Goal: Task Accomplishment & Management: Complete application form

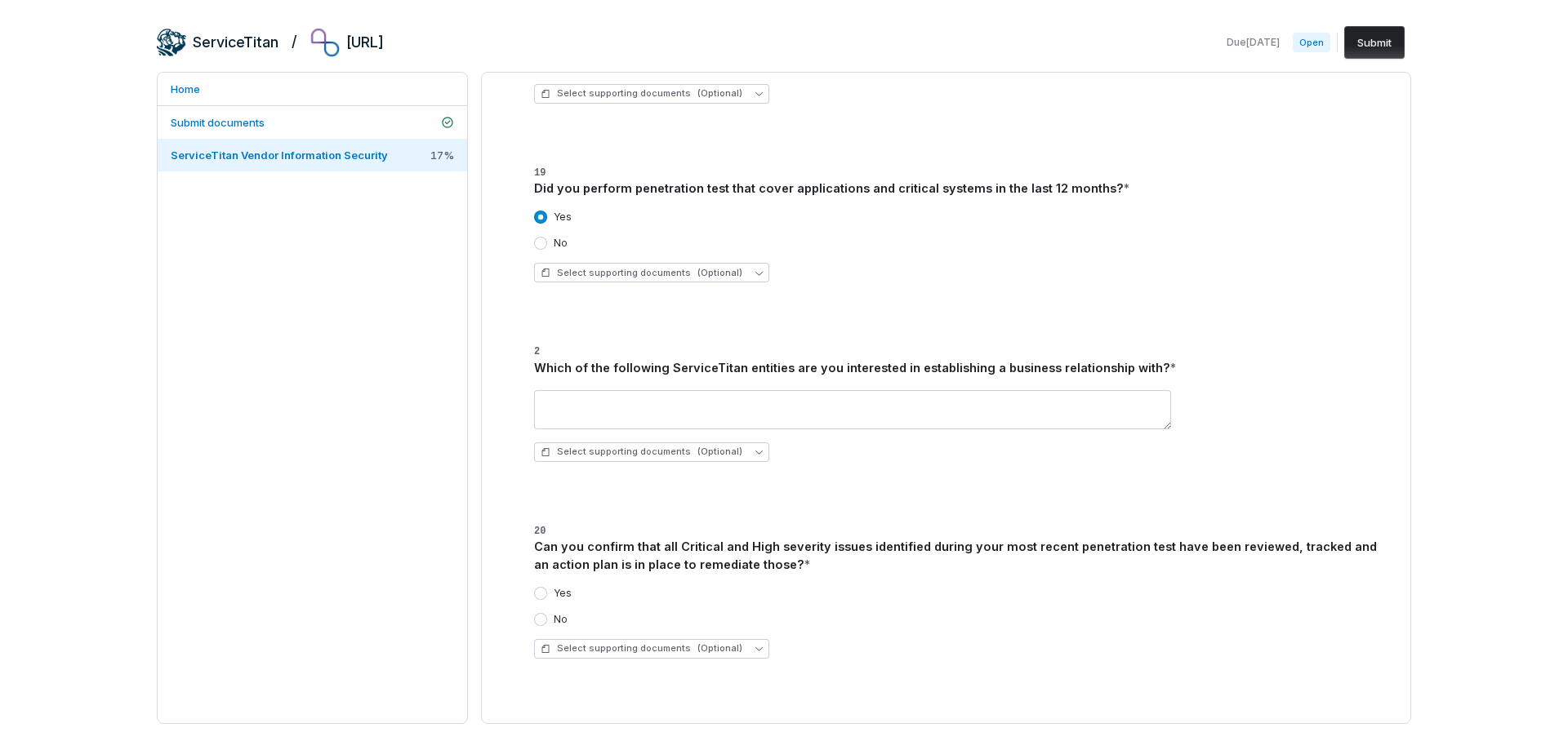
scroll to position [1714, 0]
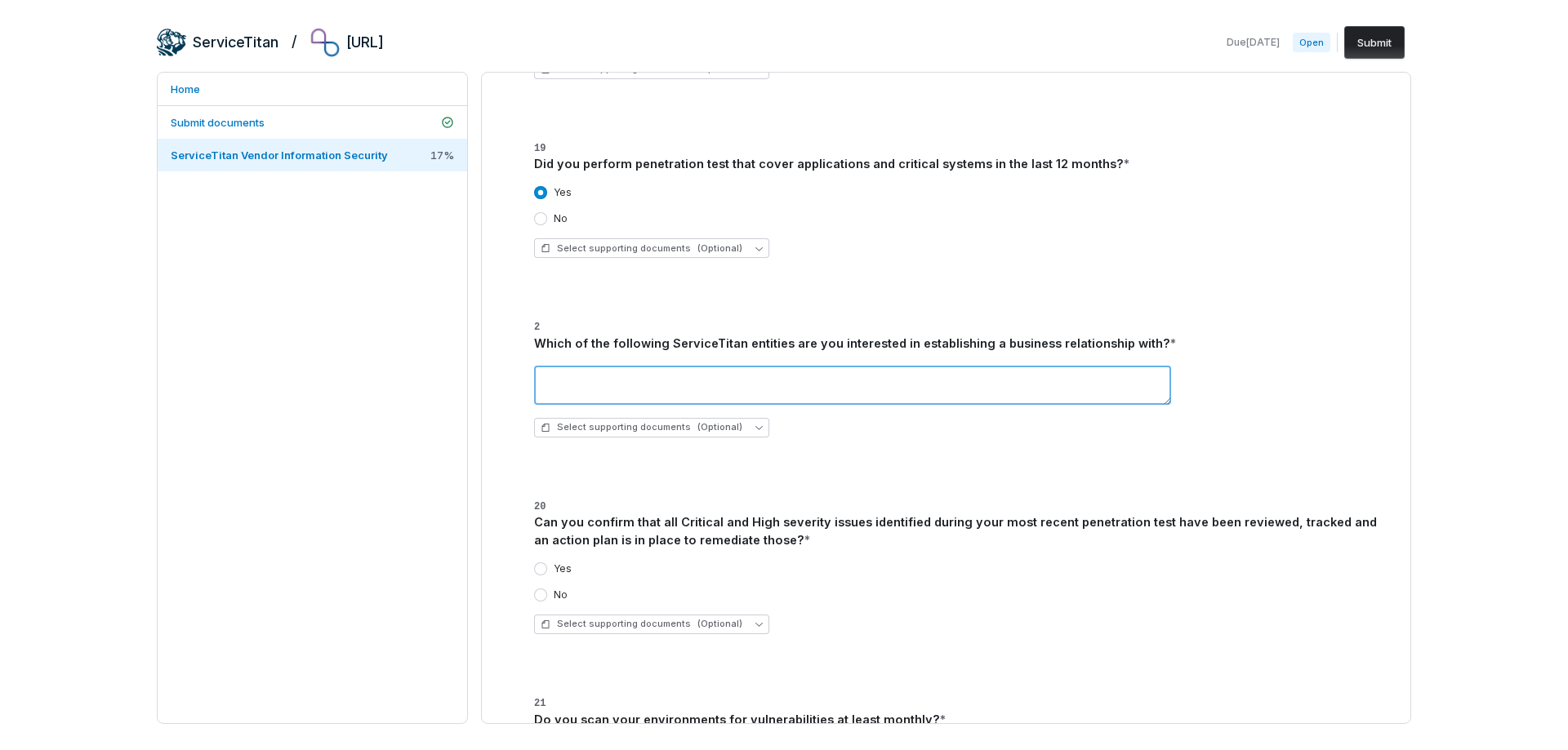
click at [820, 384] on textarea at bounding box center [852, 385] width 637 height 39
click at [601, 382] on textarea "**********" at bounding box center [852, 385] width 637 height 39
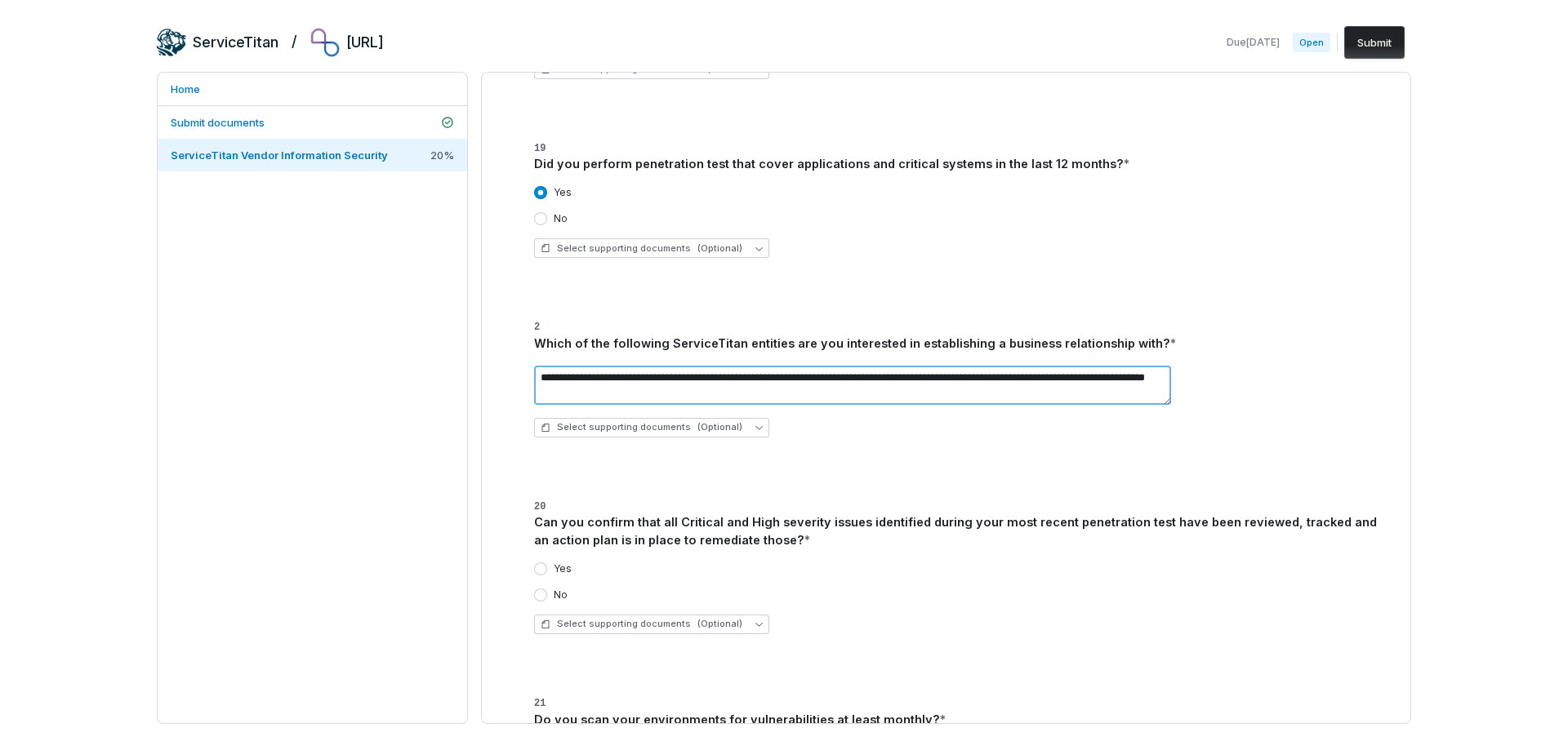
click at [918, 377] on textarea "**********" at bounding box center [852, 385] width 637 height 39
click at [684, 396] on textarea "**********" at bounding box center [852, 385] width 637 height 39
drag, startPoint x: 1162, startPoint y: 403, endPoint x: 1164, endPoint y: 420, distance: 17.1
click at [1164, 420] on div "**********" at bounding box center [956, 402] width 844 height 98
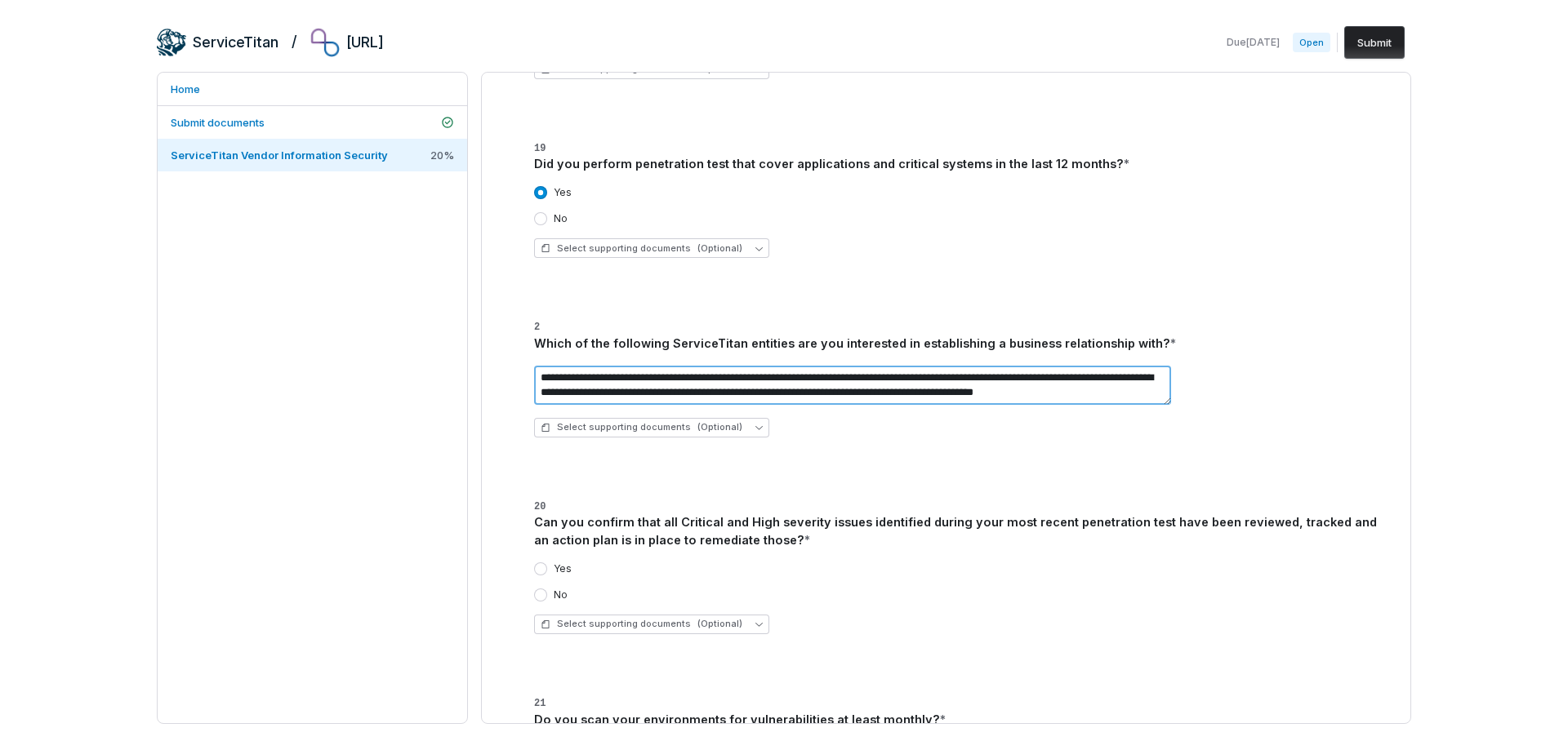
type textarea "**********"
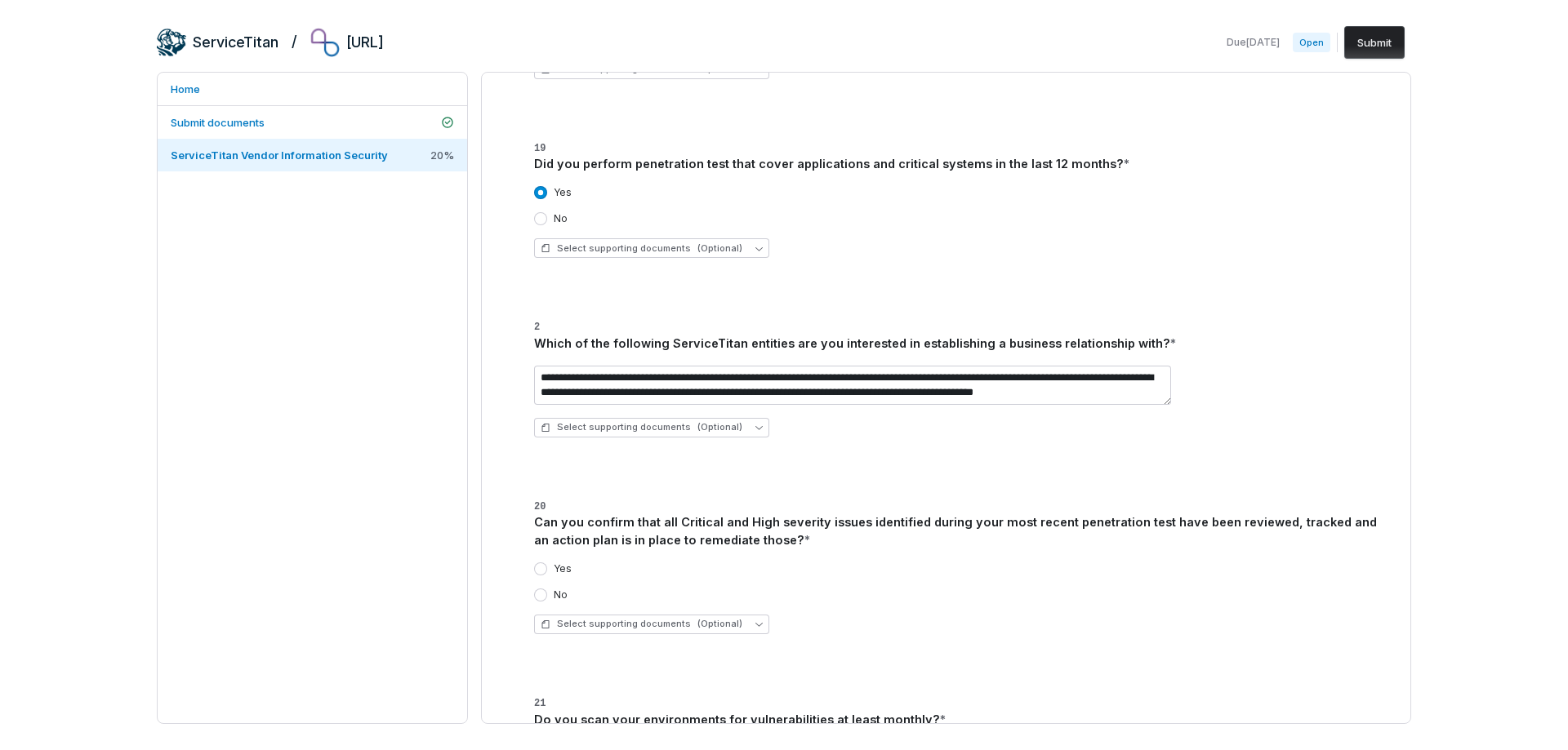
click at [874, 526] on div "Can you confirm that all Critical and High severity issues identified during yo…" at bounding box center [956, 531] width 844 height 36
click at [542, 568] on button "Yes" at bounding box center [540, 568] width 13 height 13
click at [567, 620] on span "Select supporting documents (Optional)" at bounding box center [641, 624] width 202 height 12
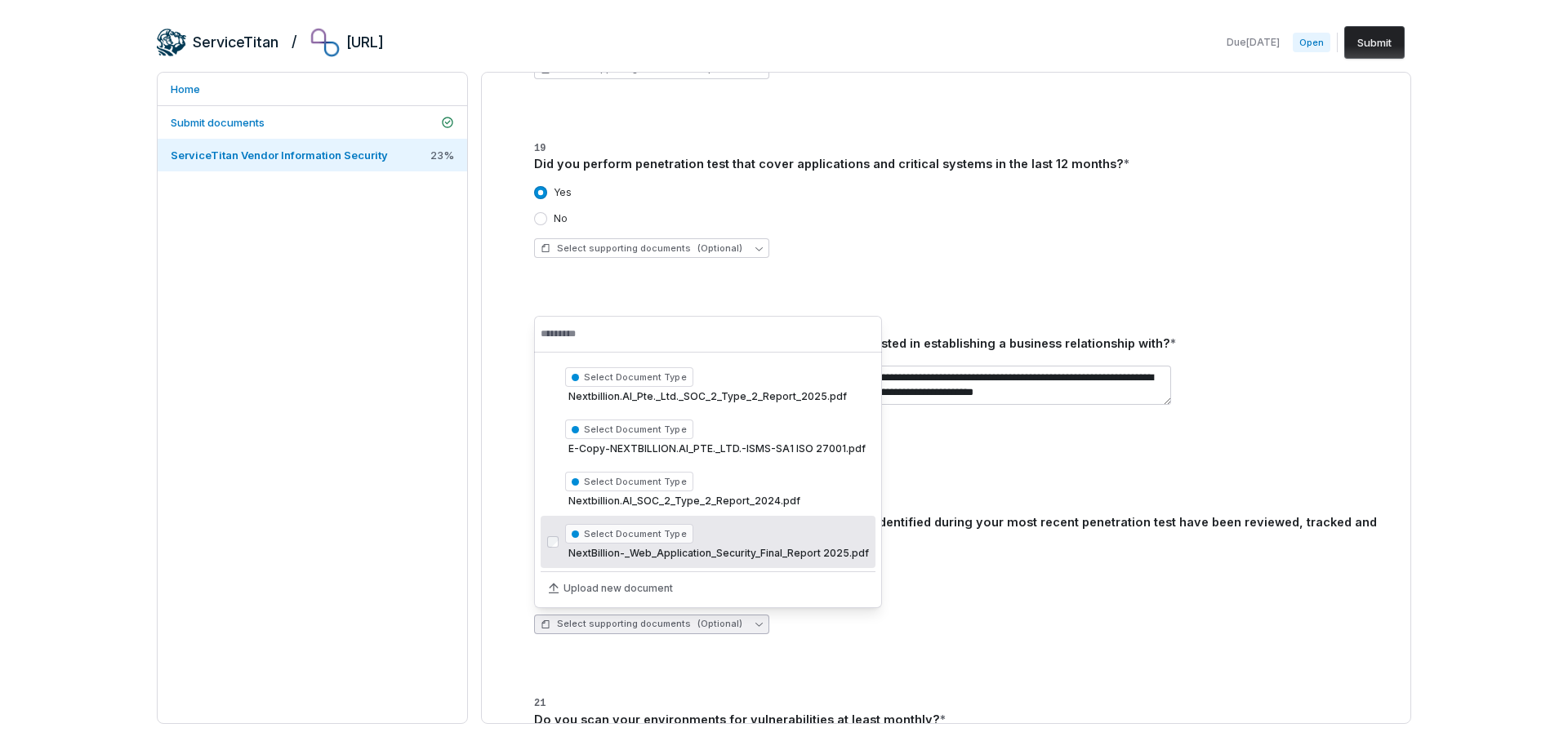
click at [604, 560] on div "Select Document Type NextBillion-_Web_Application_Security_Final_Report 2025.pdf" at bounding box center [717, 541] width 304 height 43
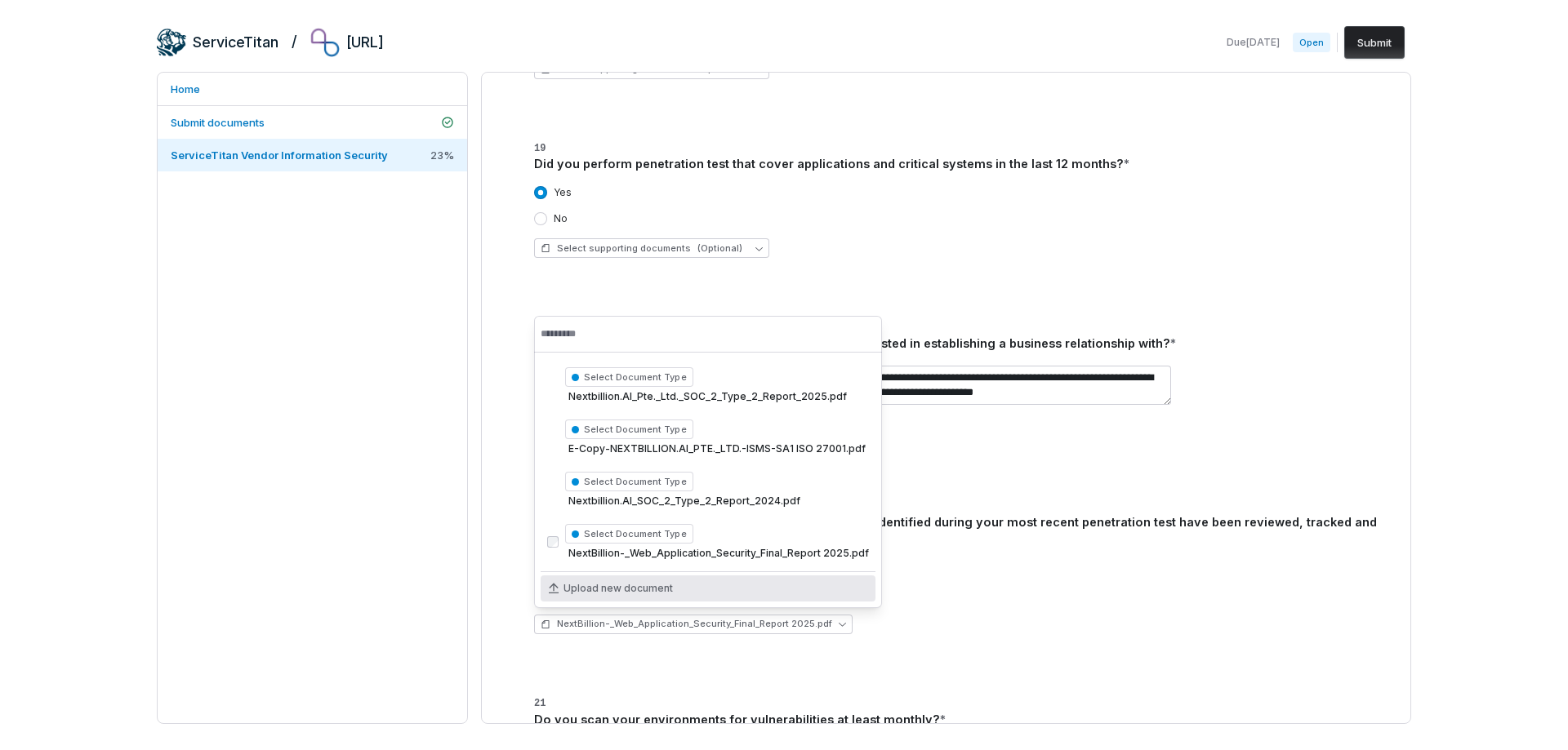
click at [914, 623] on div "NextBillion-_Web_Application_Security_Final_Report 2025.pdf" at bounding box center [956, 624] width 844 height 19
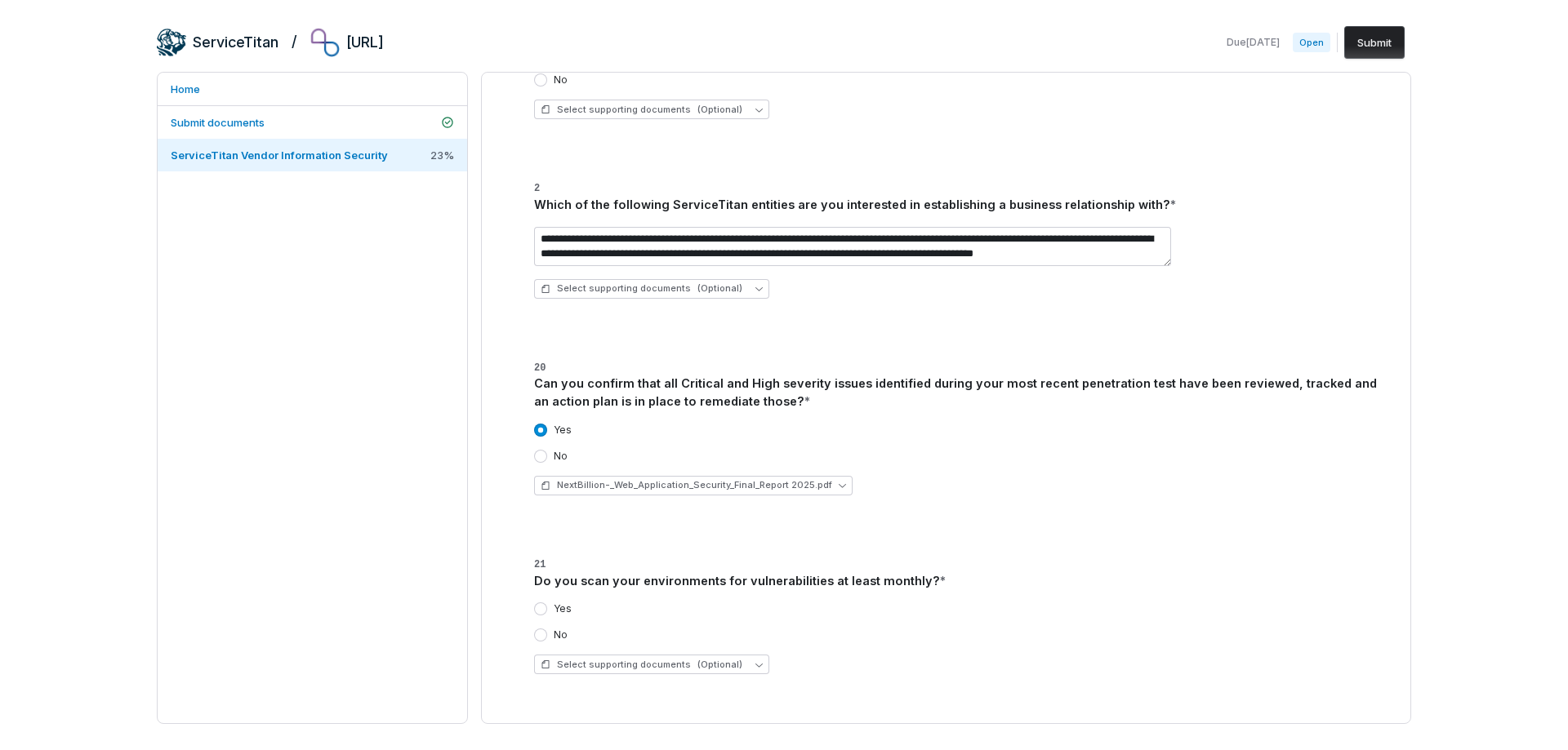
scroll to position [1877, 0]
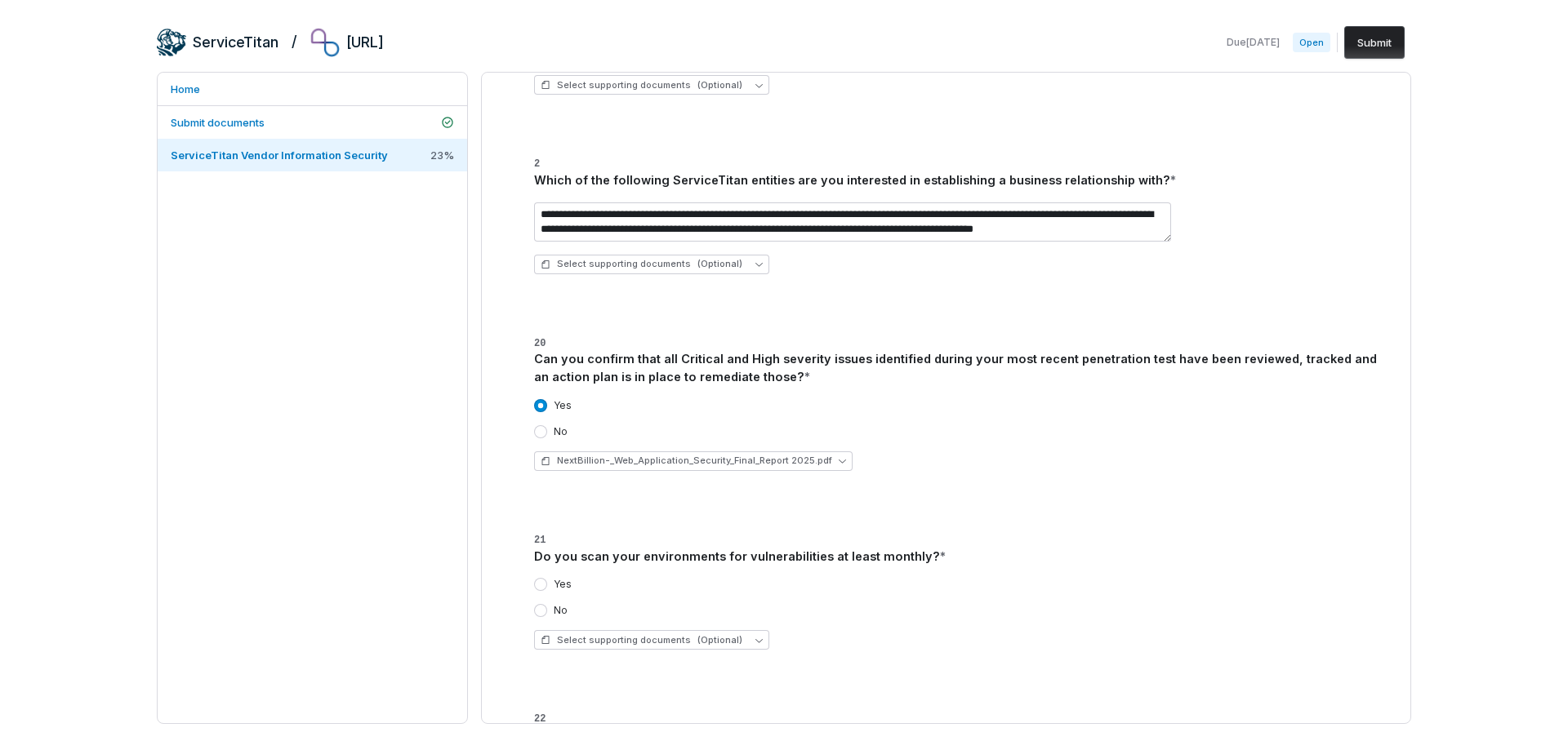
click at [566, 595] on div "Yes No" at bounding box center [956, 597] width 844 height 39
click at [558, 590] on label "Yes" at bounding box center [563, 584] width 18 height 13
click at [547, 590] on button "Yes" at bounding box center [540, 584] width 13 height 13
click at [571, 630] on div "Yes No Select supporting documents (Optional)" at bounding box center [956, 614] width 844 height 98
click at [571, 634] on span "Select supporting documents (Optional)" at bounding box center [641, 640] width 202 height 12
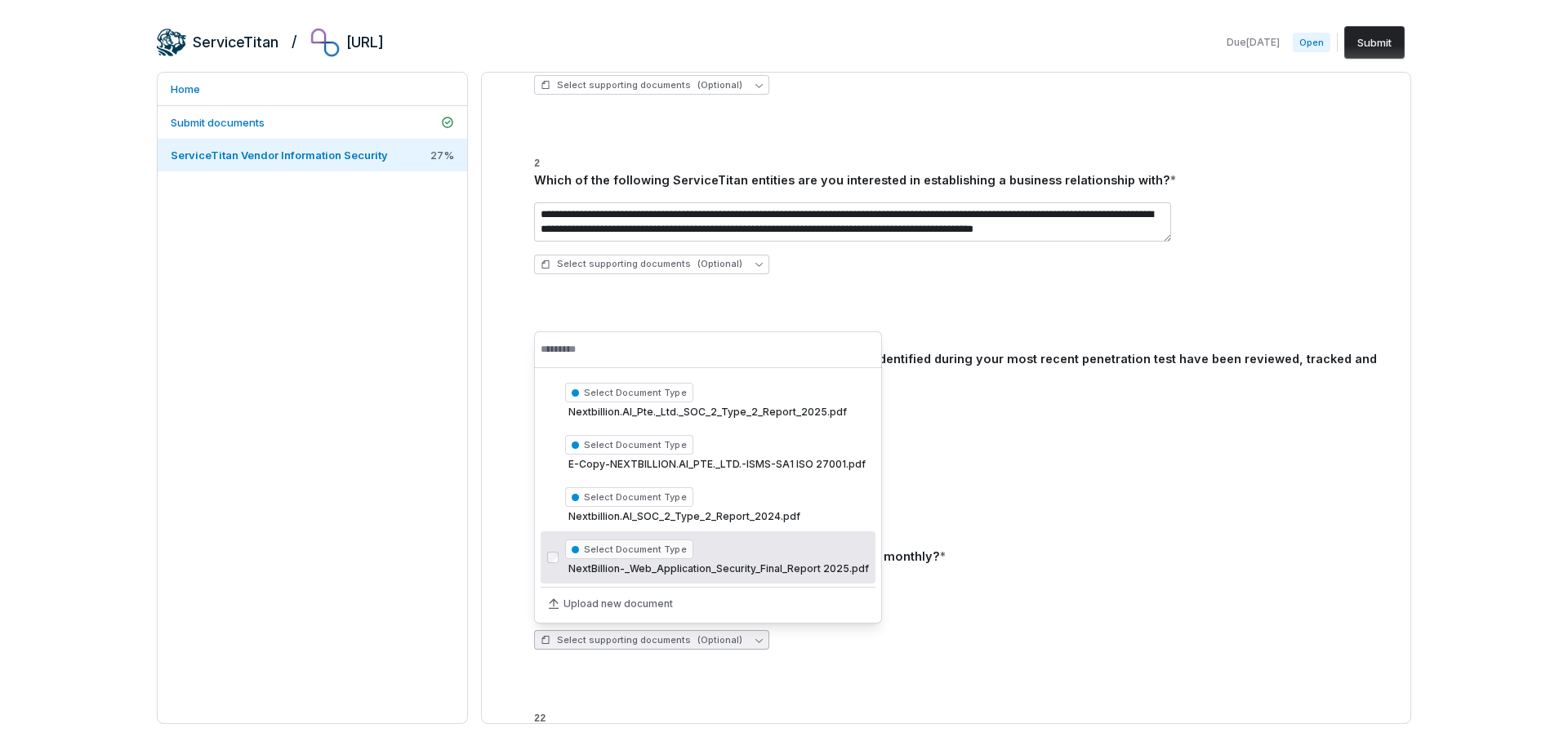
click at [633, 574] on span "NextBillion-_Web_Application_Security_Final_Report 2025.pdf" at bounding box center [717, 568] width 304 height 13
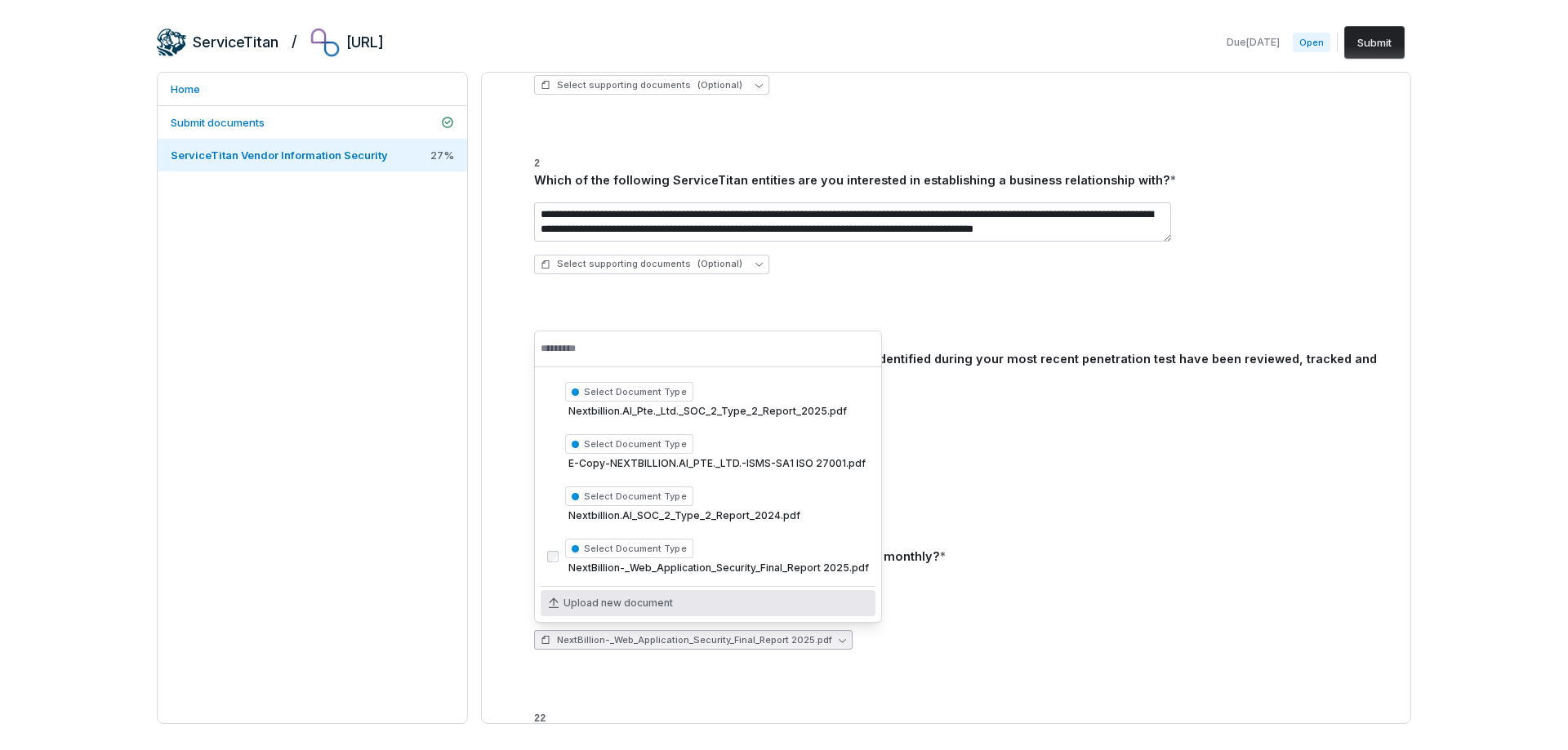
scroll to position [2040, 0]
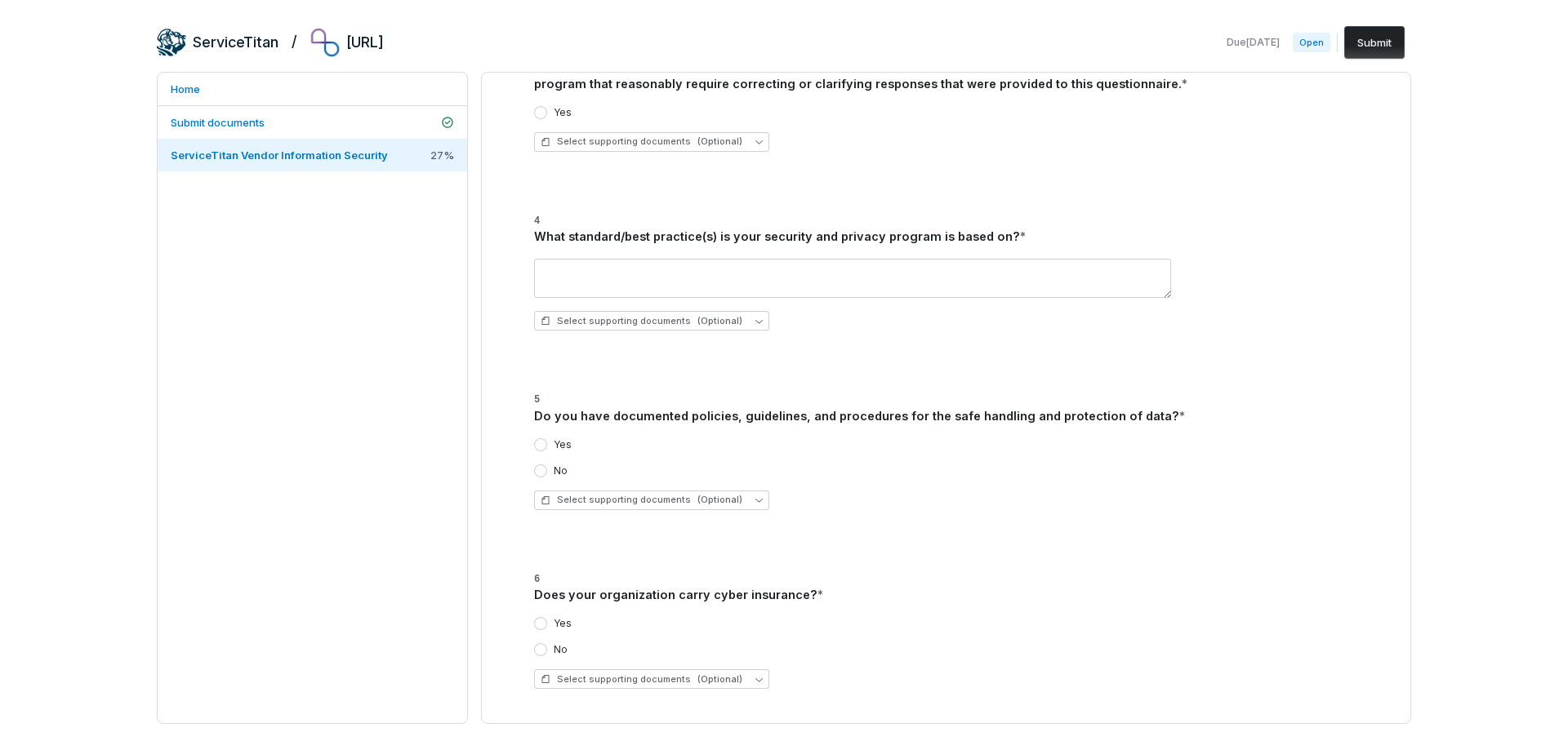
scroll to position [4653, 0]
click at [597, 495] on span "Select supporting documents (Optional)" at bounding box center [641, 498] width 202 height 12
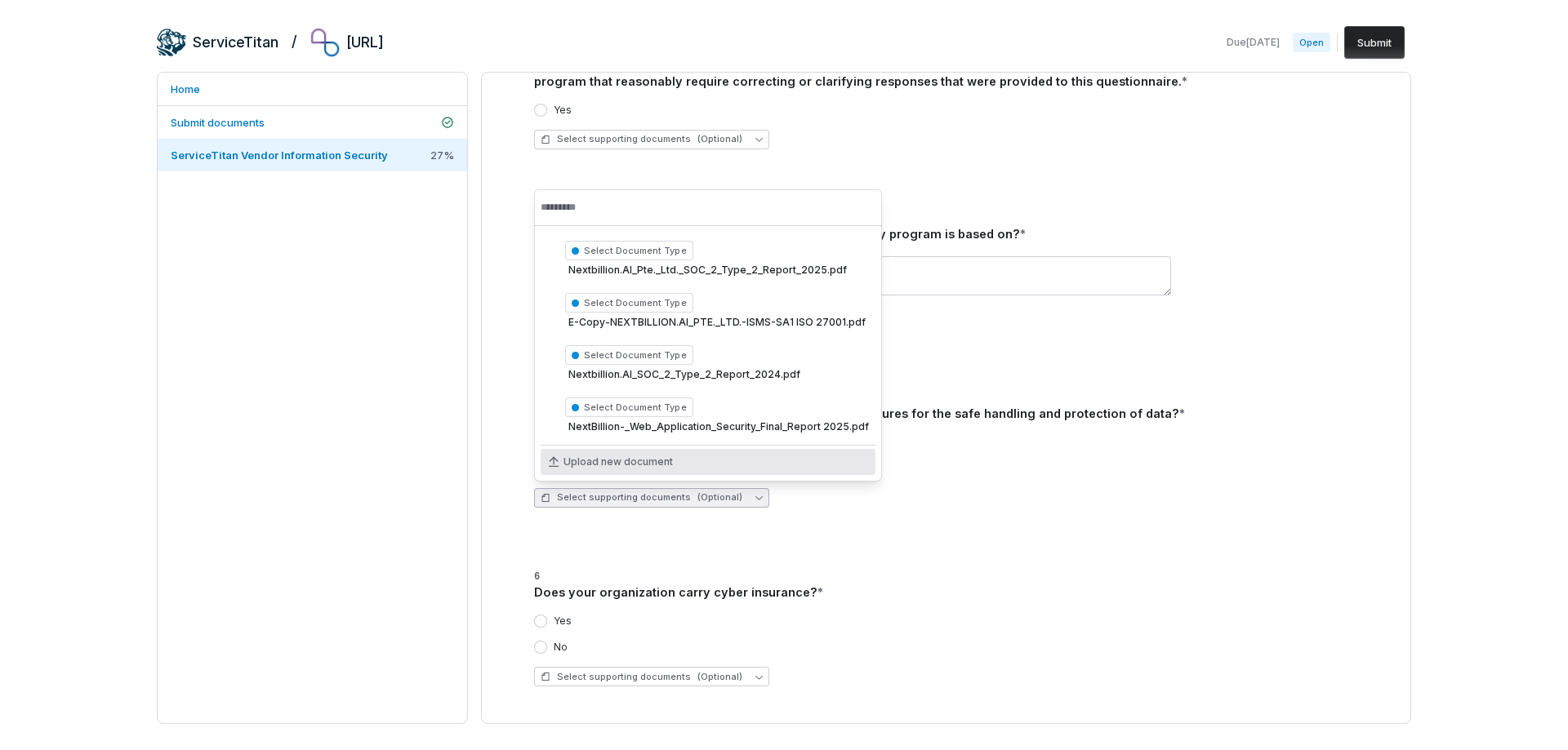
click at [915, 512] on div "Yes No Select supporting documents (Optional)" at bounding box center [956, 471] width 844 height 98
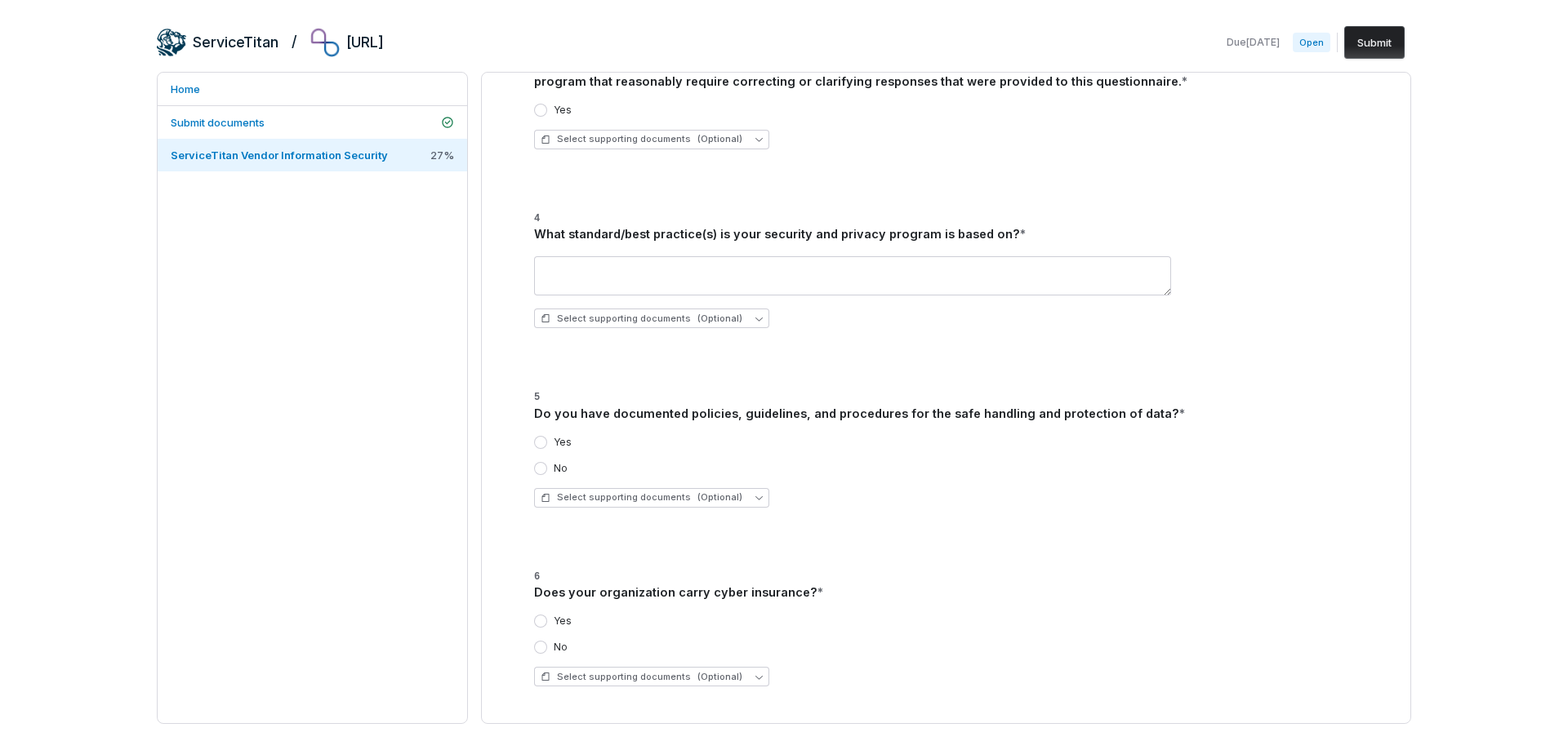
click at [546, 622] on button "Yes" at bounding box center [540, 621] width 13 height 13
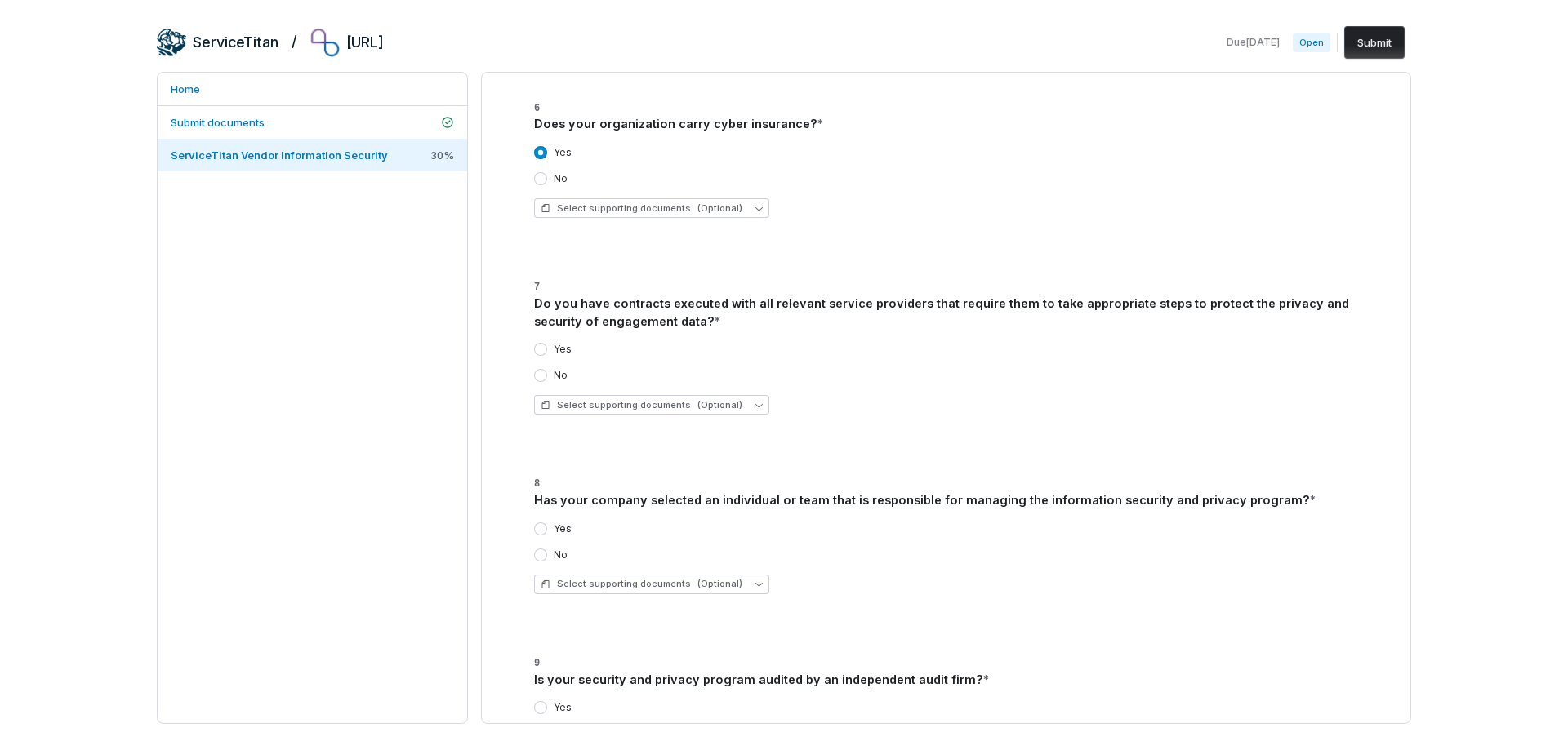
scroll to position [5217, 0]
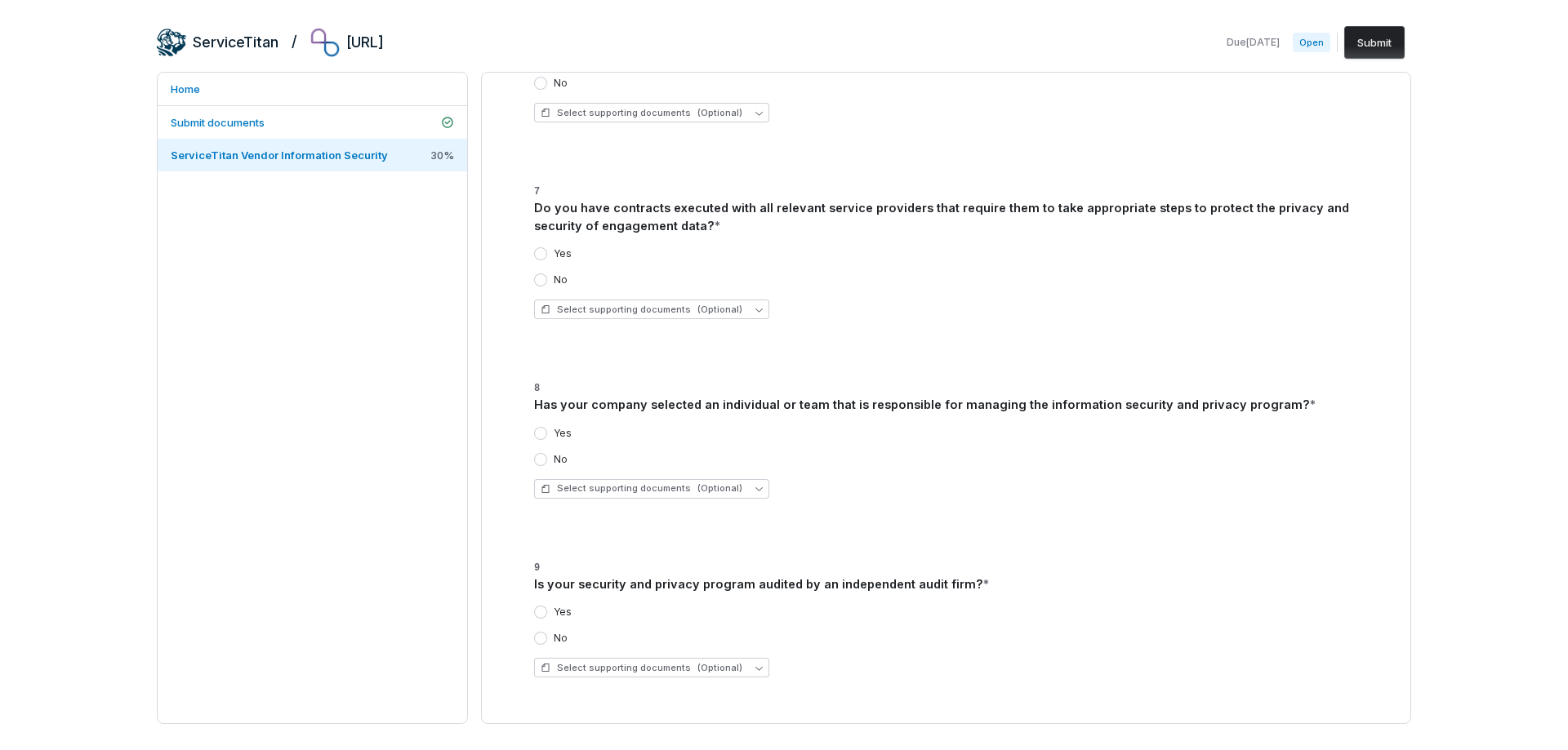
click at [556, 610] on label "Yes" at bounding box center [563, 612] width 18 height 13
click at [547, 610] on button "Yes" at bounding box center [540, 612] width 13 height 13
click at [568, 664] on span "Select supporting documents (Optional)" at bounding box center [641, 668] width 202 height 12
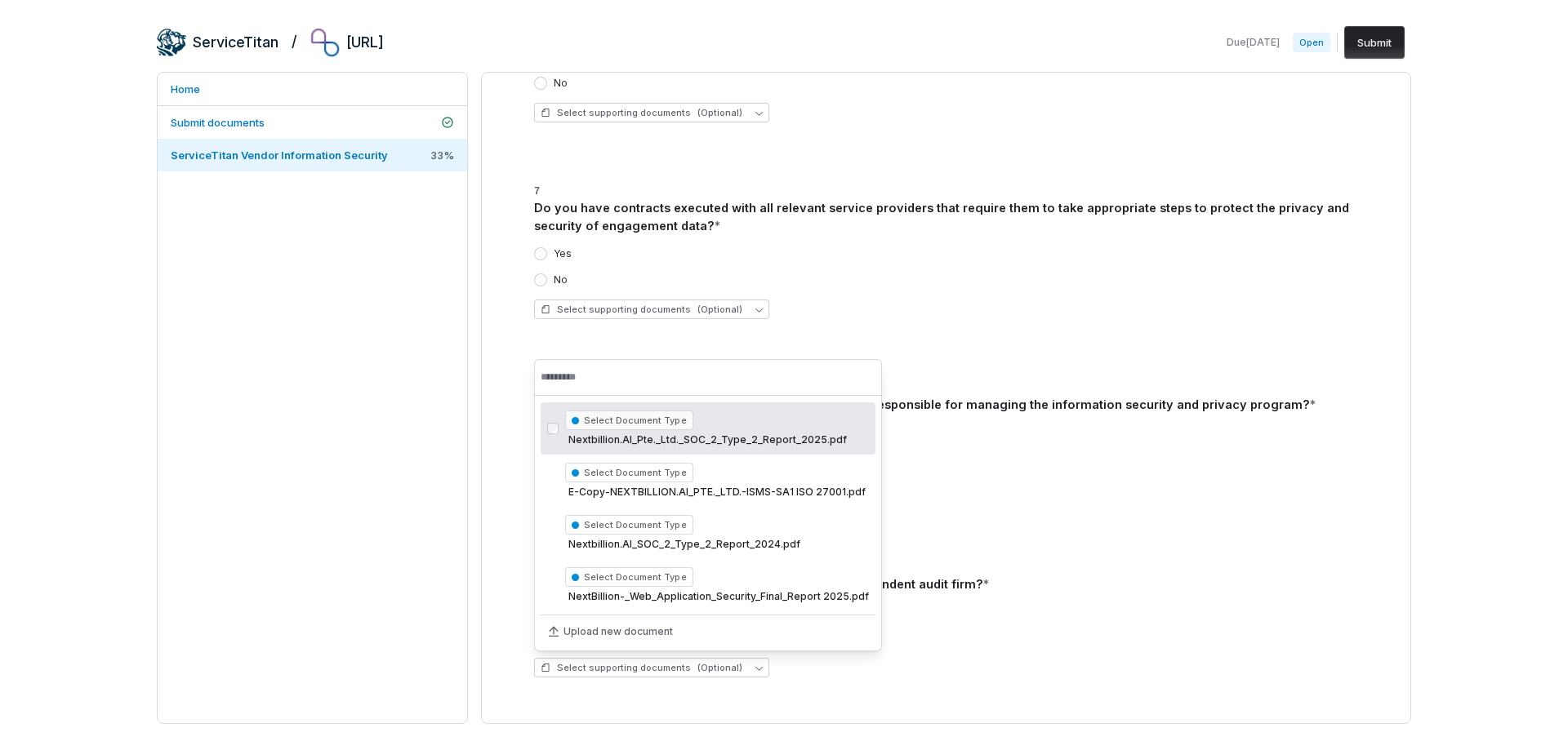
click at [560, 686] on div "Yes No Select supporting documents (Optional)" at bounding box center [956, 642] width 844 height 98
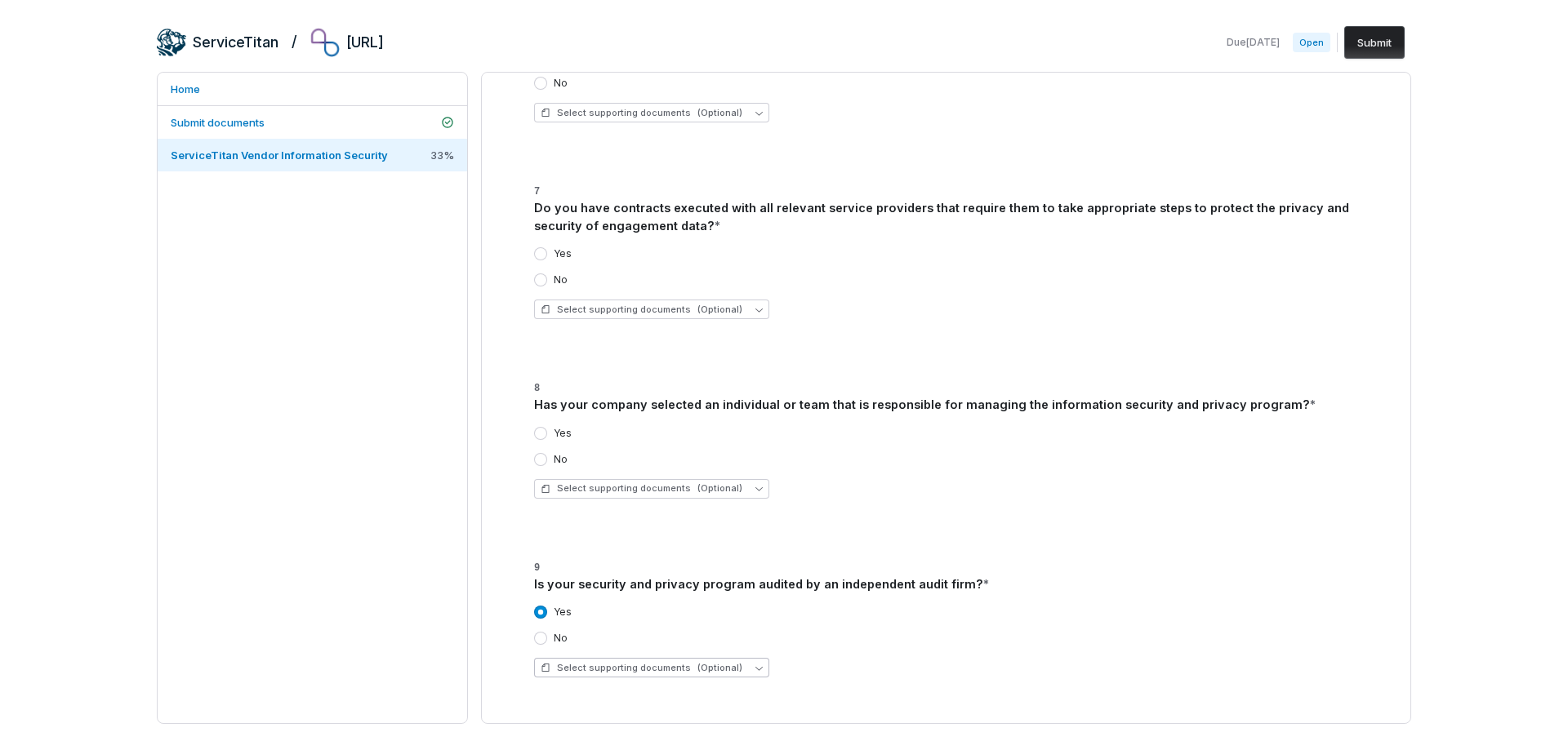
click at [641, 665] on span "Select supporting documents (Optional)" at bounding box center [641, 668] width 202 height 12
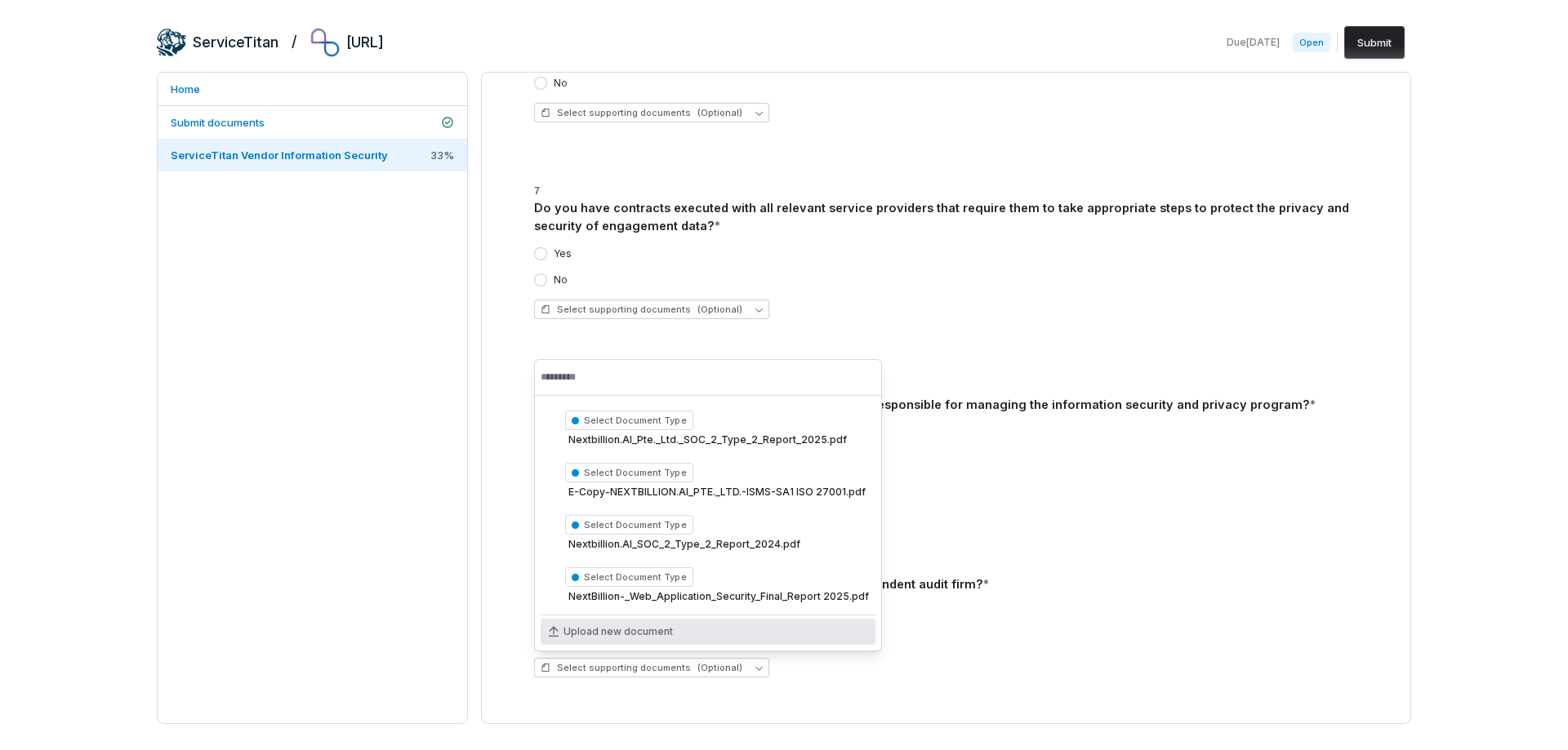
click at [604, 711] on div "ServiceTitan Vendor Information Security This questionnaire was created from th…" at bounding box center [946, 397] width 929 height 650
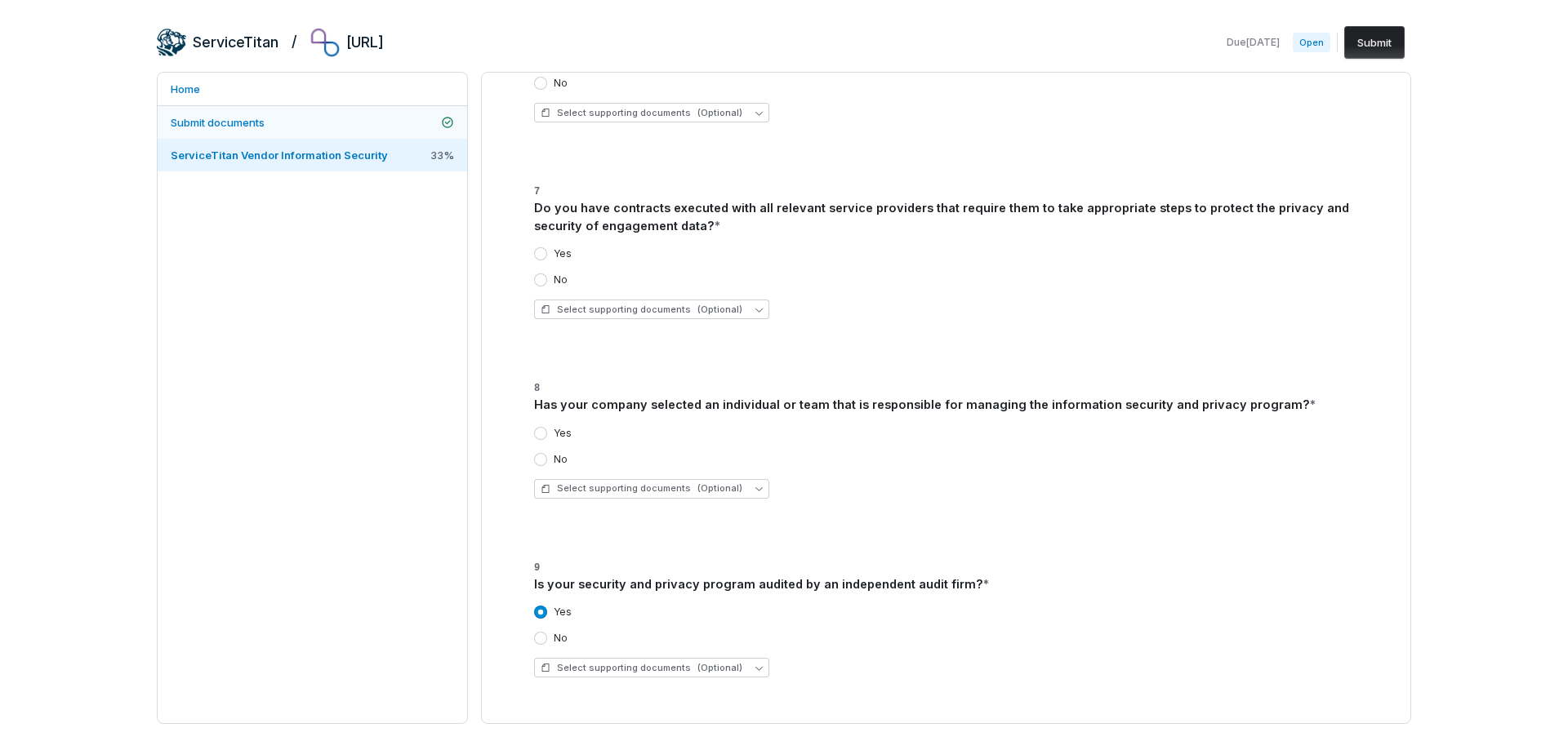
click at [286, 120] on link "Submit documents" at bounding box center [312, 122] width 309 height 32
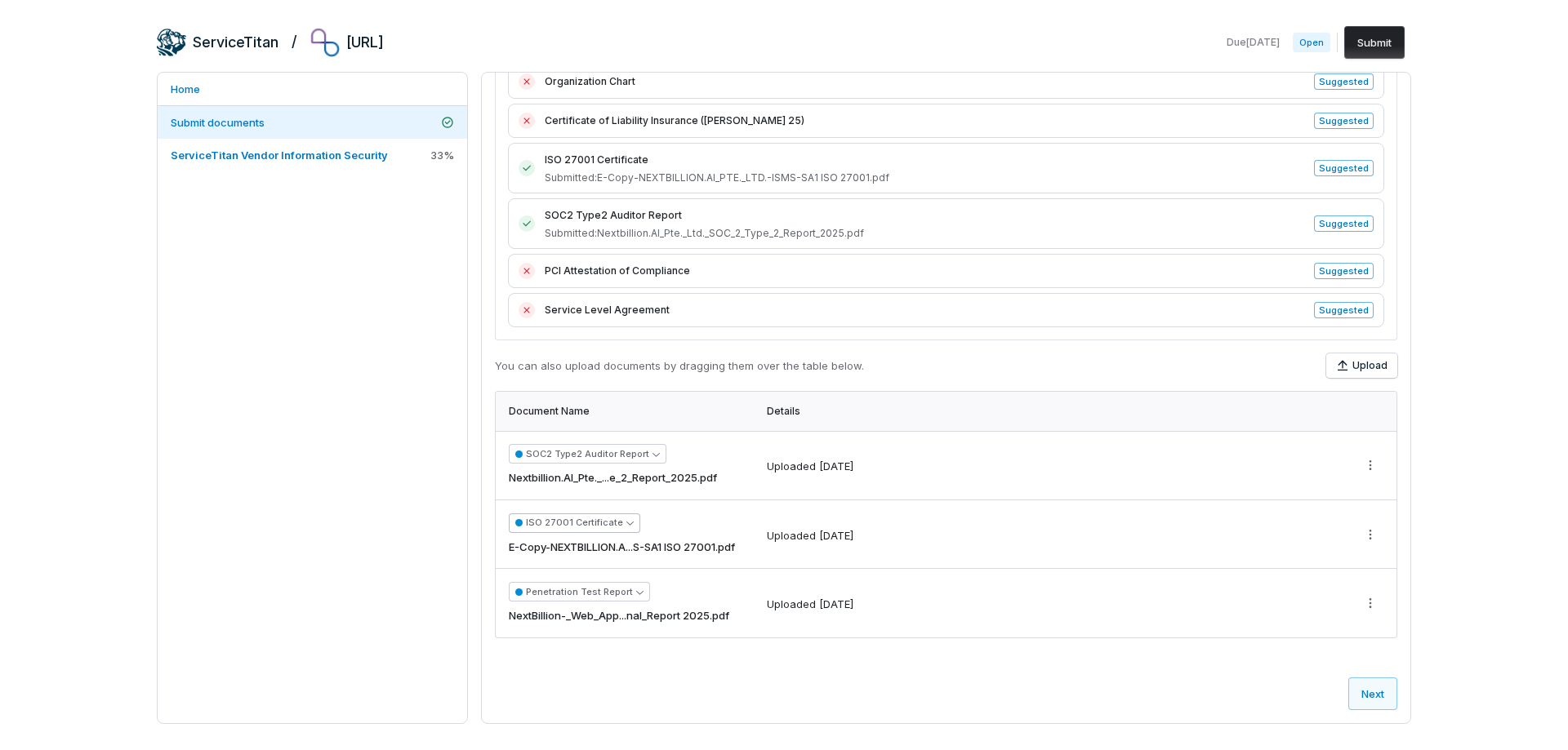
click at [626, 520] on icon "button" at bounding box center [630, 523] width 7 height 7
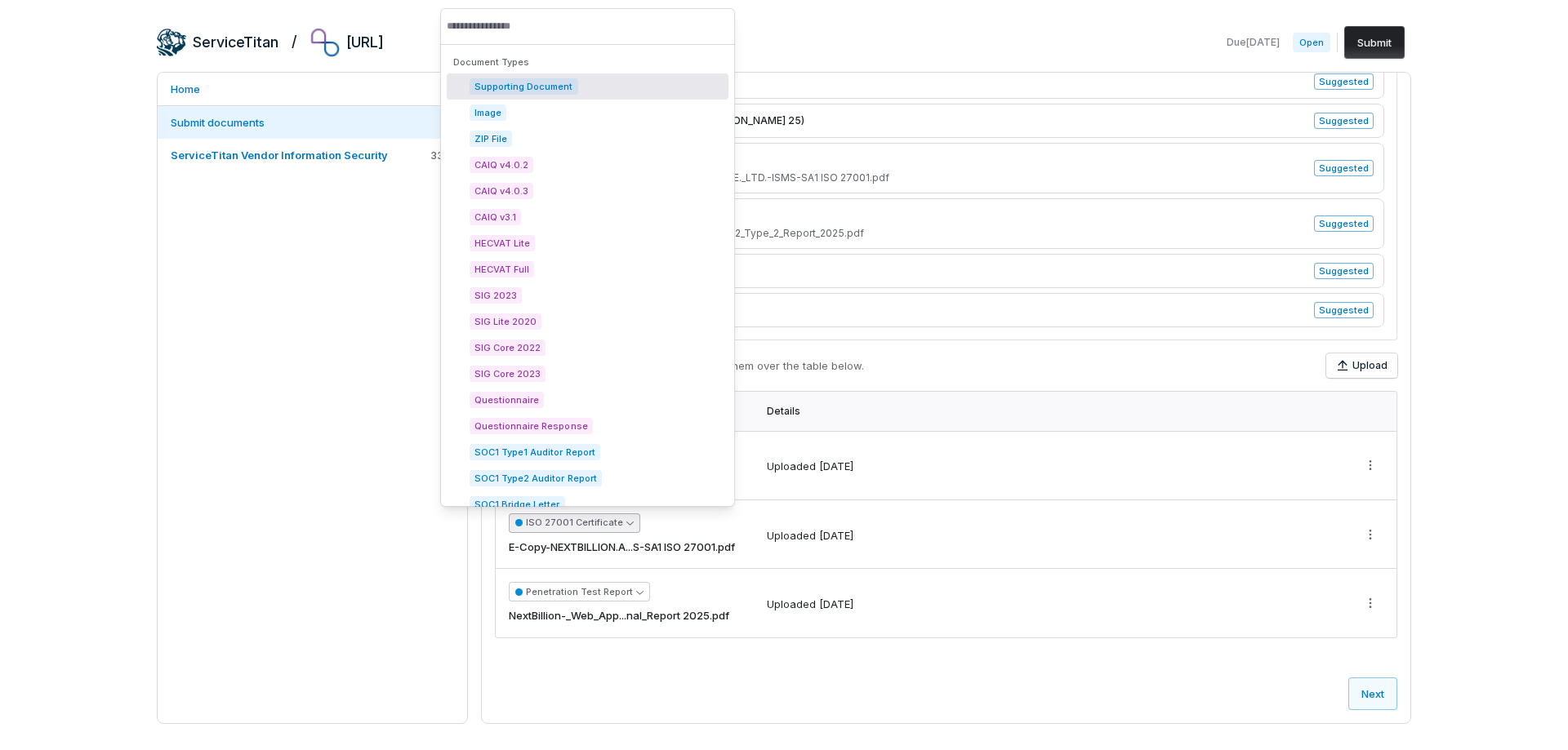
click at [626, 520] on icon "button" at bounding box center [630, 523] width 7 height 7
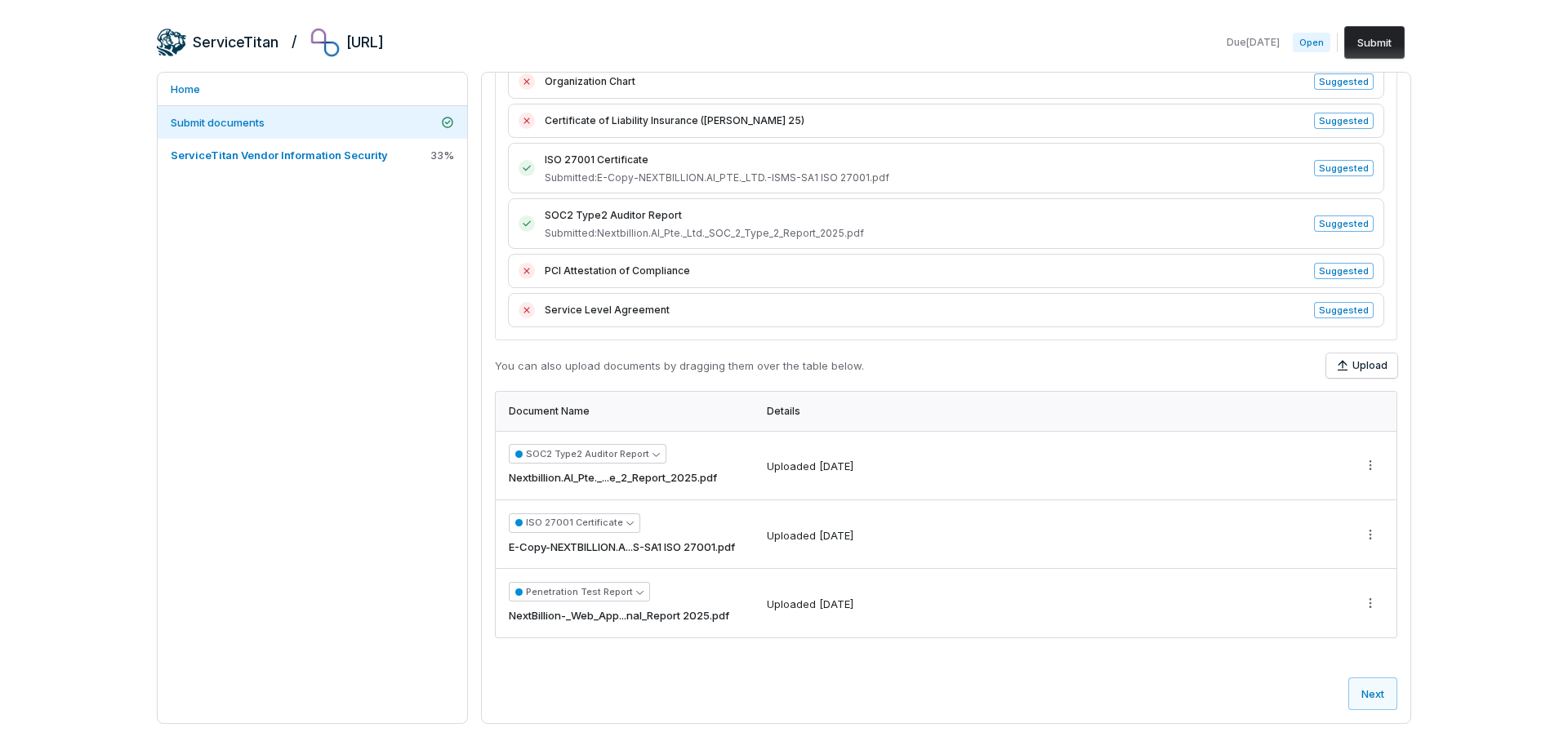
click at [649, 543] on span "E-Copy-NEXTBILLION.A...S-SA1 ISO 27001.pdf" at bounding box center [621, 547] width 226 height 17
copy tr "E-Copy-NEXTBILLION.A...S-SA1 ISO 27001.pdf"
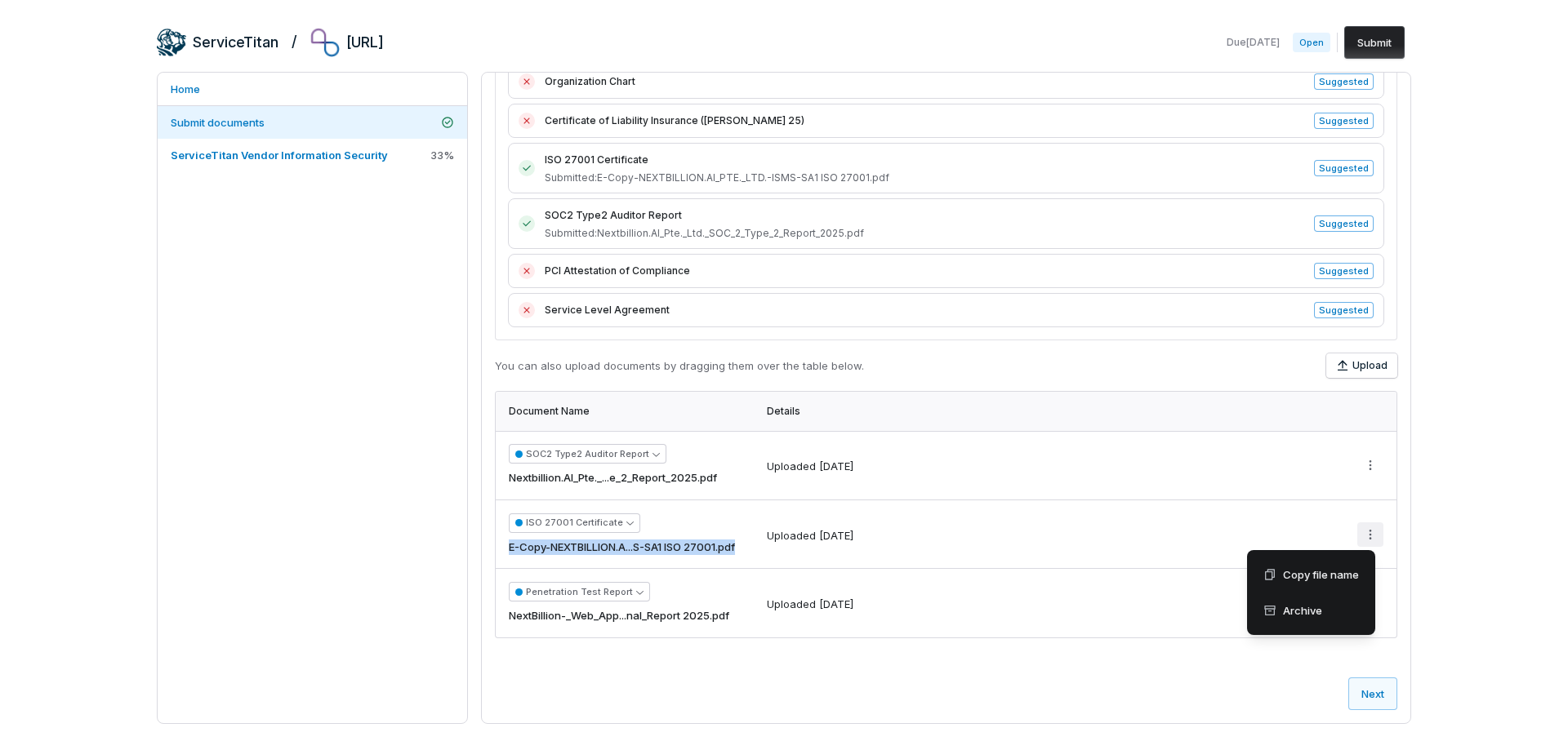
click at [1359, 533] on html "ServiceTitan / Nextbillion.AI Due Oct 8, 2025 Open Submit Home Submit documents…" at bounding box center [784, 375] width 1568 height 750
click at [217, 528] on html "ServiceTitan / Nextbillion.AI Due Oct 8, 2025 Open Submit Home Submit documents…" at bounding box center [784, 375] width 1568 height 750
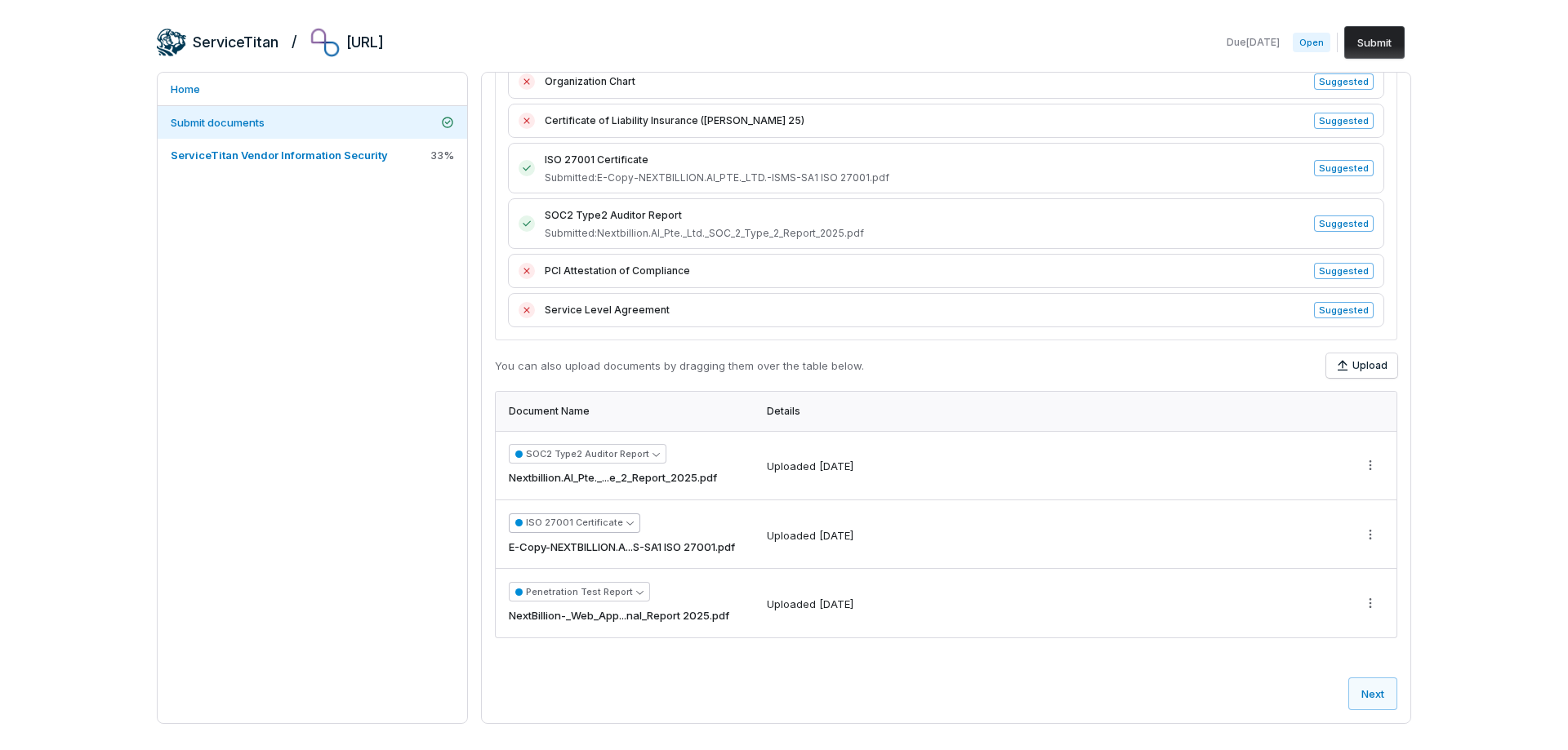
click at [572, 521] on button "ISO 27001 Certificate" at bounding box center [574, 523] width 132 height 19
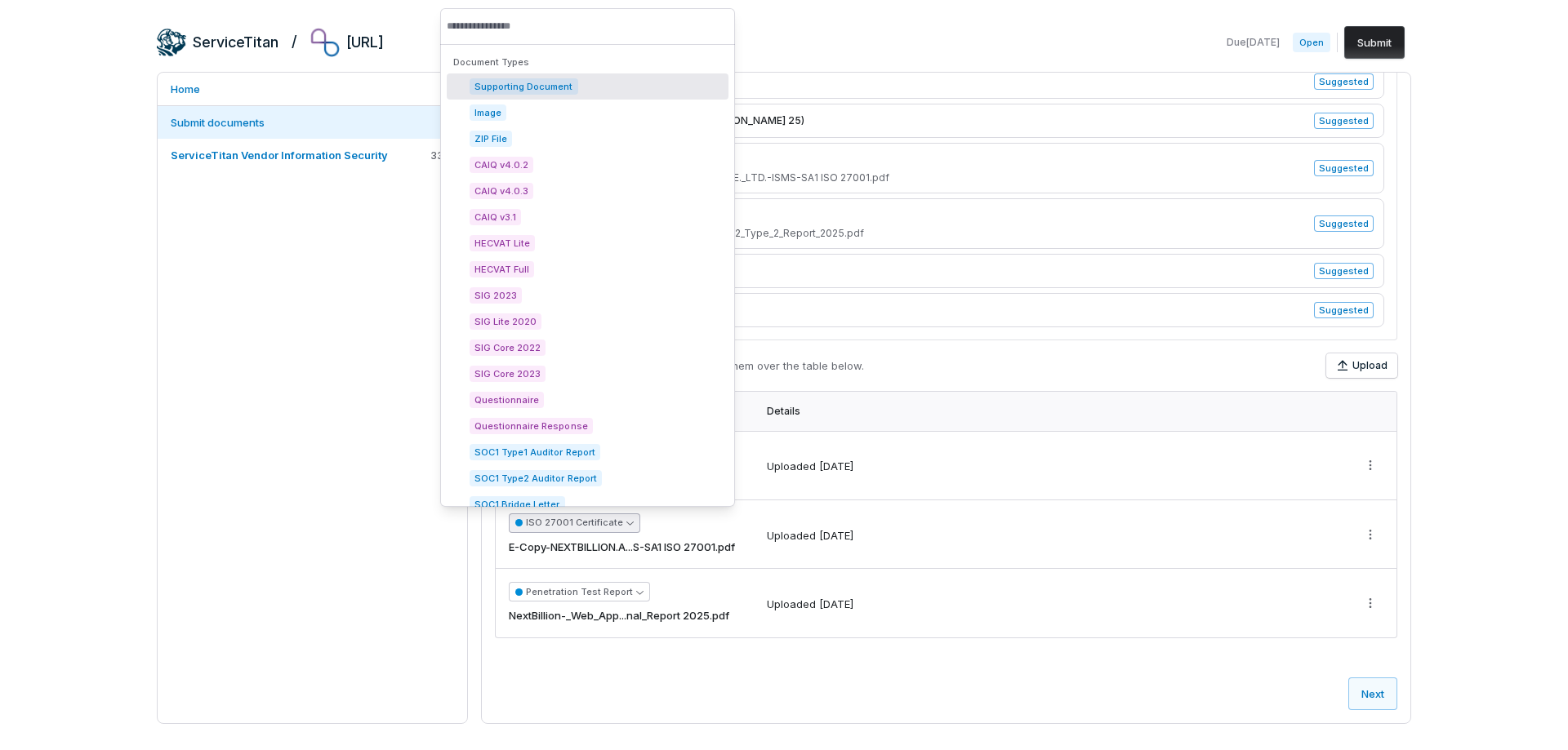
click at [572, 521] on button "ISO 27001 Certificate" at bounding box center [574, 523] width 132 height 19
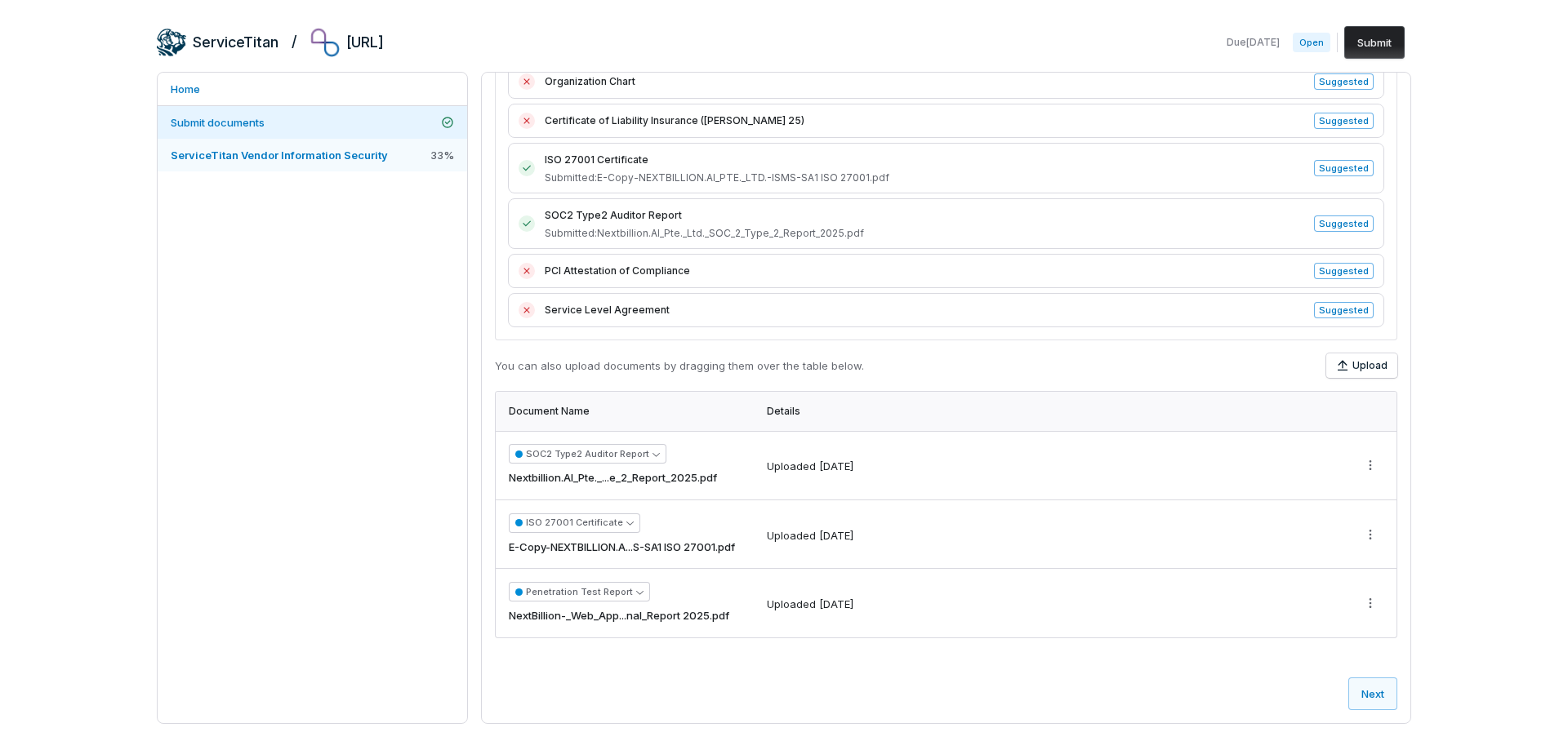
click at [238, 154] on span "ServiceTitan Vendor Information Security" at bounding box center [279, 155] width 218 height 13
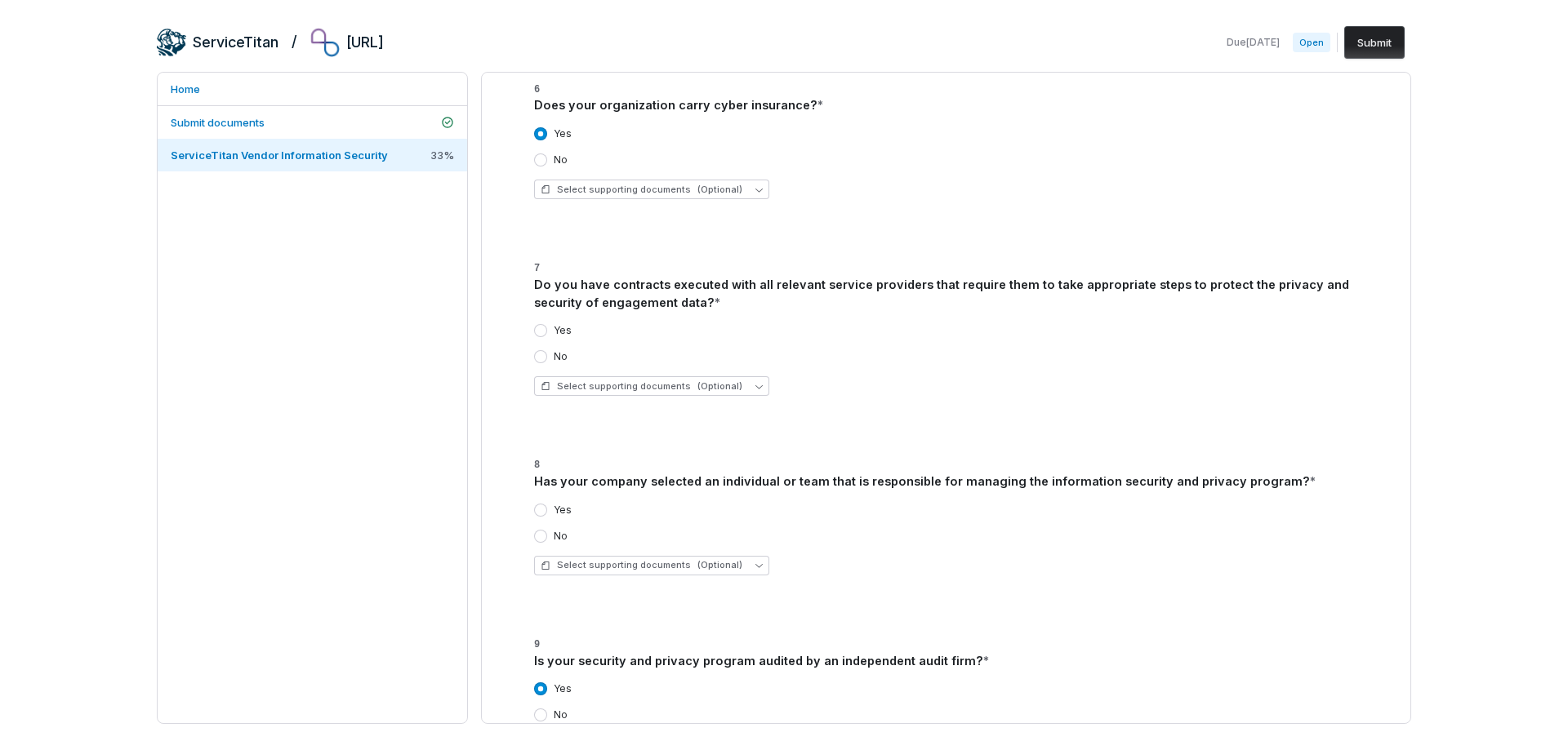
scroll to position [5217, 0]
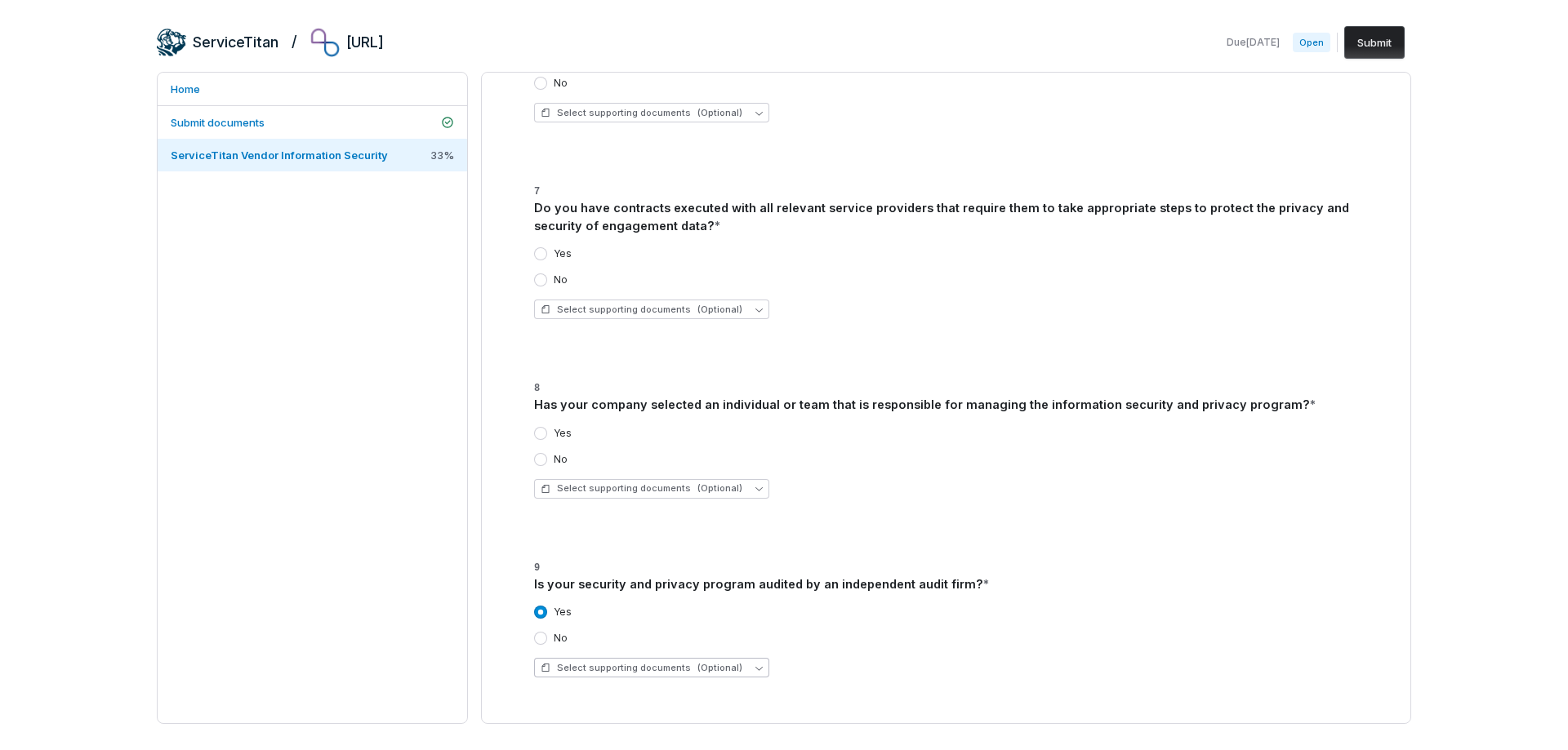
click at [641, 666] on span "Select supporting documents (Optional)" at bounding box center [641, 668] width 202 height 12
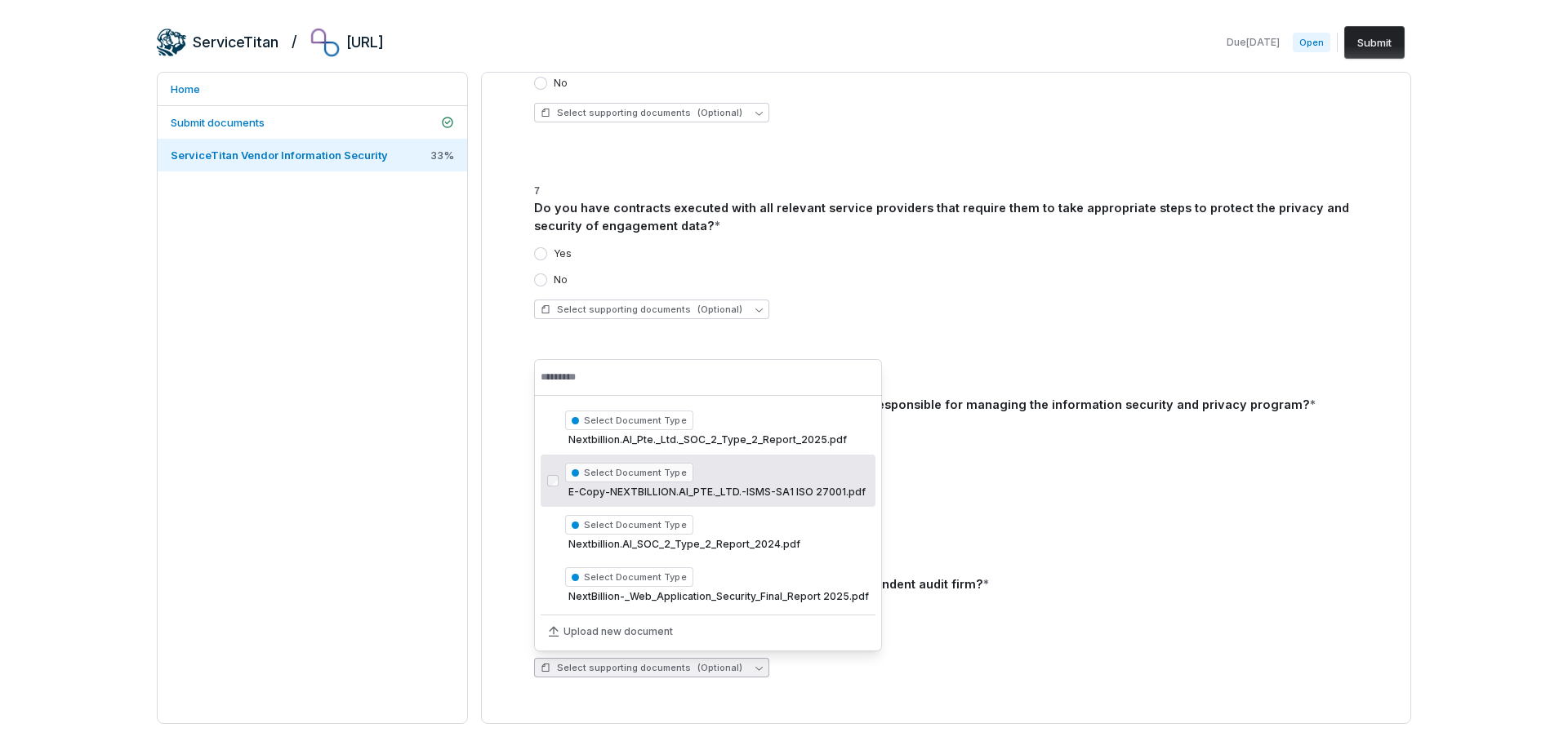
click at [707, 477] on div "Select Document Type E-Copy-NEXTBILLION.AI_PTE._LTD.-ISMS-SA1 ISO 27001.pdf" at bounding box center [717, 480] width 304 height 43
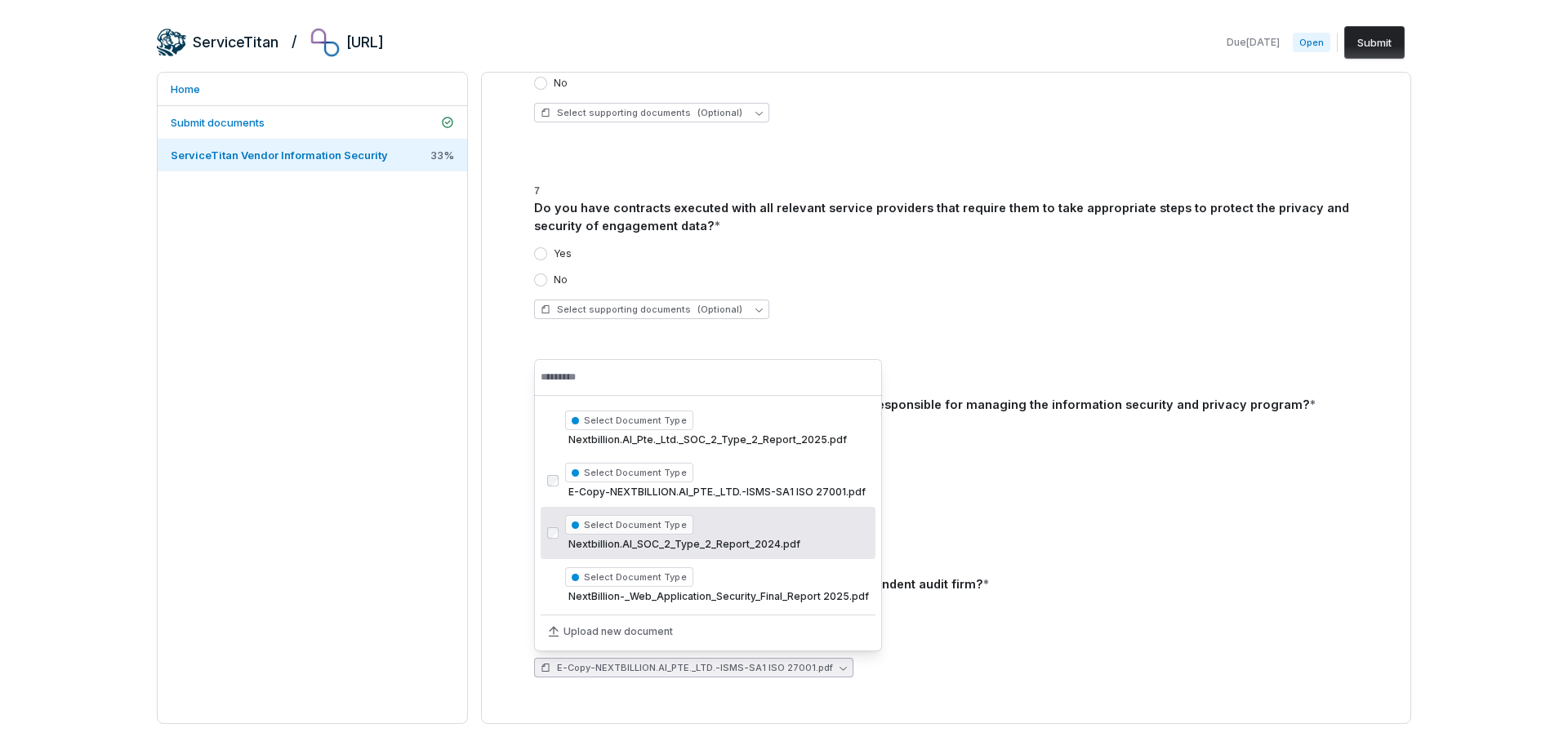
click at [1136, 606] on div "Yes" at bounding box center [956, 612] width 844 height 13
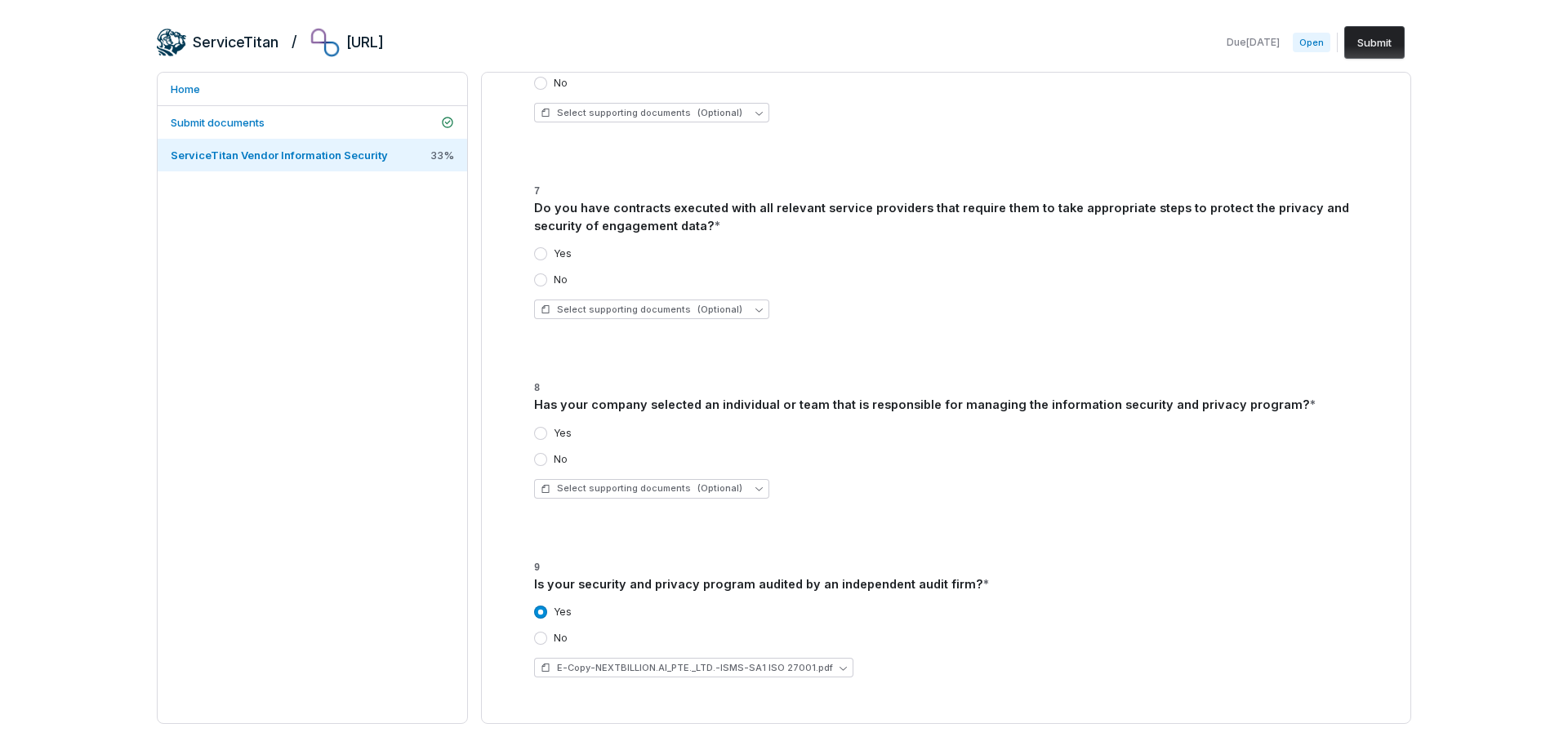
click at [539, 427] on button "Yes" at bounding box center [540, 433] width 13 height 13
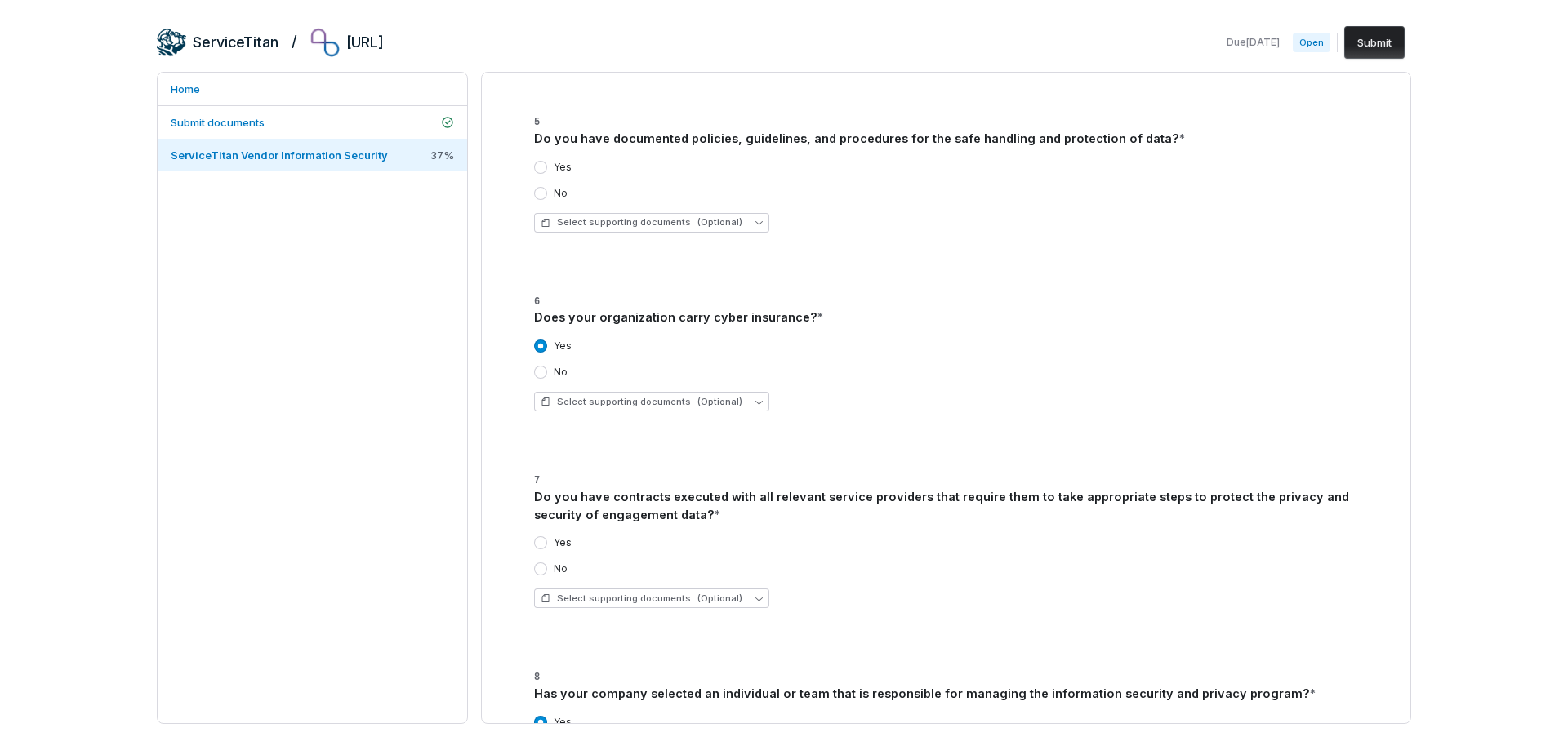
scroll to position [4890, 0]
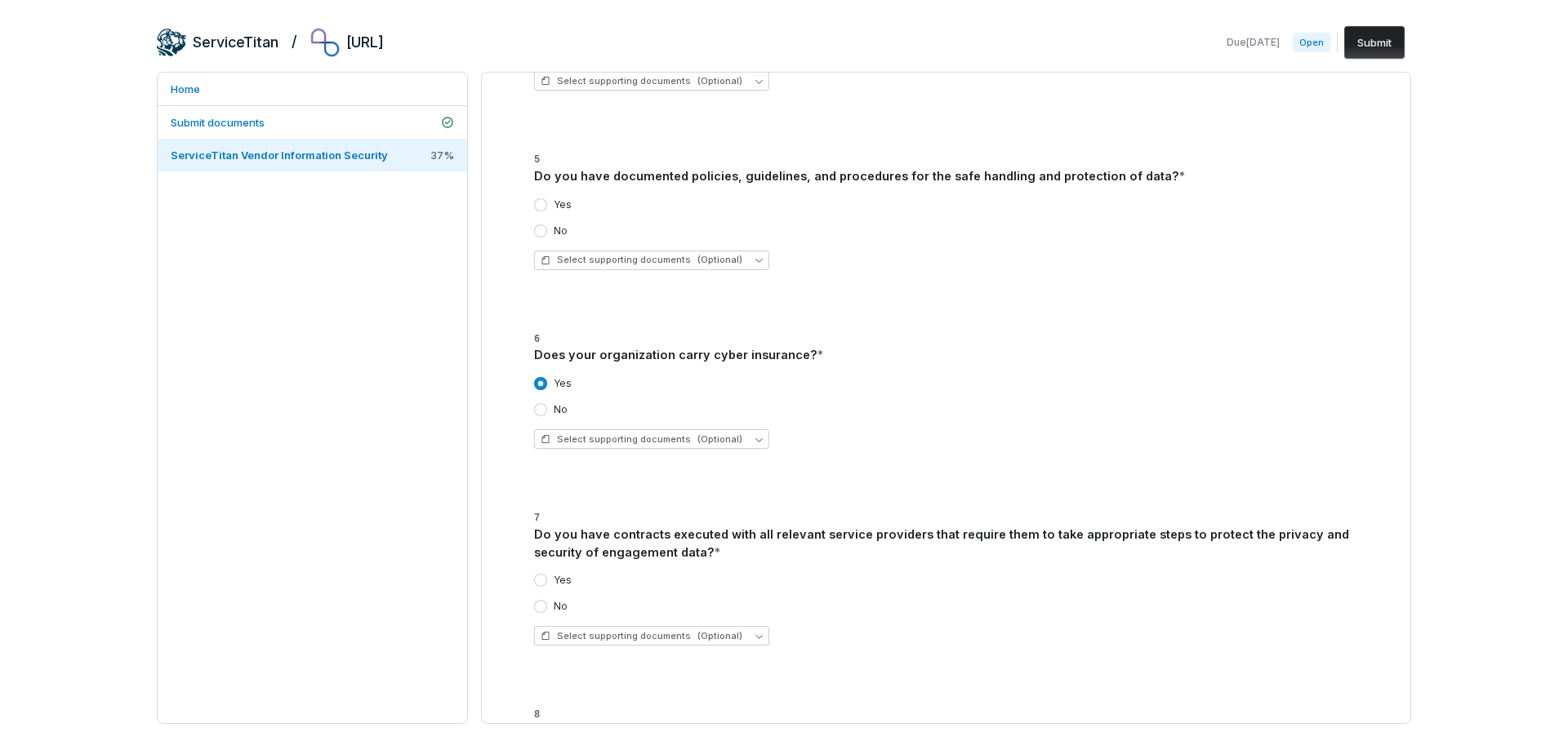
click at [540, 202] on button "Yes" at bounding box center [540, 204] width 13 height 13
click at [622, 257] on span "Select supporting documents (Optional)" at bounding box center [641, 260] width 202 height 12
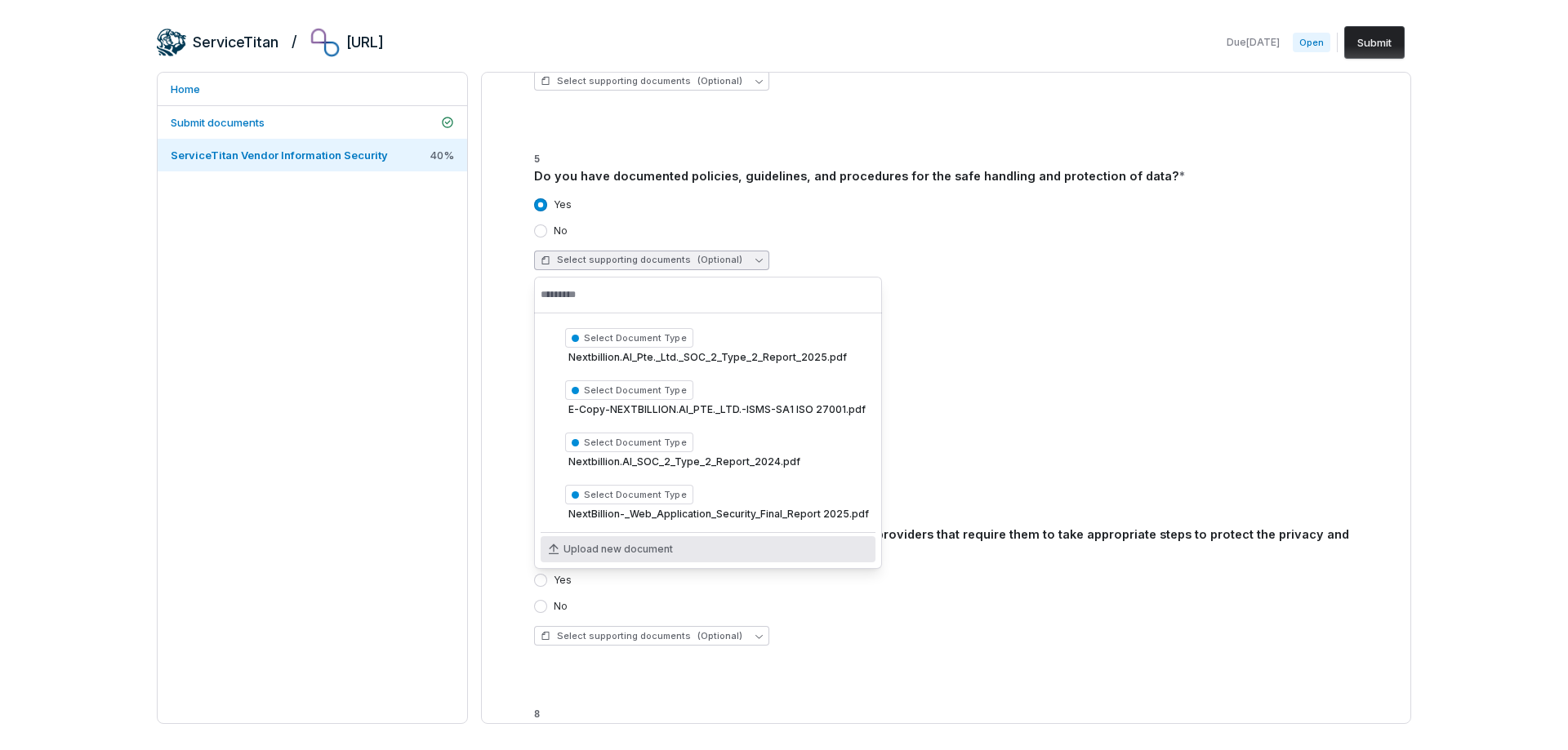
click at [621, 550] on span "Upload new document" at bounding box center [618, 549] width 109 height 13
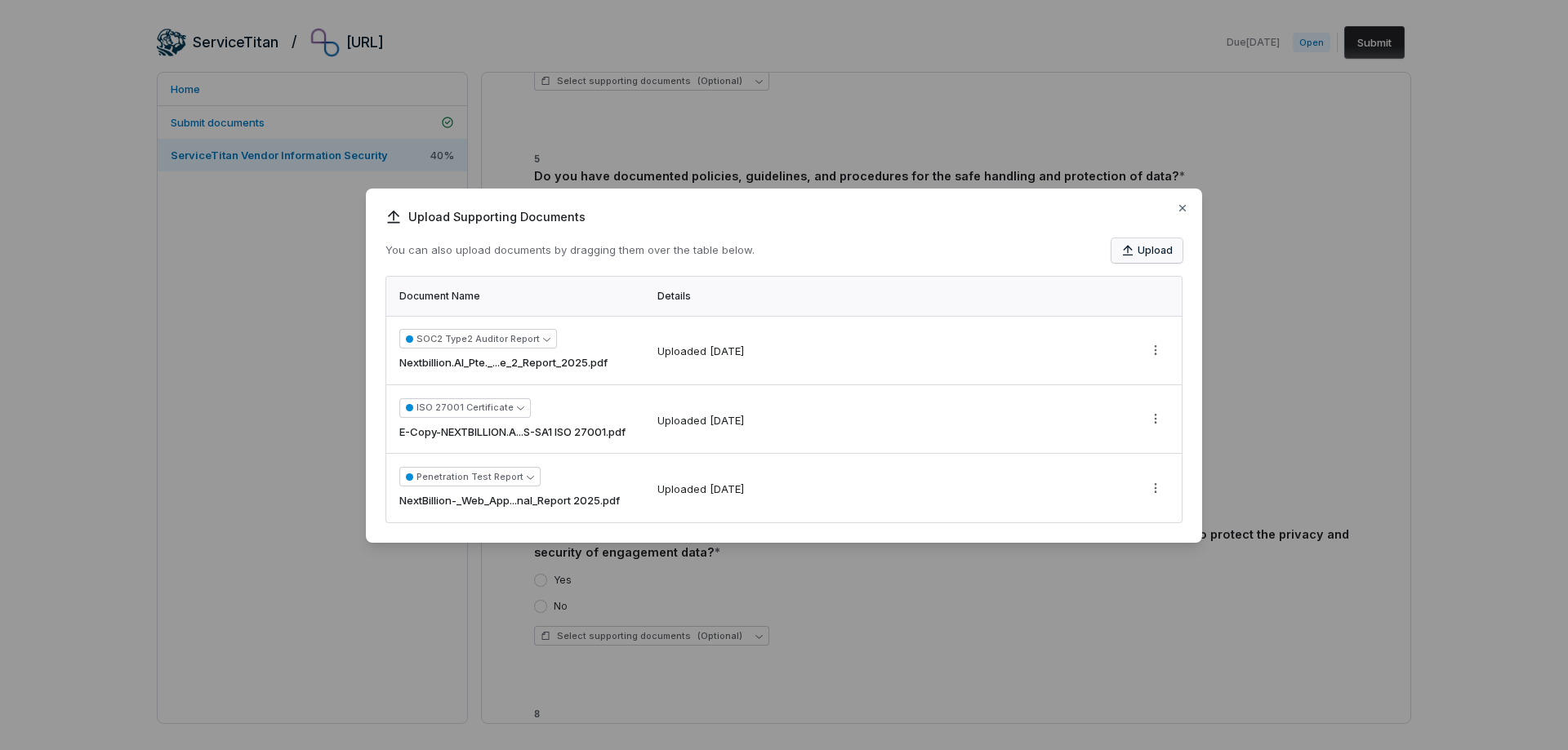
click at [1129, 244] on button "Upload" at bounding box center [1146, 251] width 71 height 24
click at [1138, 251] on button "Upload" at bounding box center [1146, 251] width 71 height 24
click at [1182, 206] on icon "button" at bounding box center [1182, 208] width 13 height 13
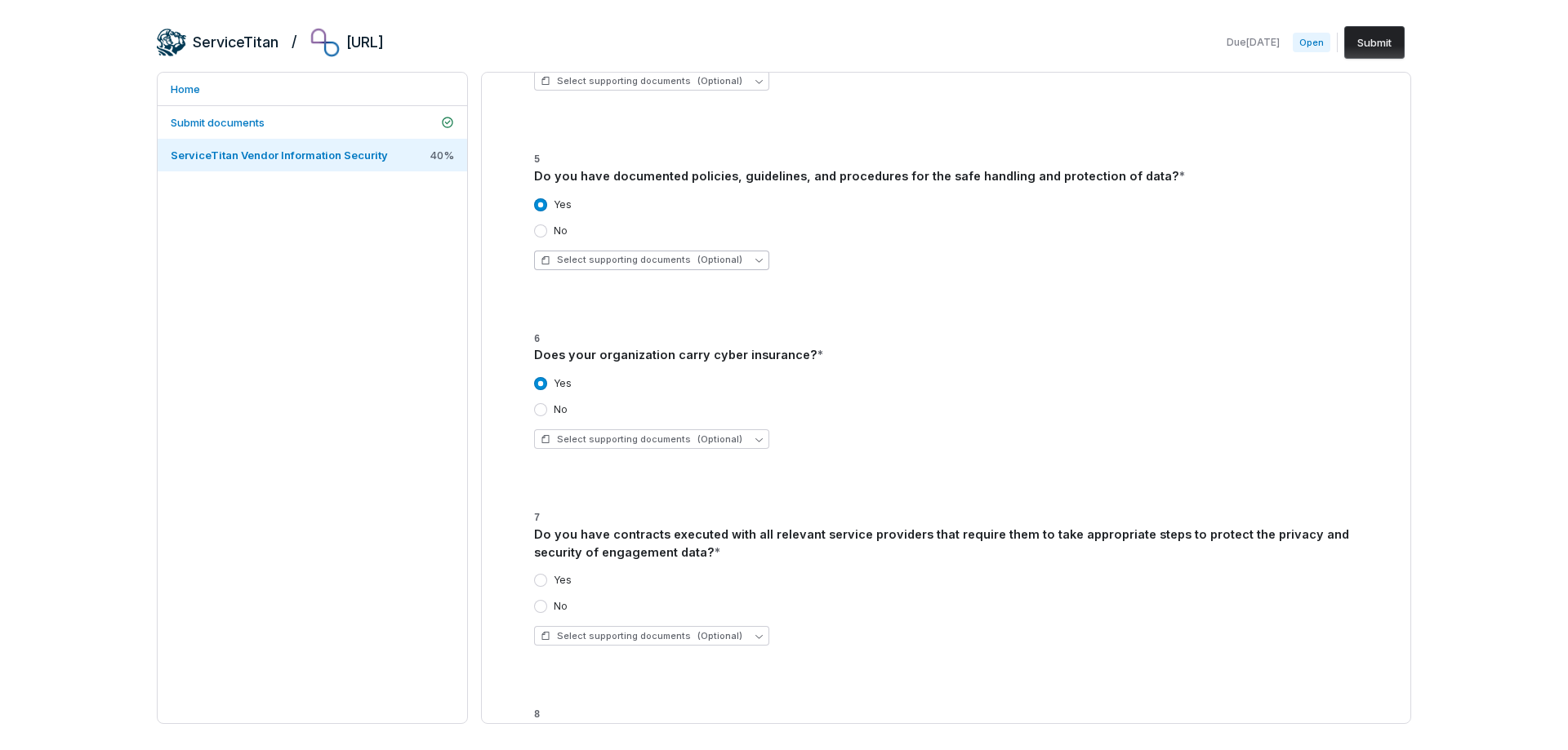
click at [616, 257] on span "Select supporting documents (Optional)" at bounding box center [641, 260] width 202 height 12
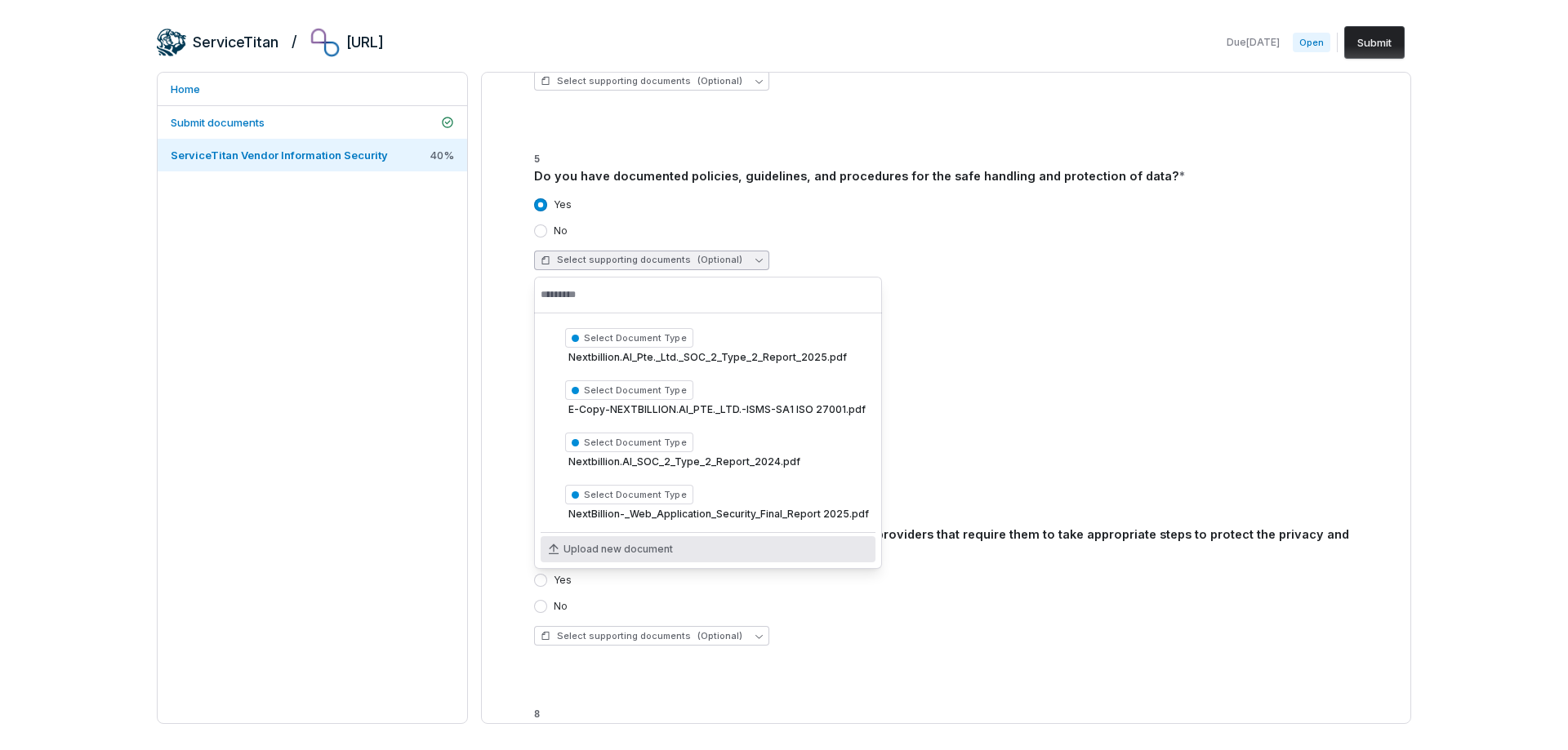
click at [604, 555] on span "Upload new document" at bounding box center [618, 549] width 109 height 13
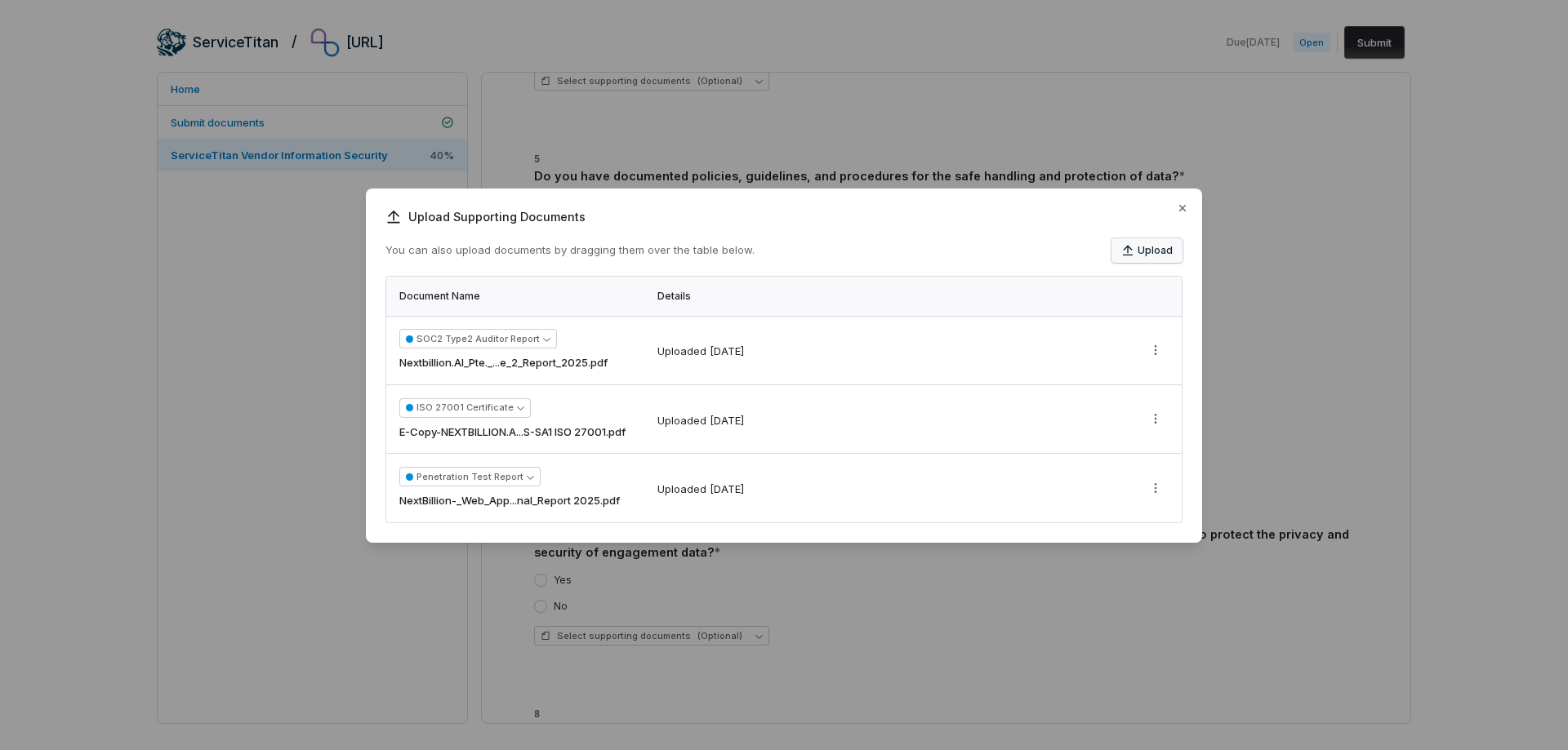
click at [1128, 253] on icon "button" at bounding box center [1128, 251] width 13 height 13
click at [1180, 209] on icon "button" at bounding box center [1182, 208] width 13 height 13
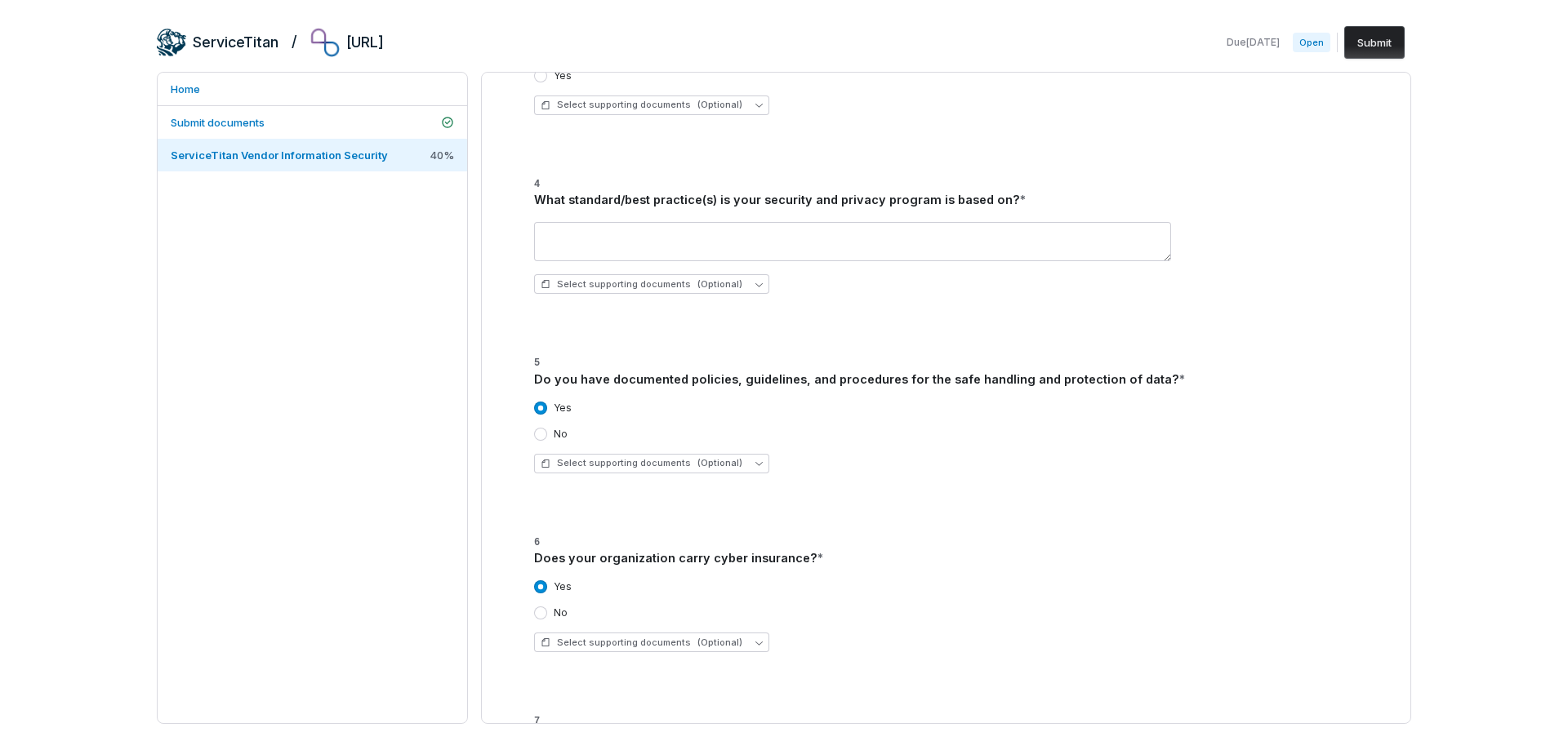
scroll to position [4646, 0]
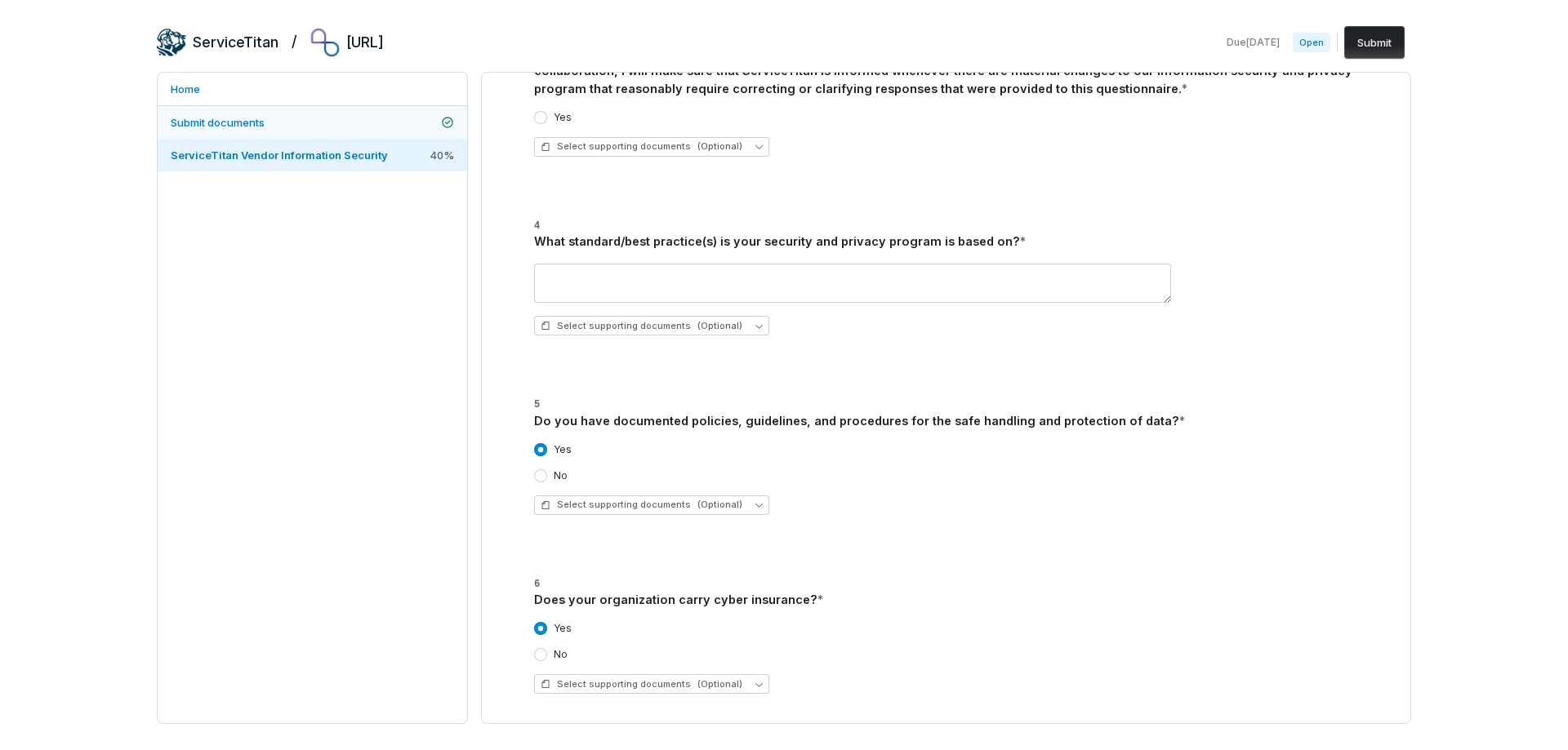
click at [245, 119] on span "Submit documents" at bounding box center [218, 122] width 94 height 13
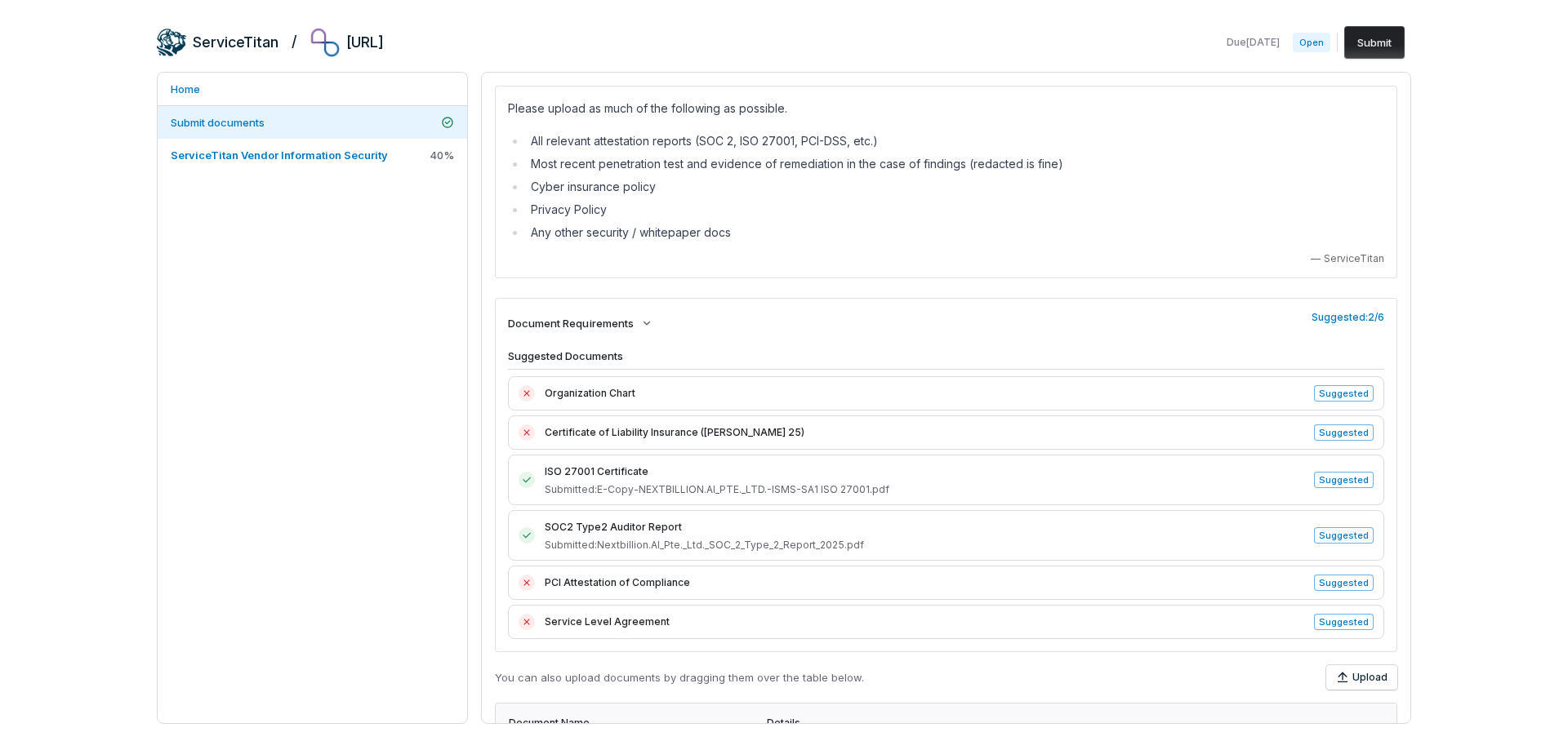
scroll to position [312, 0]
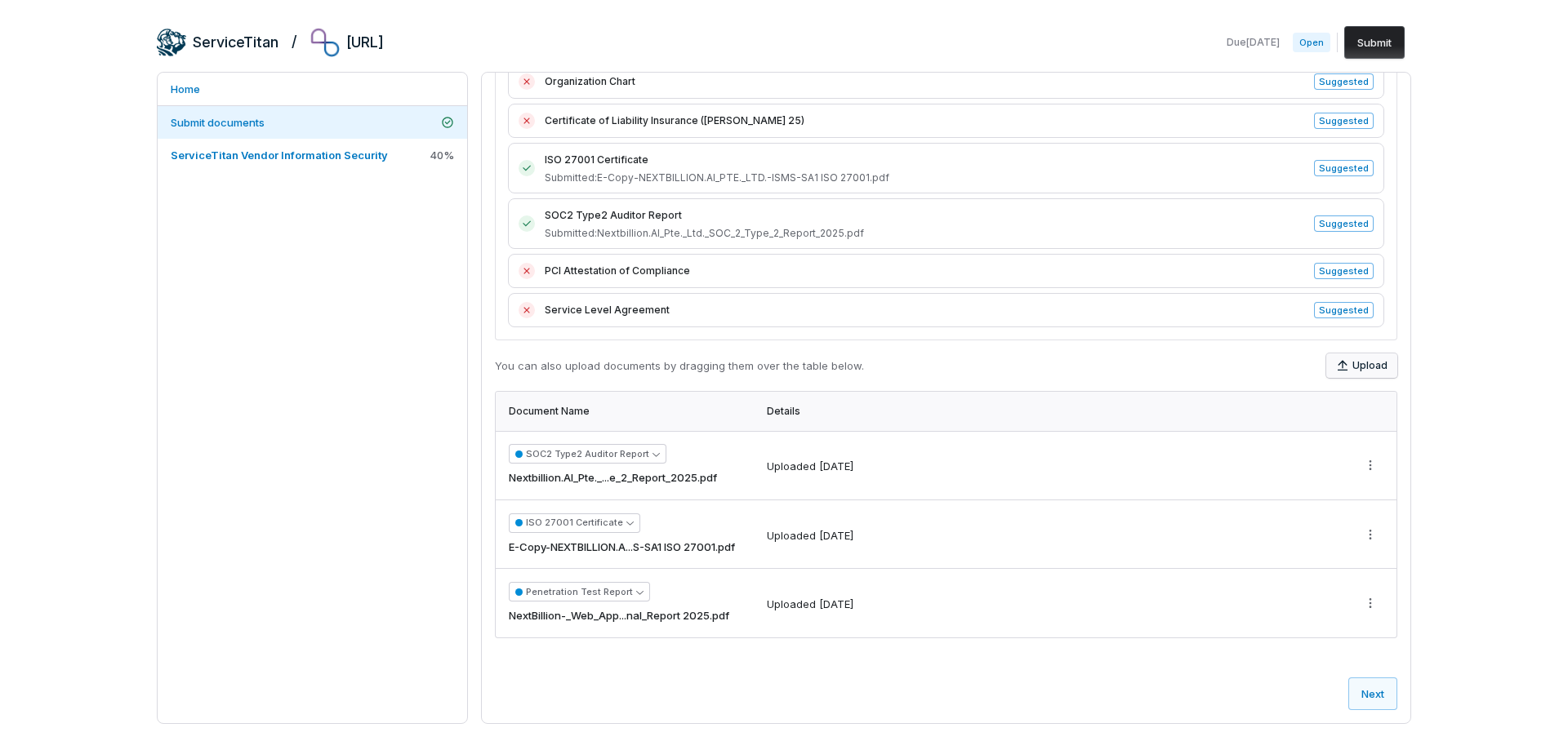
click at [1372, 360] on button "Upload" at bounding box center [1361, 366] width 71 height 24
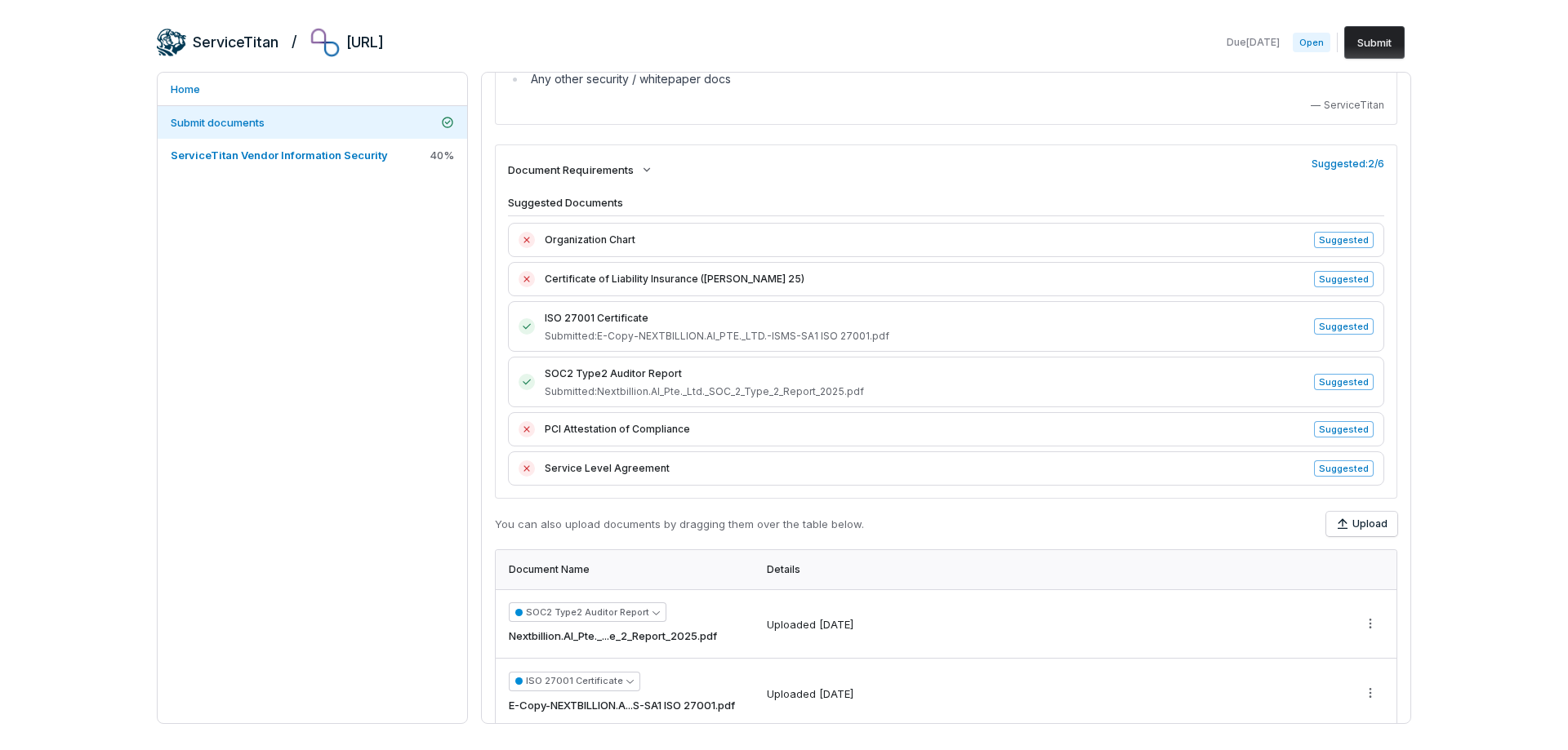
scroll to position [148, 0]
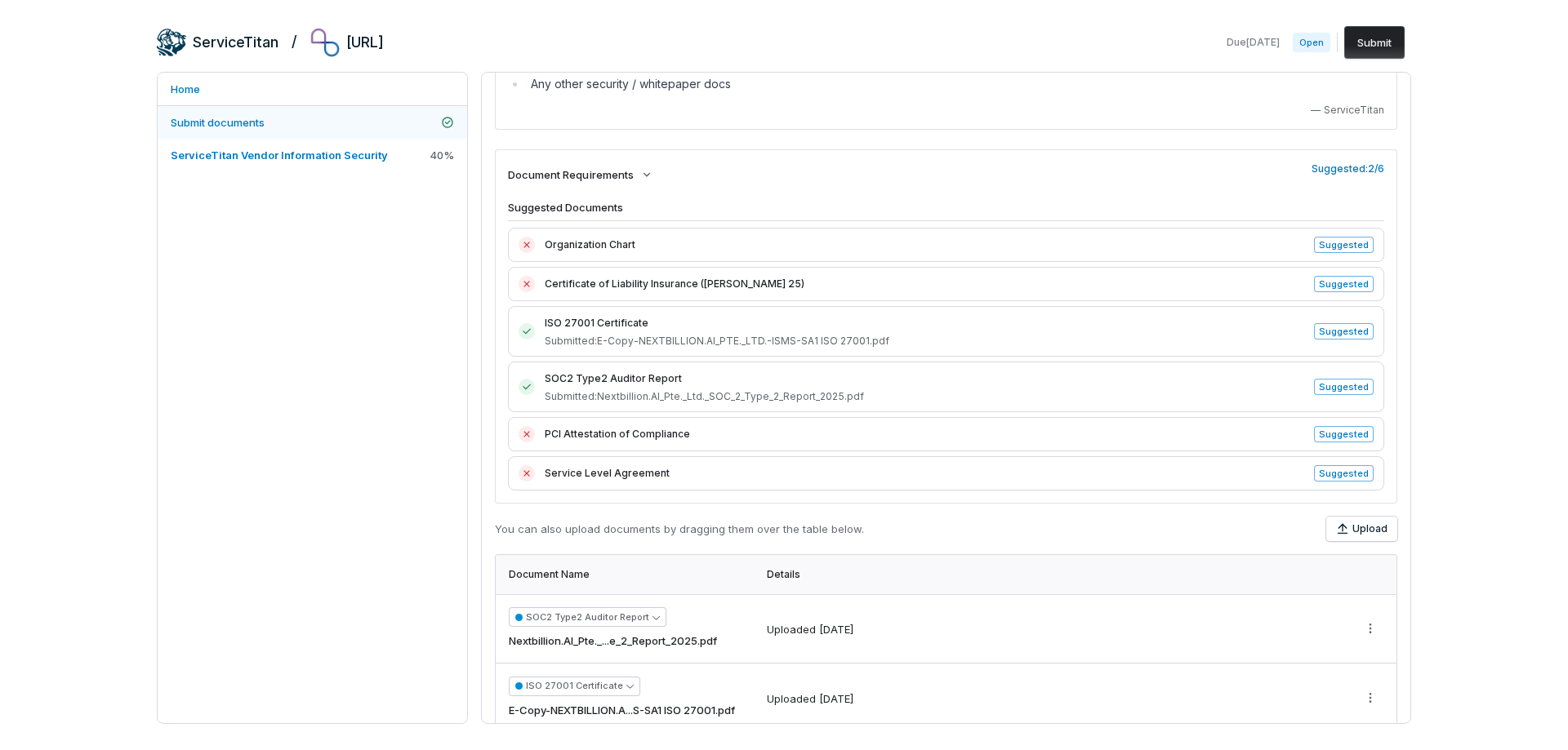
click at [294, 116] on link "Submit documents" at bounding box center [312, 122] width 309 height 32
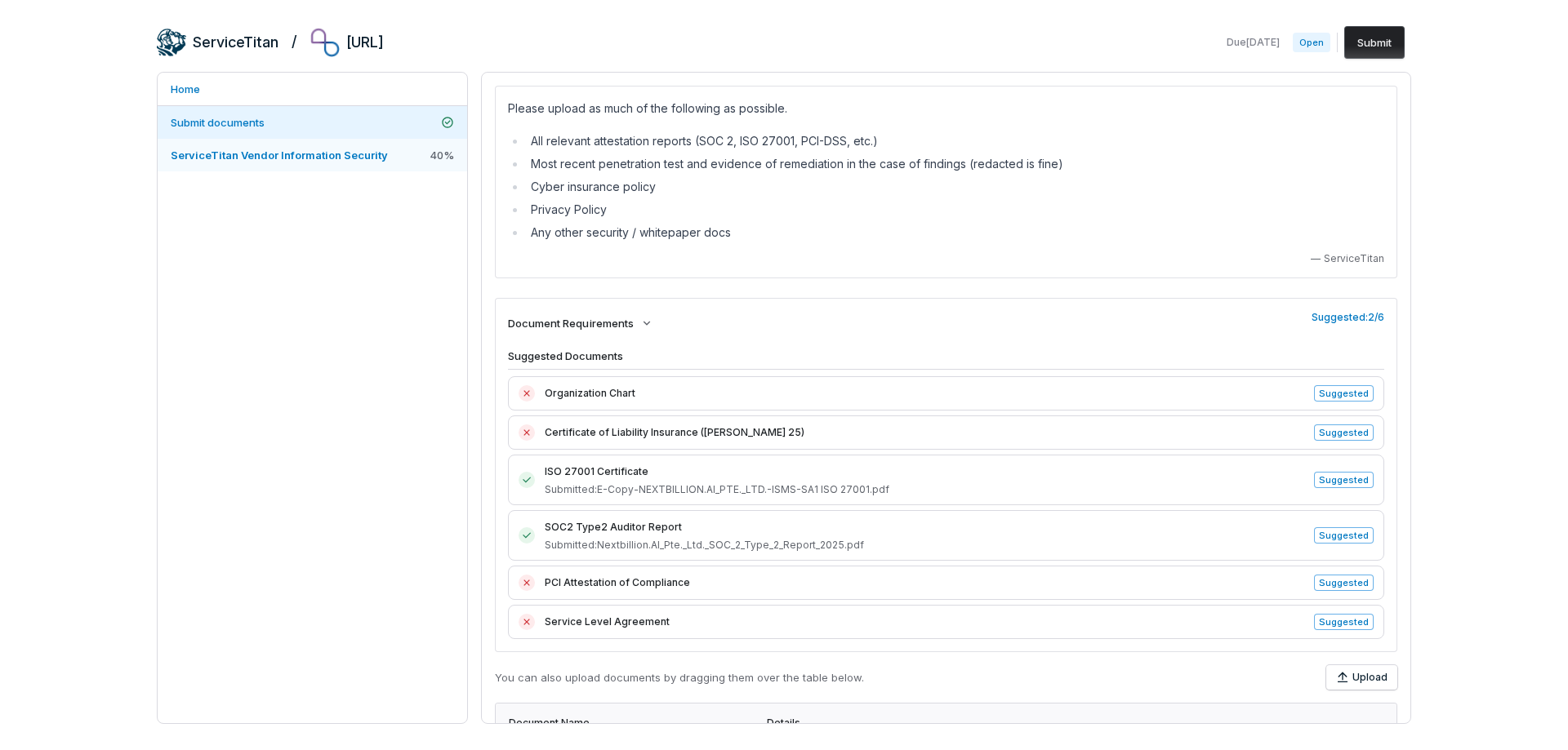
click at [255, 155] on span "ServiceTitan Vendor Information Security" at bounding box center [279, 155] width 218 height 13
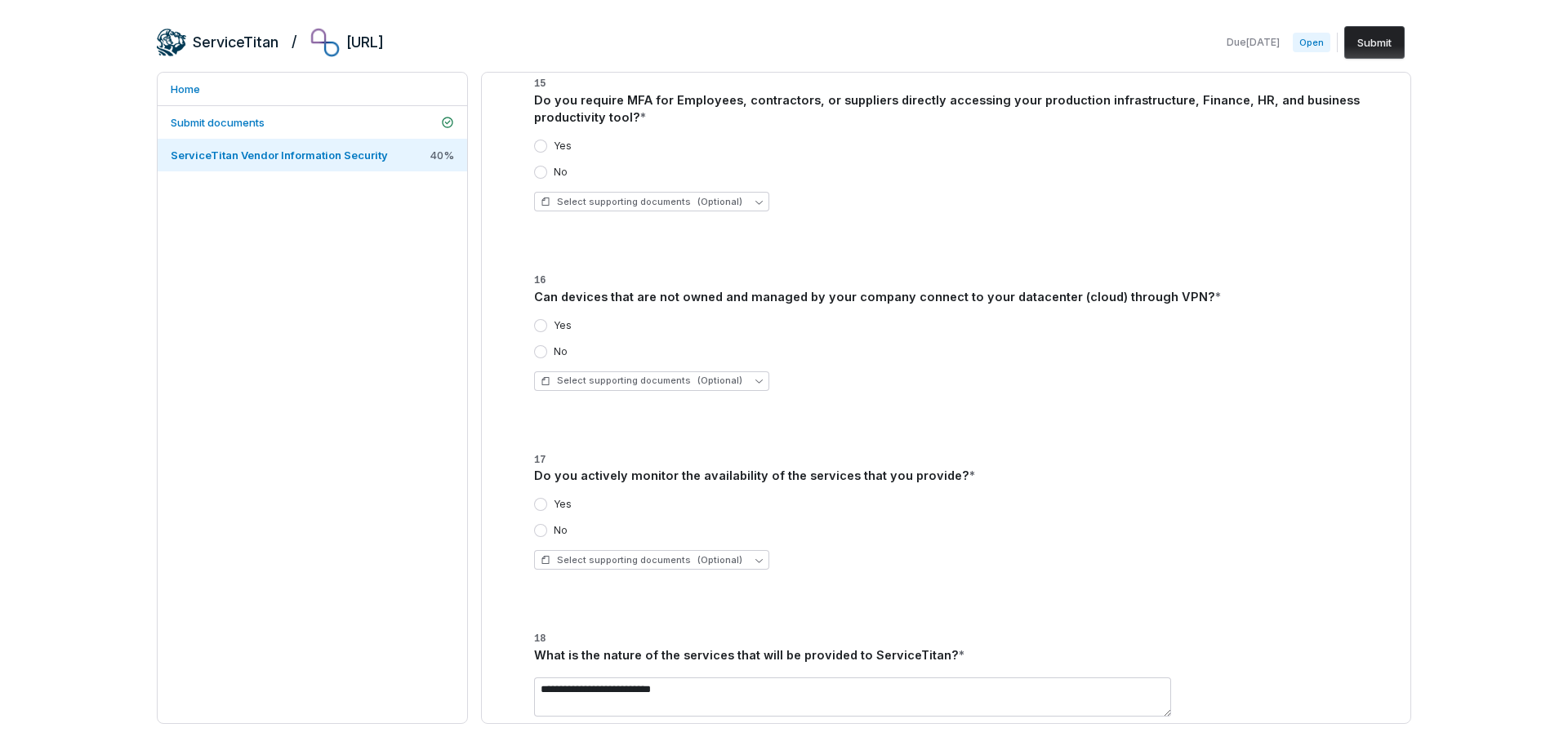
scroll to position [1061, 0]
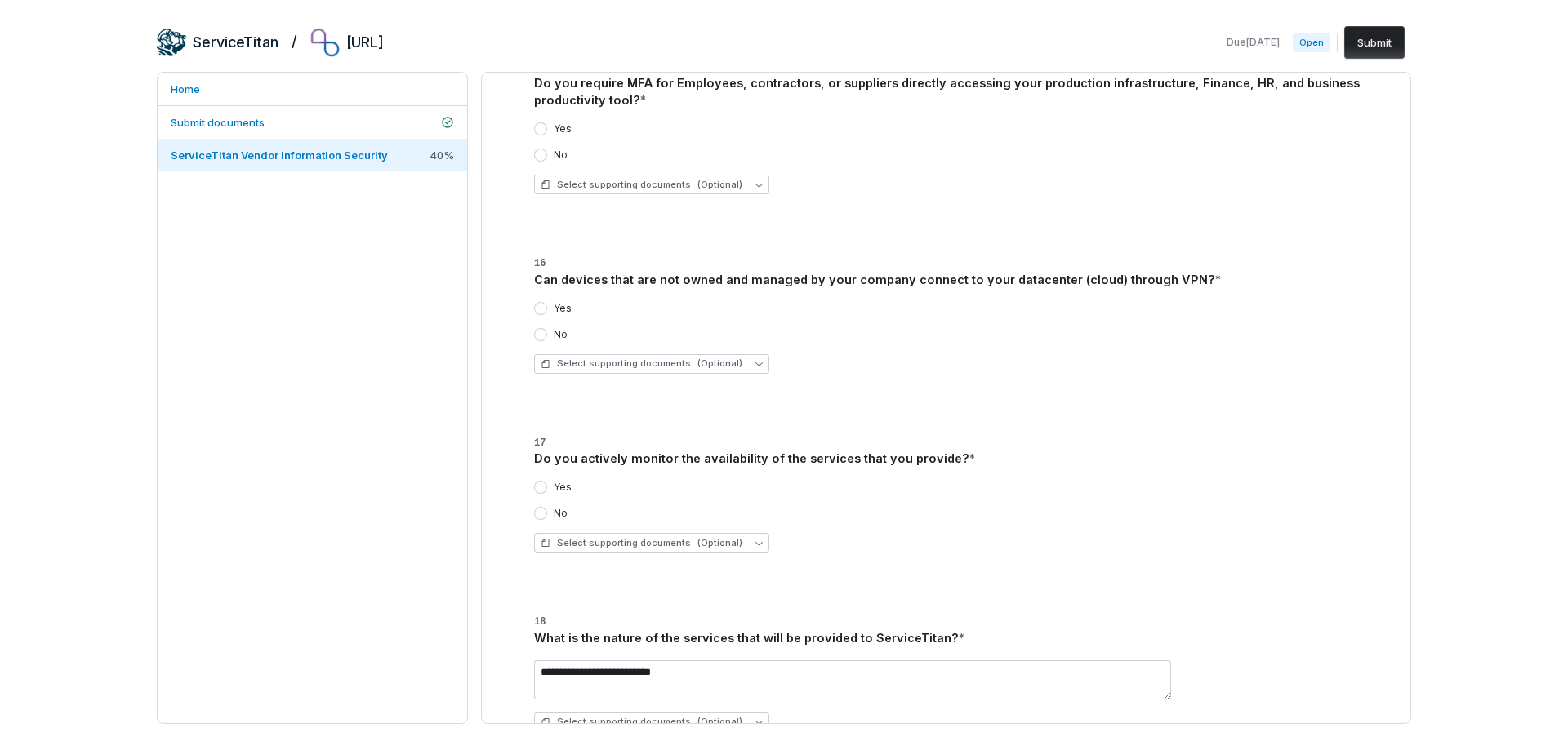
click at [554, 489] on label "Yes" at bounding box center [563, 487] width 18 height 13
click at [547, 489] on button "Yes" at bounding box center [540, 487] width 13 height 13
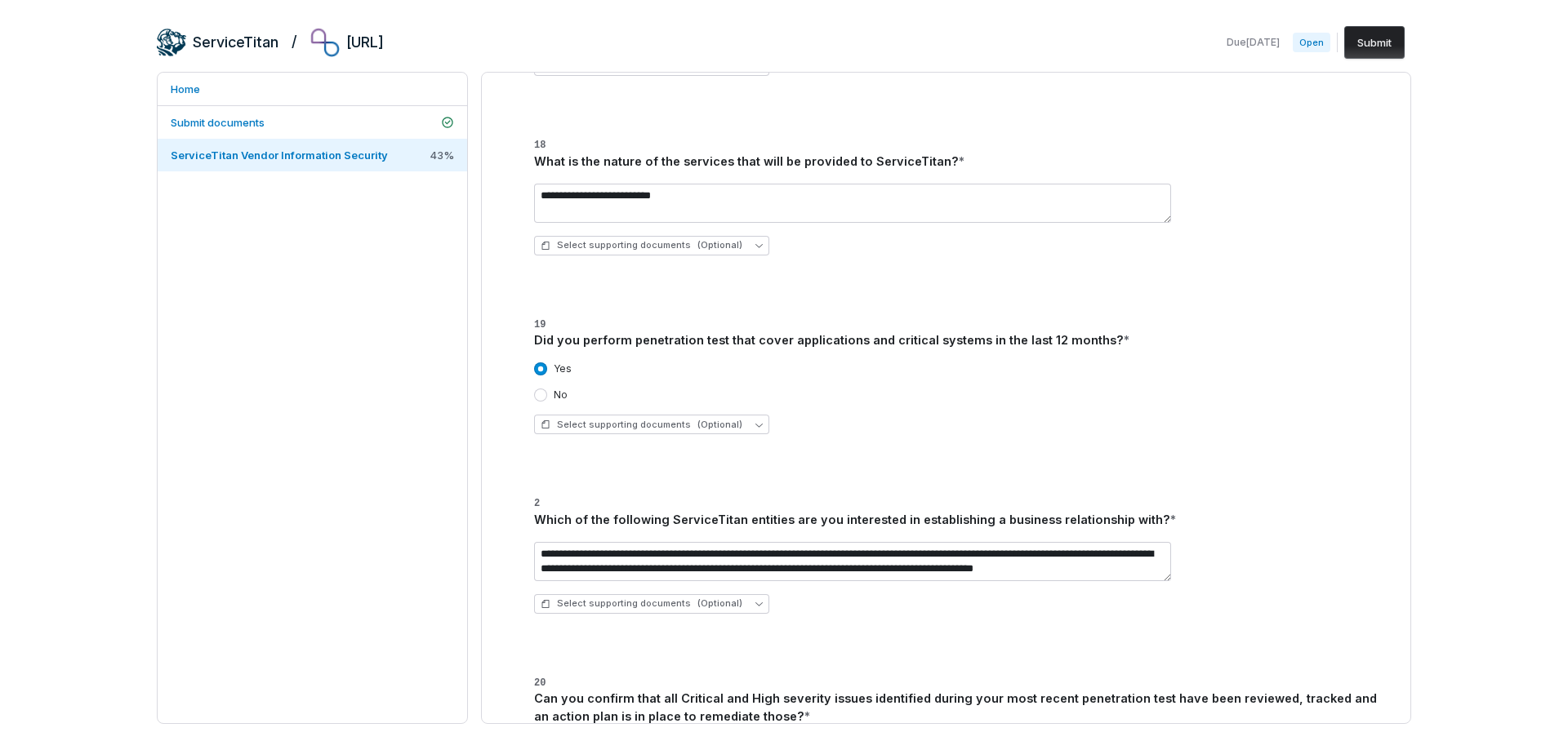
scroll to position [1551, 0]
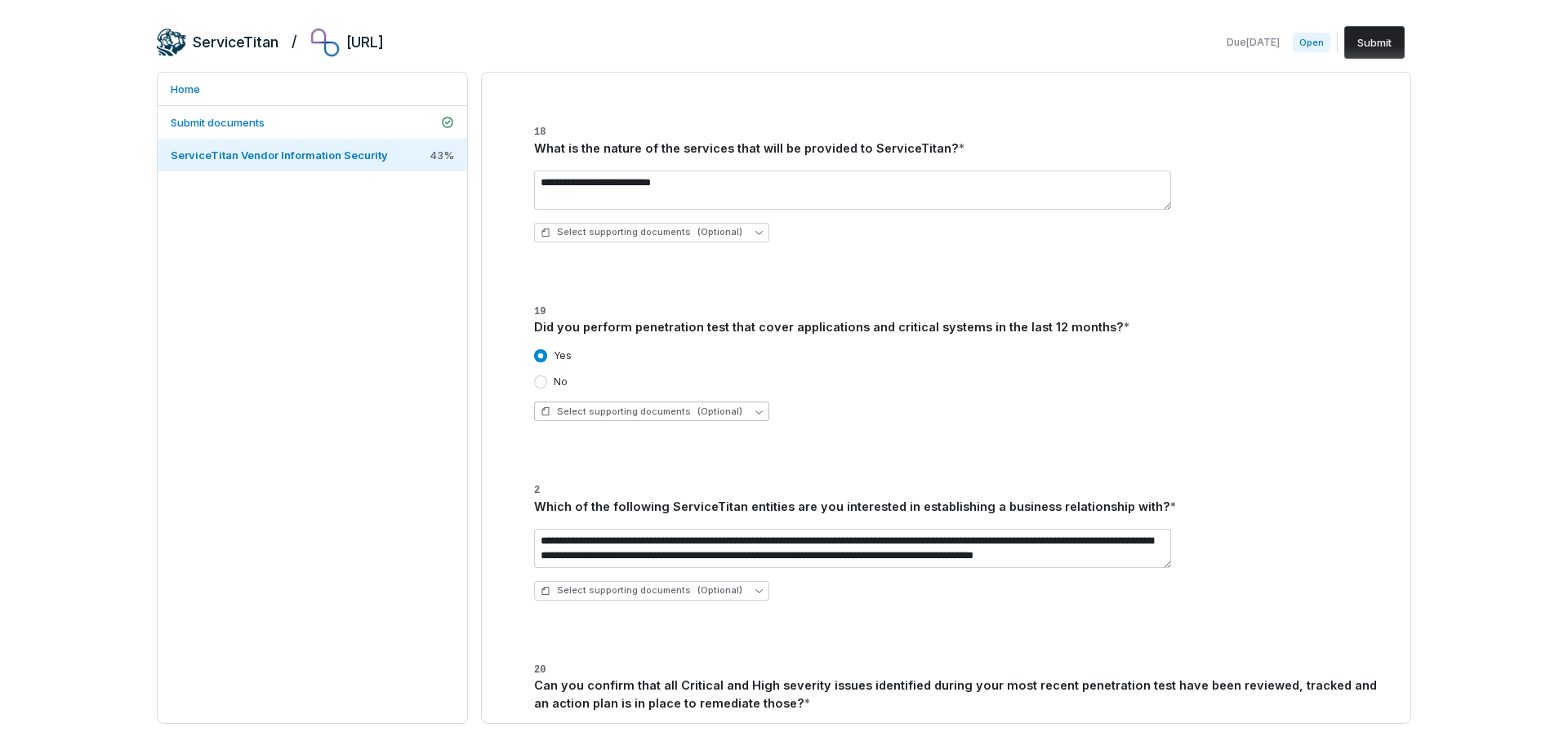
click at [739, 413] on button "Select supporting documents (Optional)" at bounding box center [651, 411] width 235 height 19
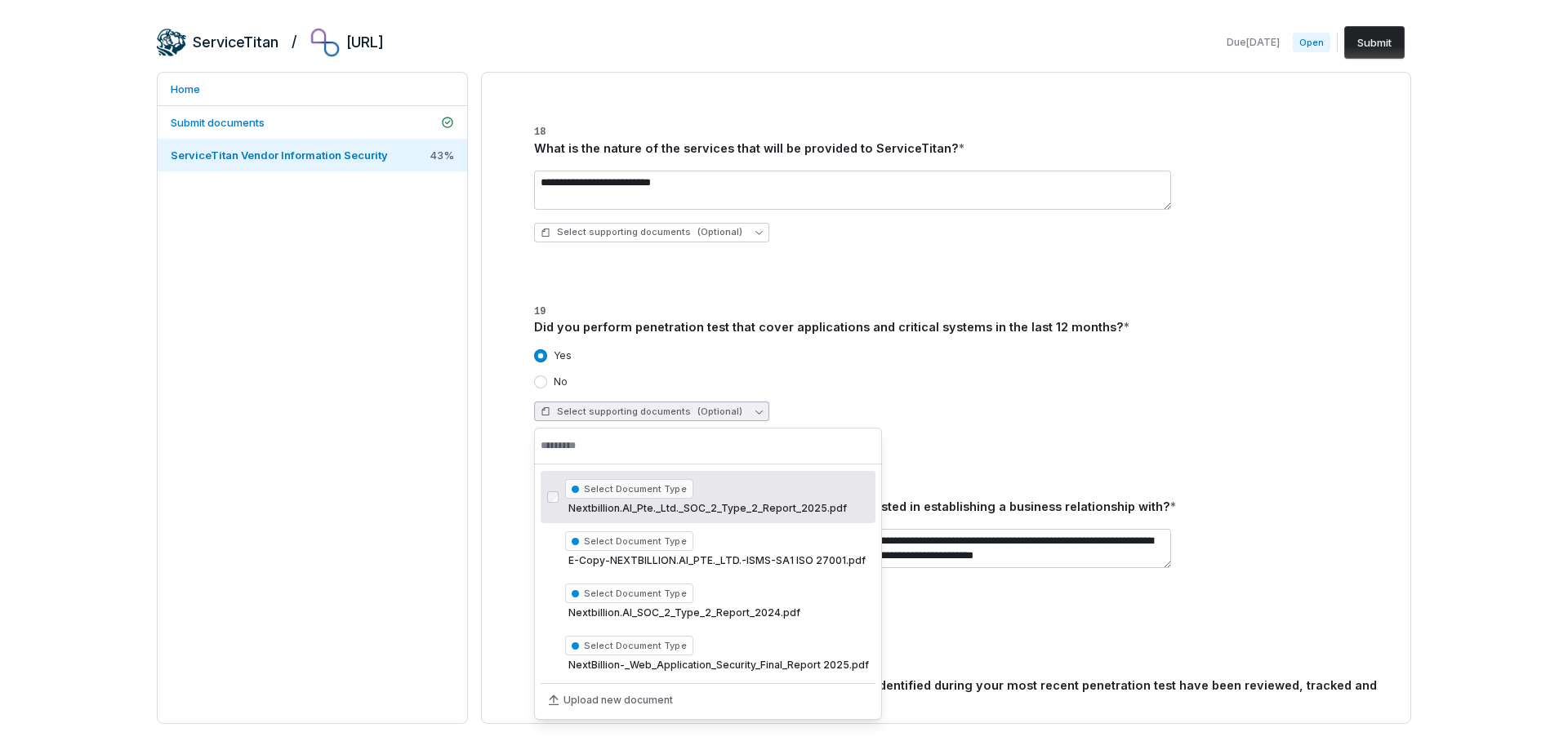
click at [273, 566] on div "Home Submit documents ServiceTitan Vendor Information Security 43 %" at bounding box center [313, 397] width 311 height 652
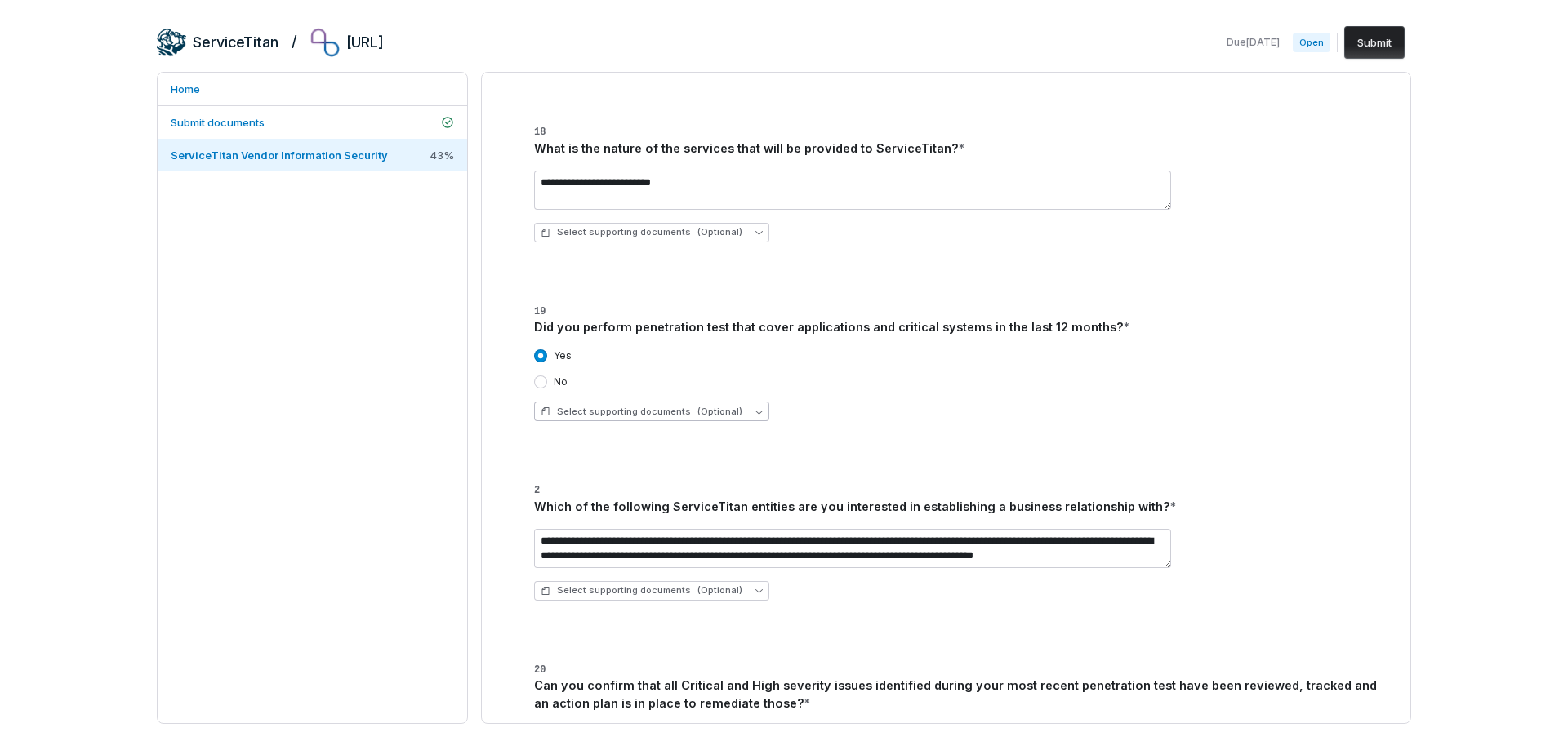
click at [658, 408] on span "Select supporting documents (Optional)" at bounding box center [641, 412] width 202 height 12
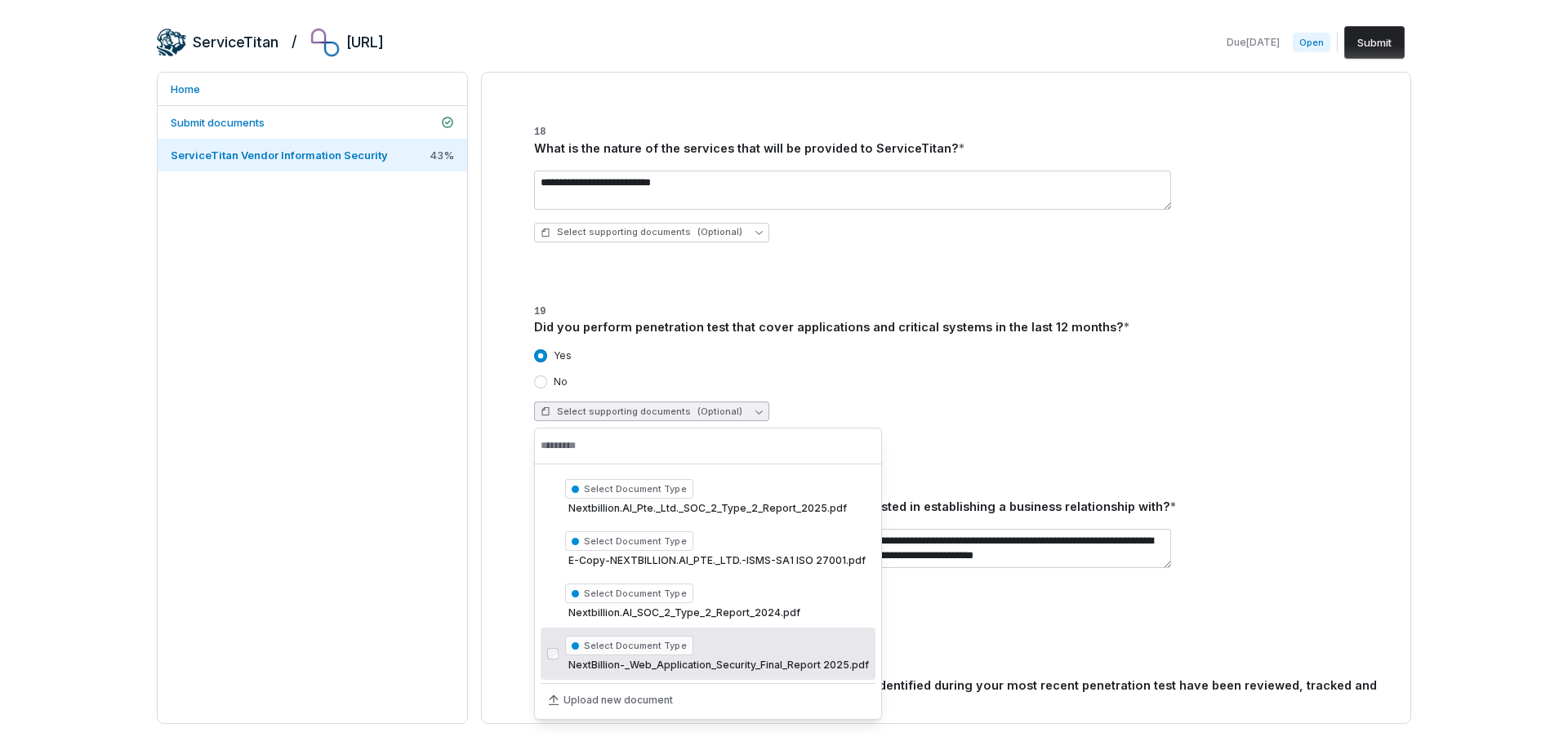
click at [657, 672] on div "Select Document Type NextBillion-_Web_Application_Security_Final_Report 2025.pdf" at bounding box center [717, 654] width 304 height 43
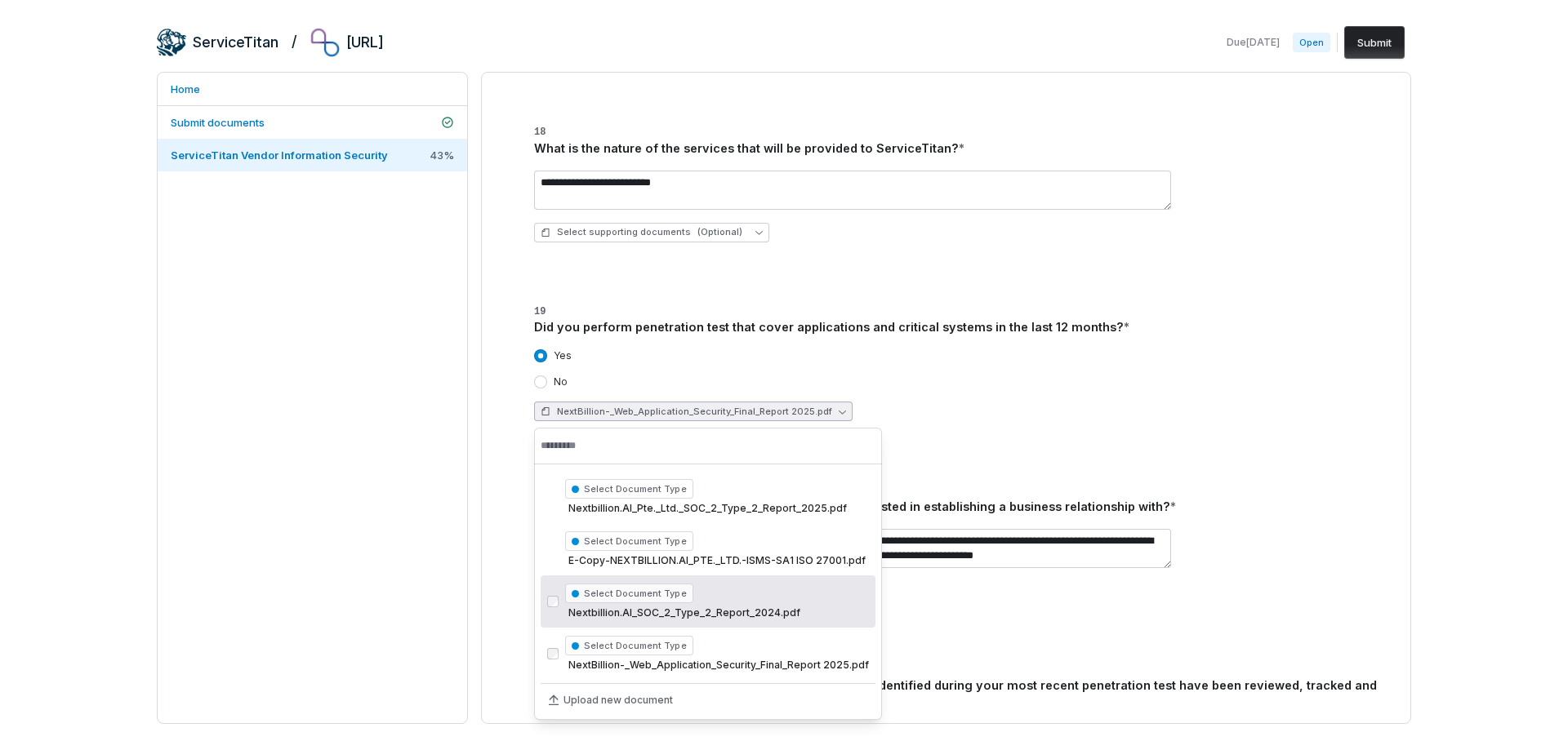
click at [1057, 390] on div "Yes No NextBillion-_Web_Application_Security_Final_Report 2025.pdf" at bounding box center [956, 385] width 844 height 98
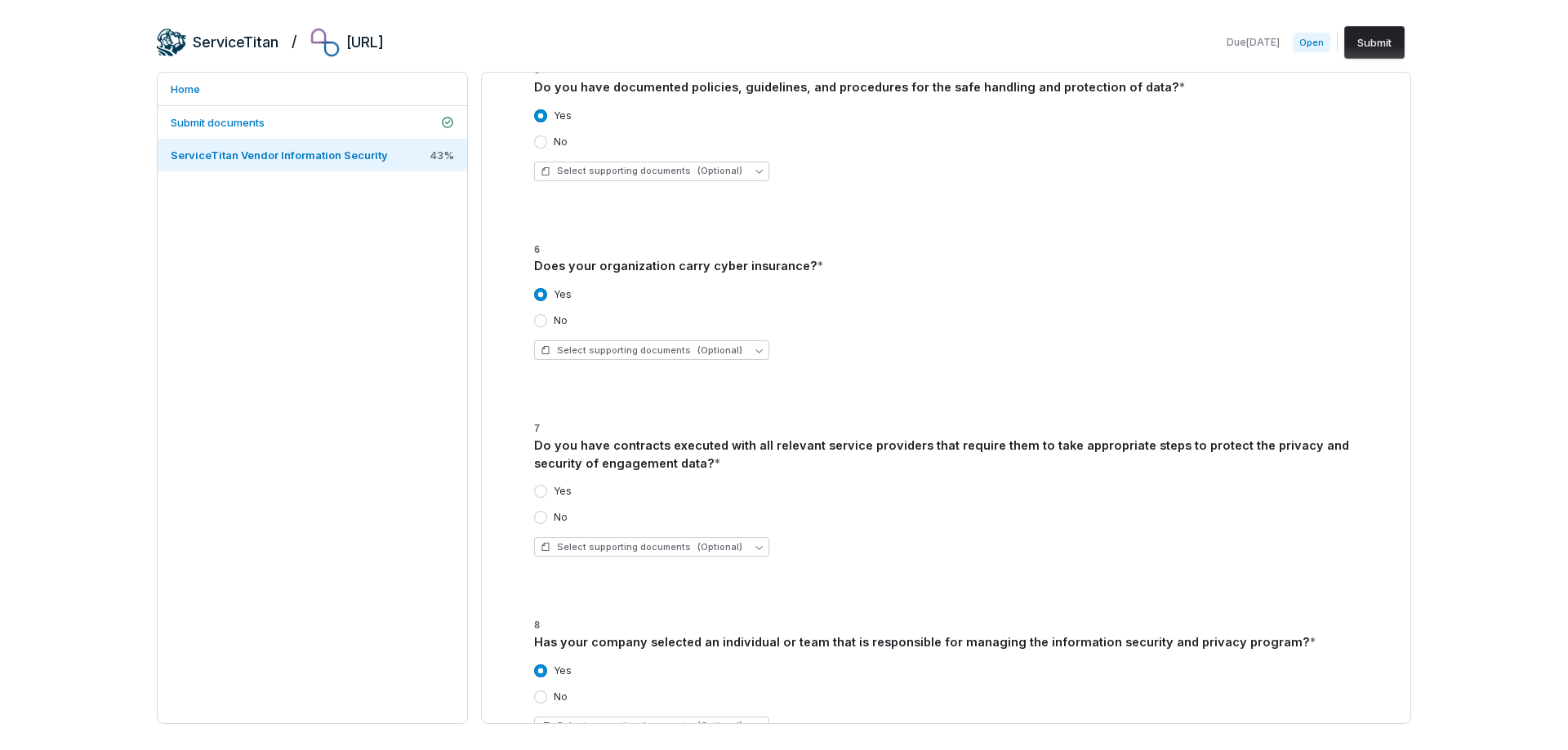
scroll to position [5217, 0]
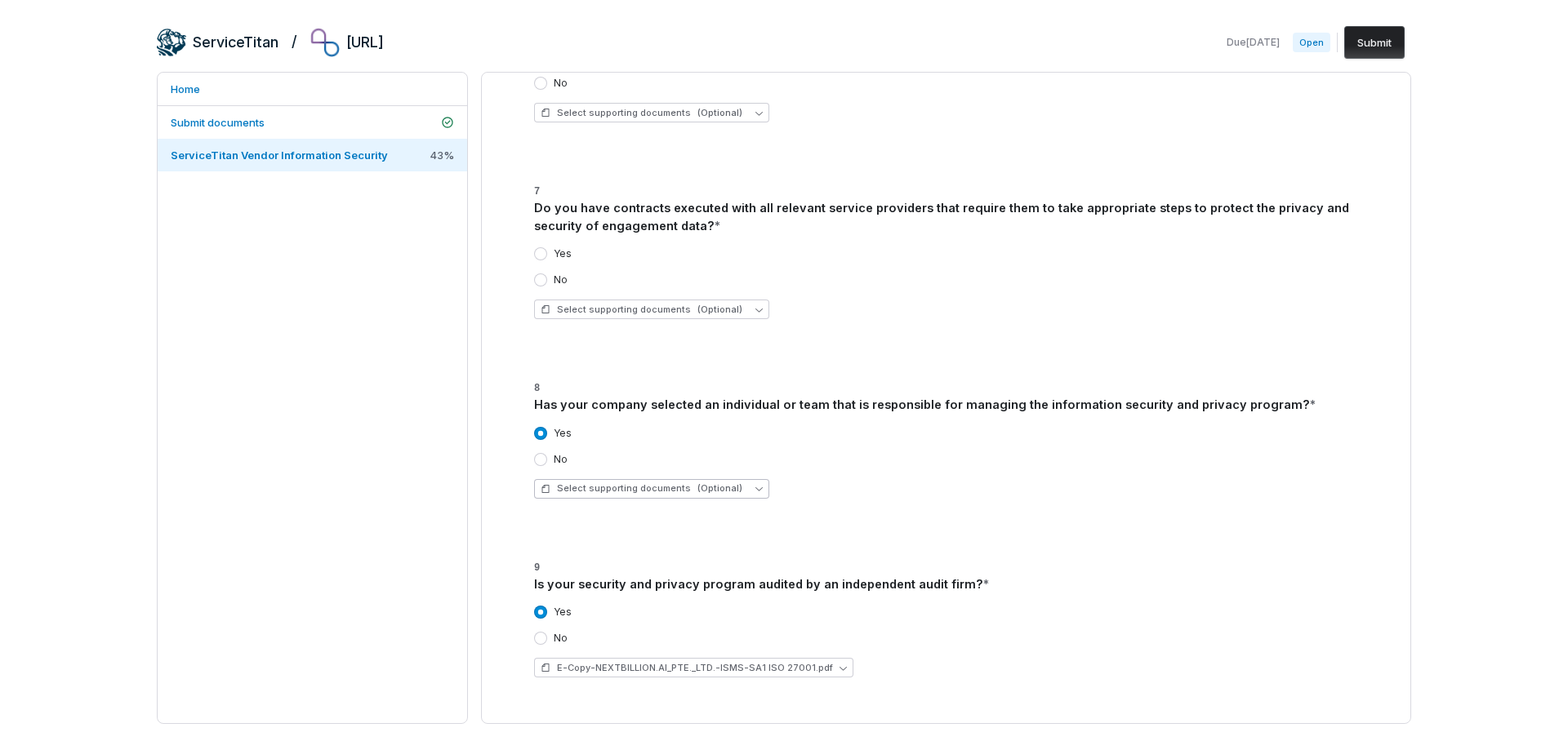
click at [644, 485] on span "Select supporting documents (Optional)" at bounding box center [641, 489] width 202 height 12
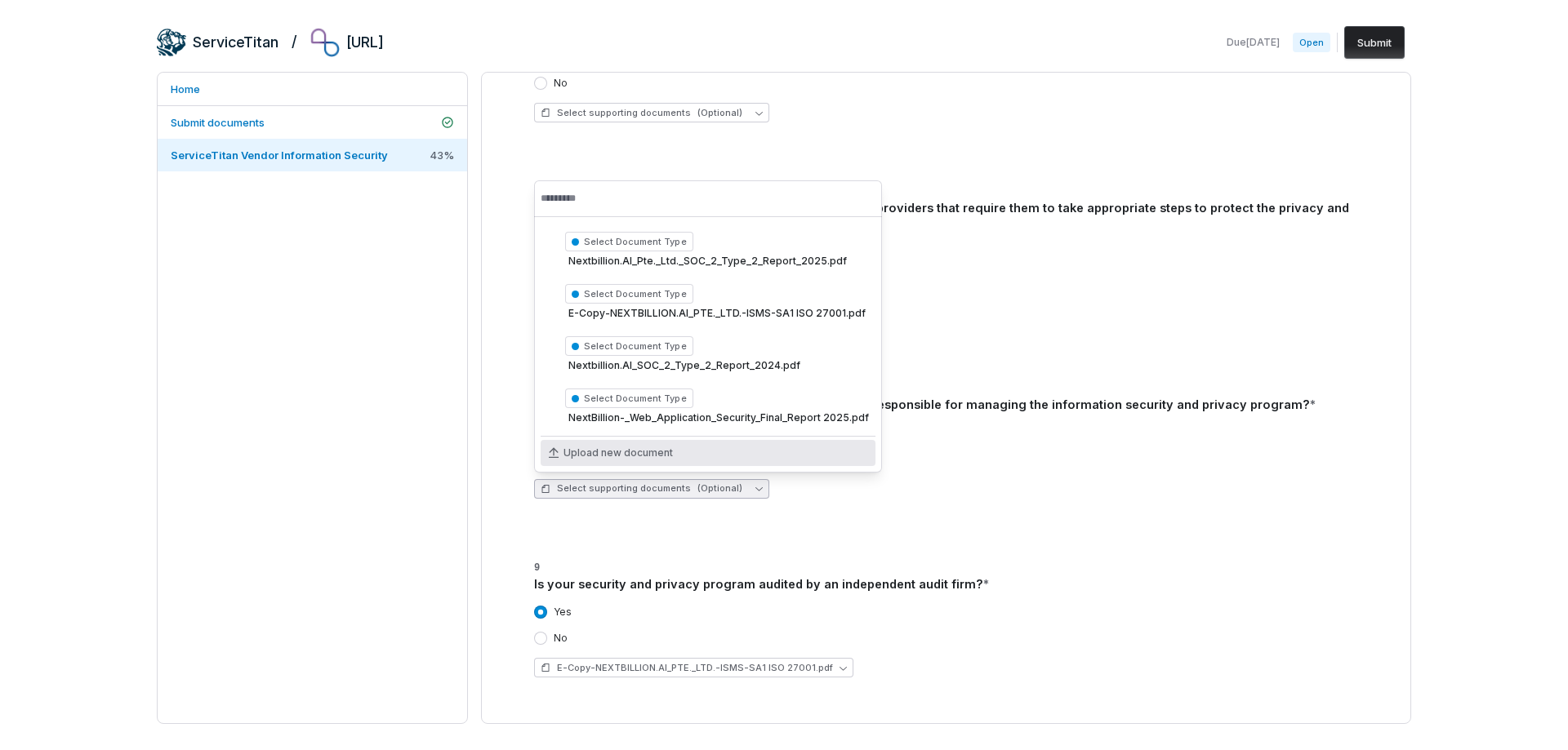
click at [639, 451] on span "Upload new document" at bounding box center [618, 452] width 109 height 13
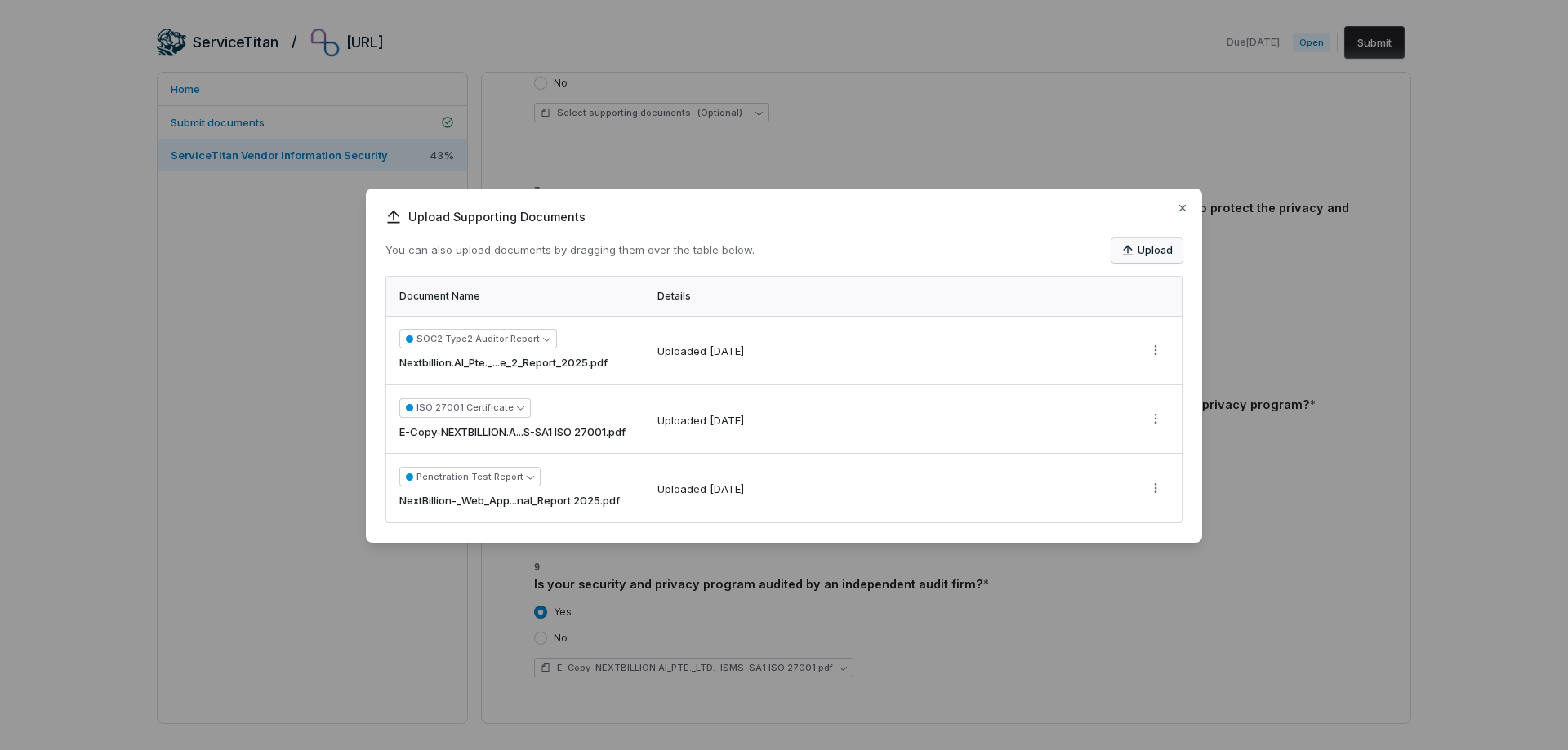
click at [1162, 246] on button "Upload" at bounding box center [1146, 251] width 71 height 24
click at [1177, 210] on icon "button" at bounding box center [1182, 208] width 13 height 13
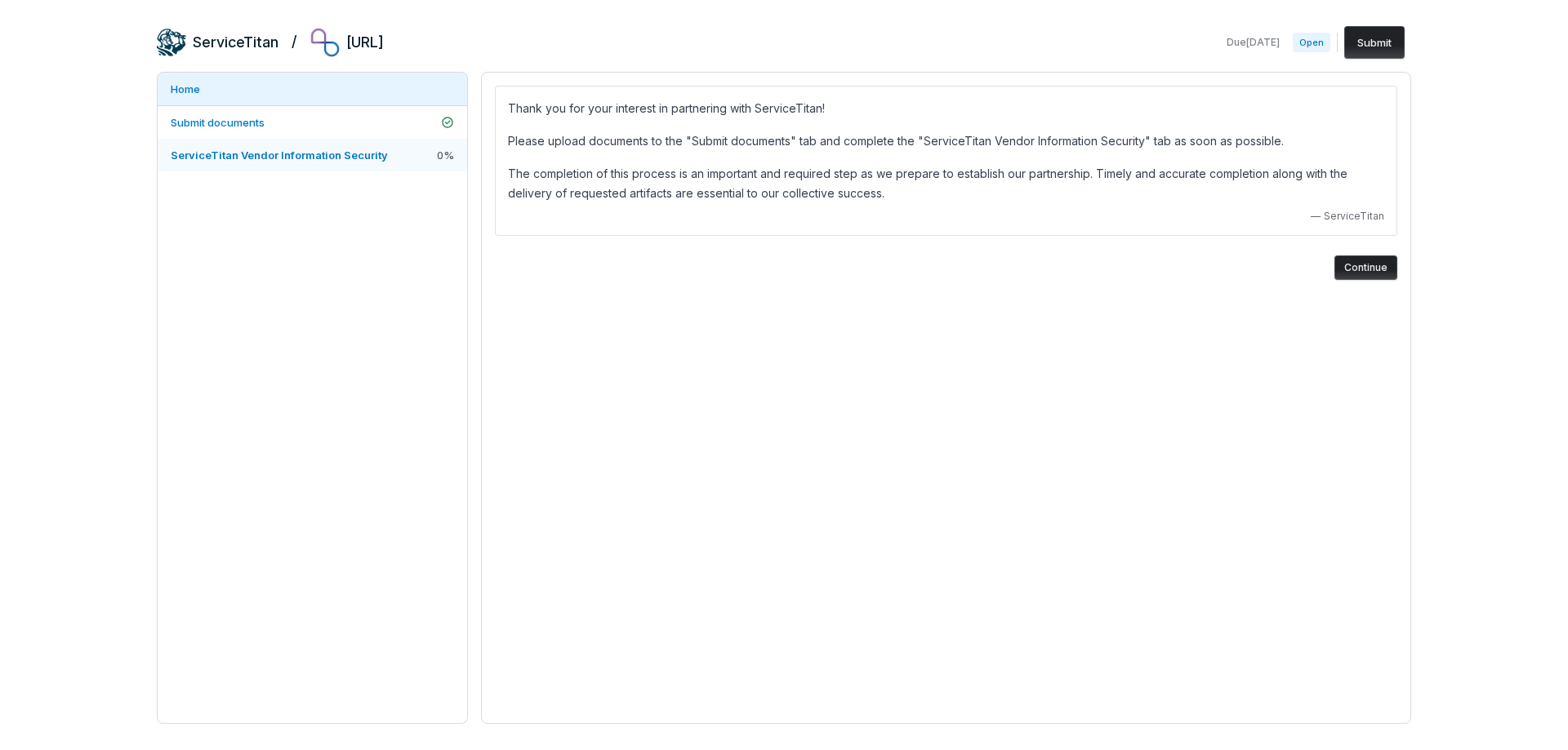
click at [355, 141] on link "ServiceTitan Vendor Information Security 0 %" at bounding box center [312, 155] width 309 height 32
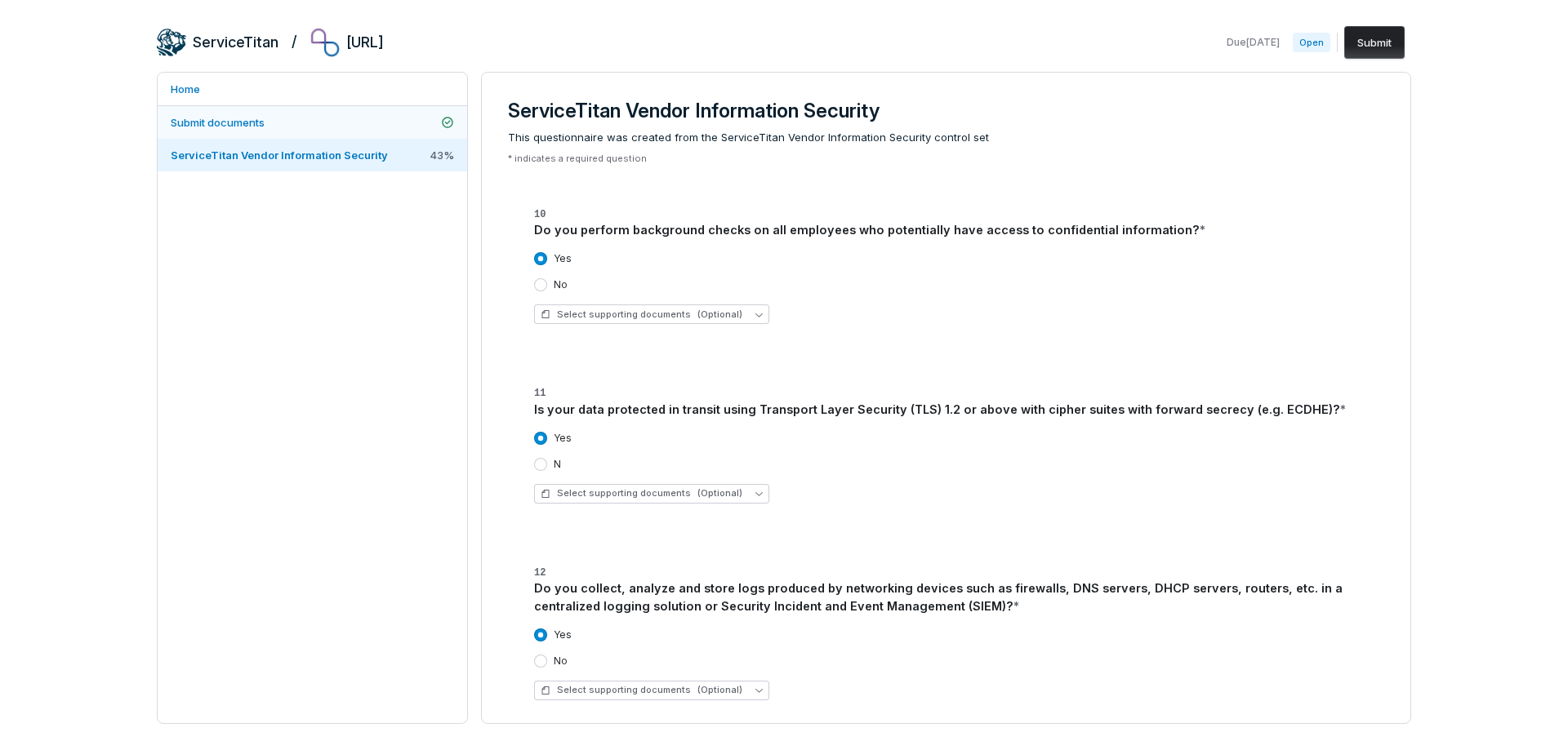
click at [317, 129] on link "Submit documents" at bounding box center [312, 122] width 309 height 32
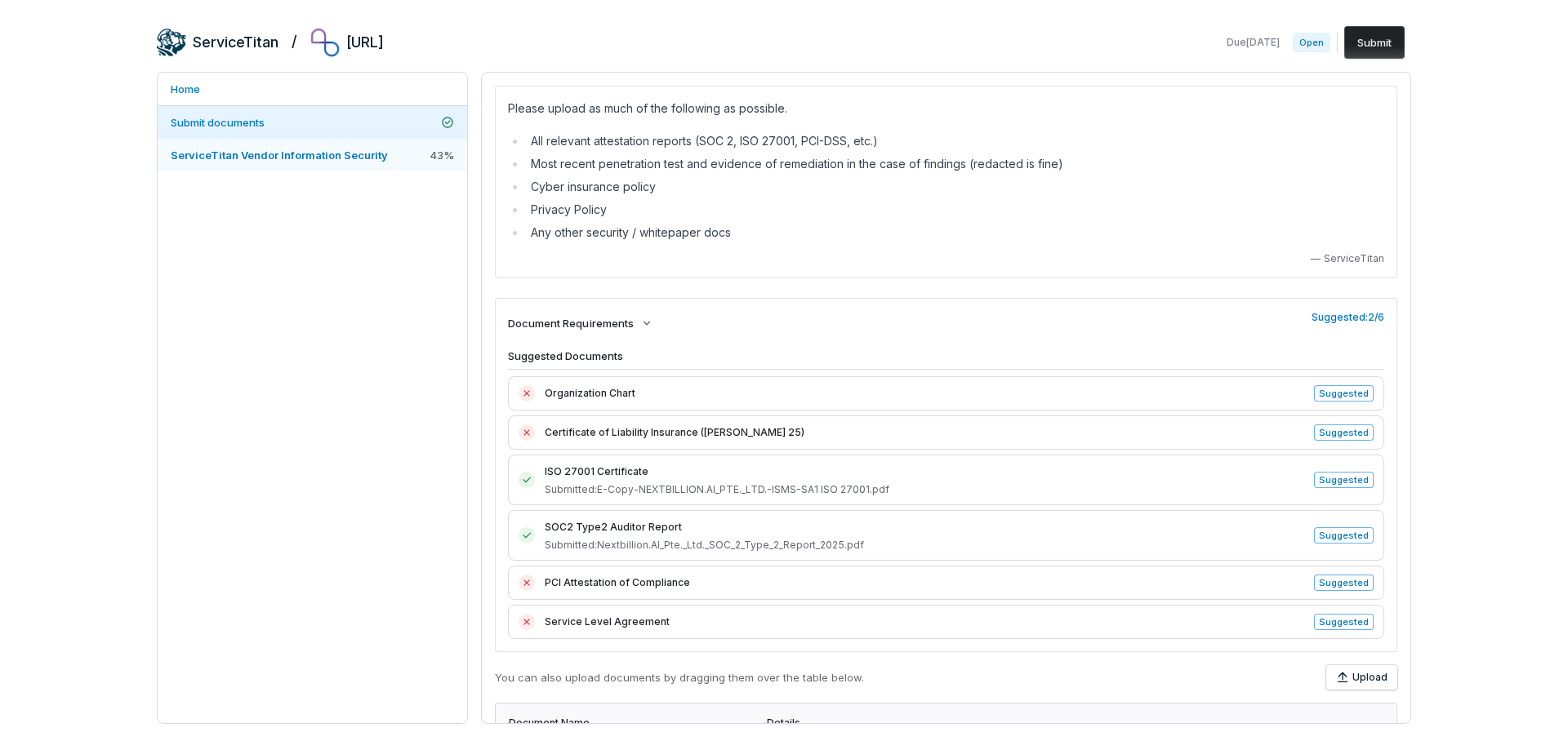
click at [314, 152] on span "ServiceTitan Vendor Information Security" at bounding box center [279, 155] width 218 height 13
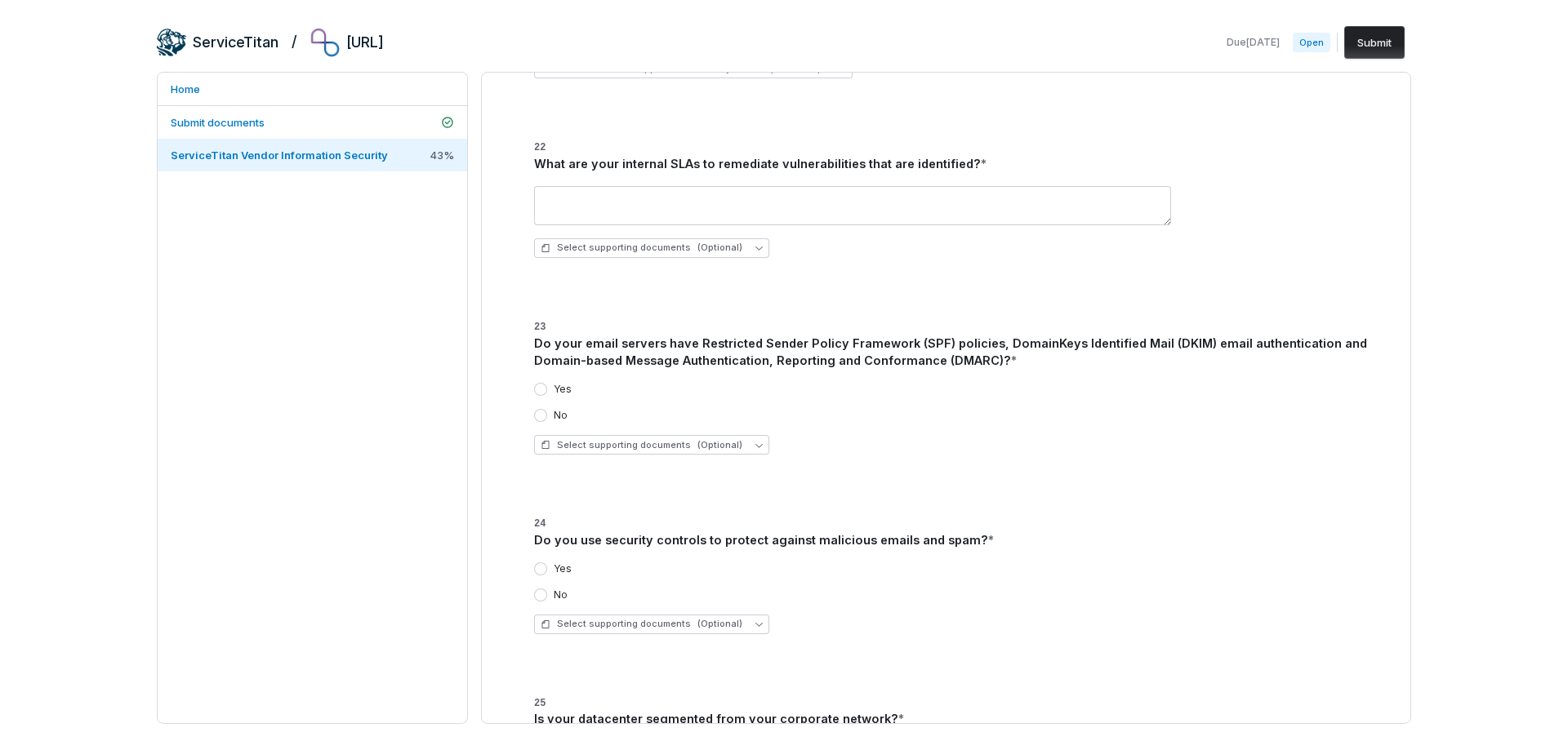
scroll to position [2939, 0]
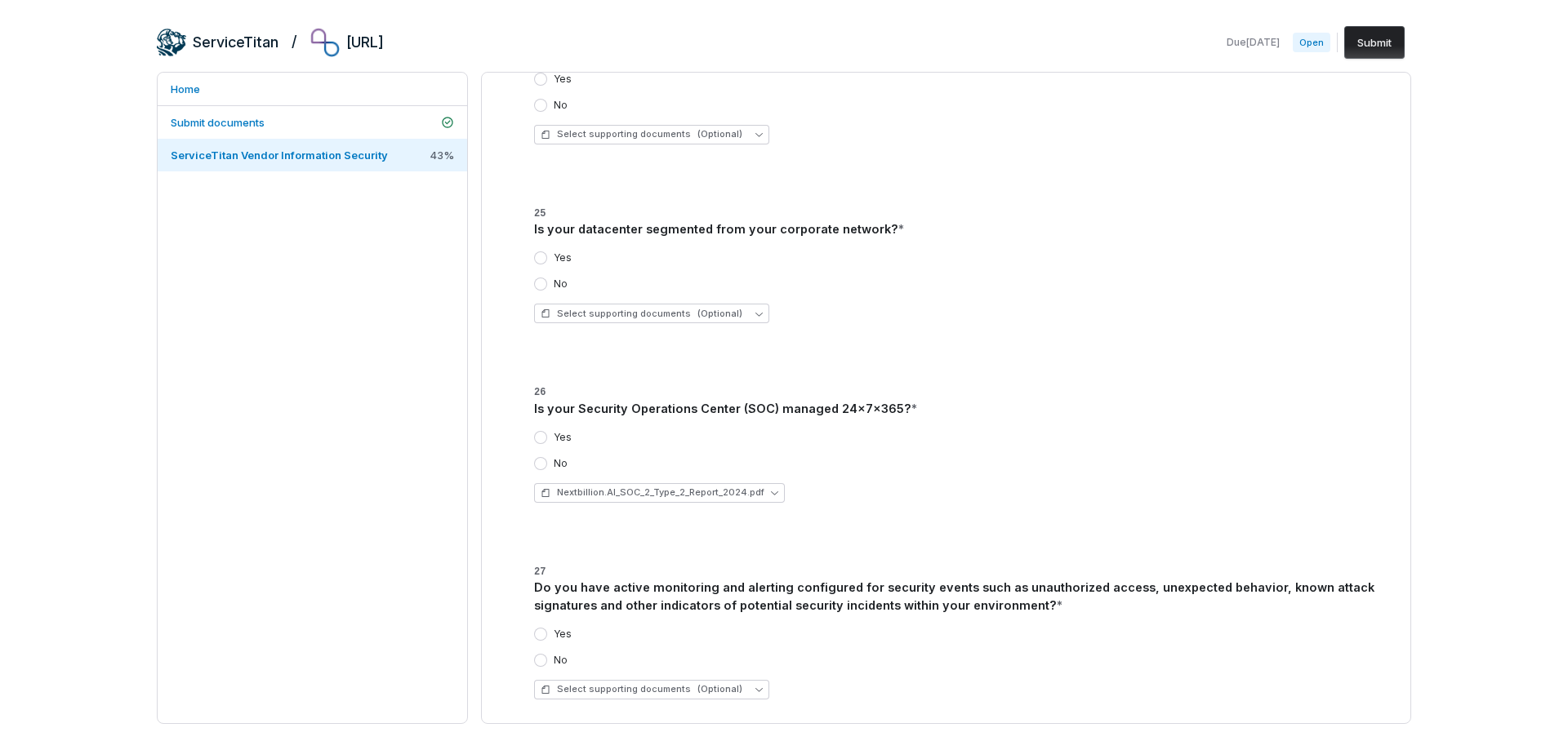
click at [548, 437] on div "Yes" at bounding box center [552, 437] width 38 height 13
click at [543, 437] on button "Yes" at bounding box center [540, 437] width 13 height 13
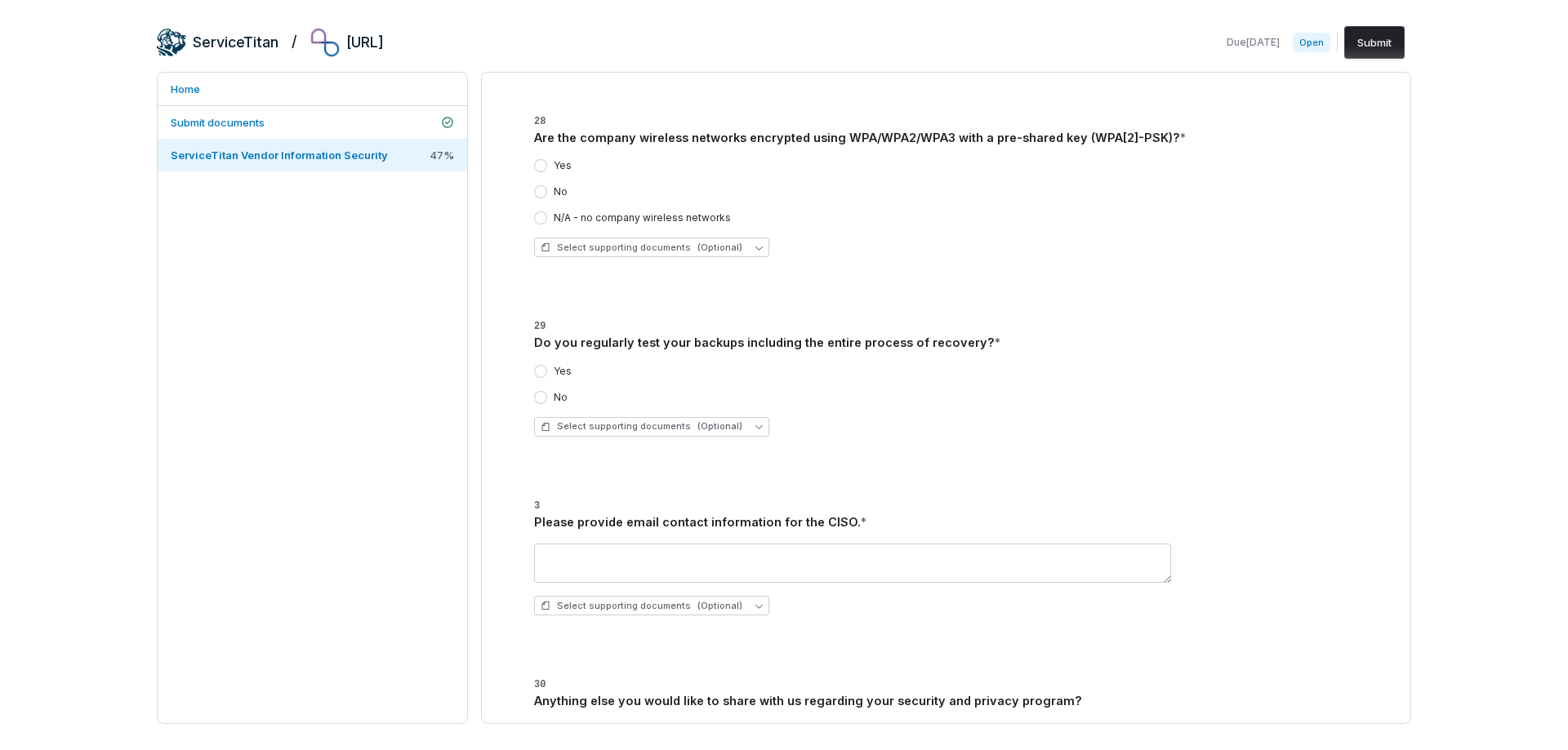
scroll to position [3592, 0]
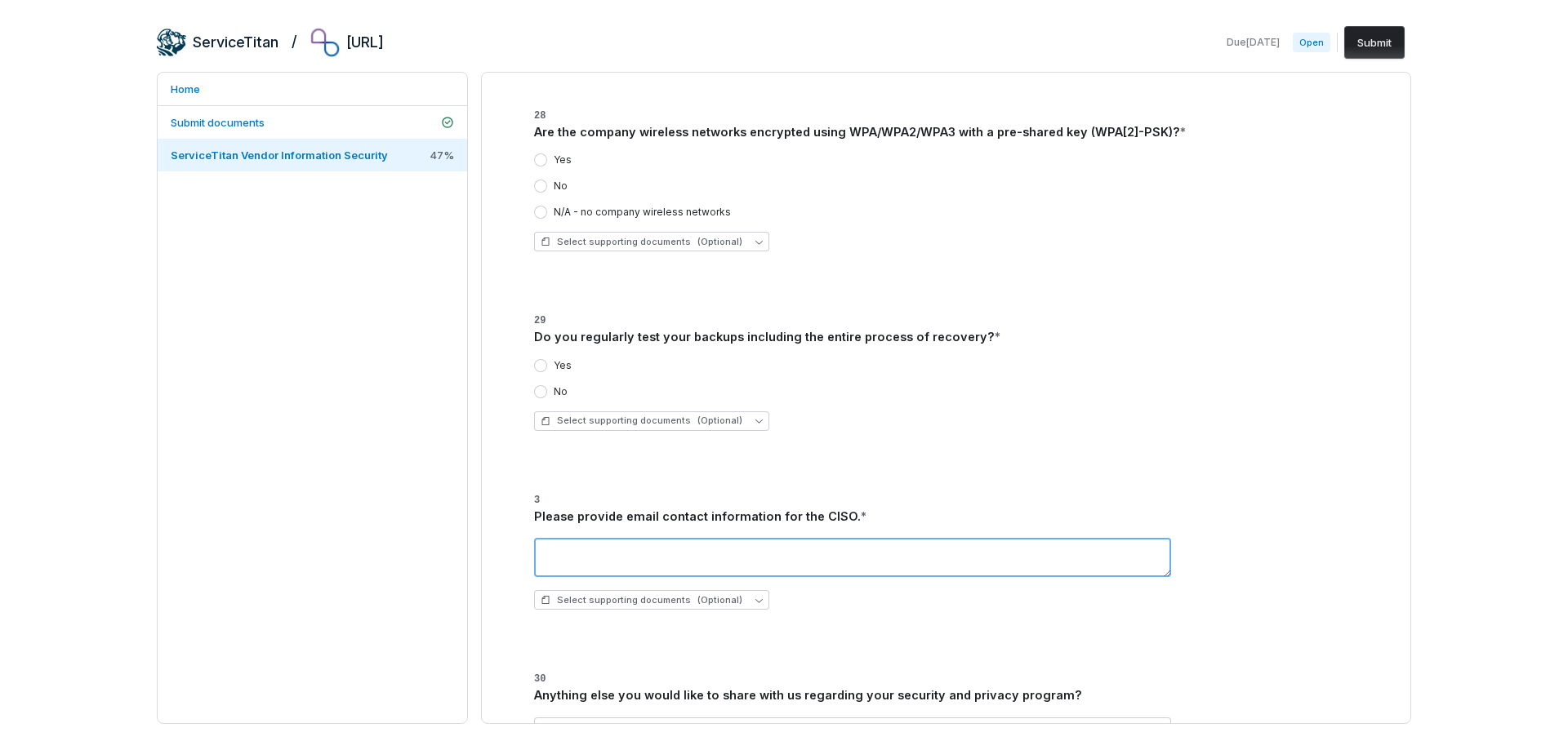
drag, startPoint x: 697, startPoint y: 540, endPoint x: 774, endPoint y: 509, distance: 83.0
click at [698, 539] on textarea at bounding box center [852, 557] width 637 height 39
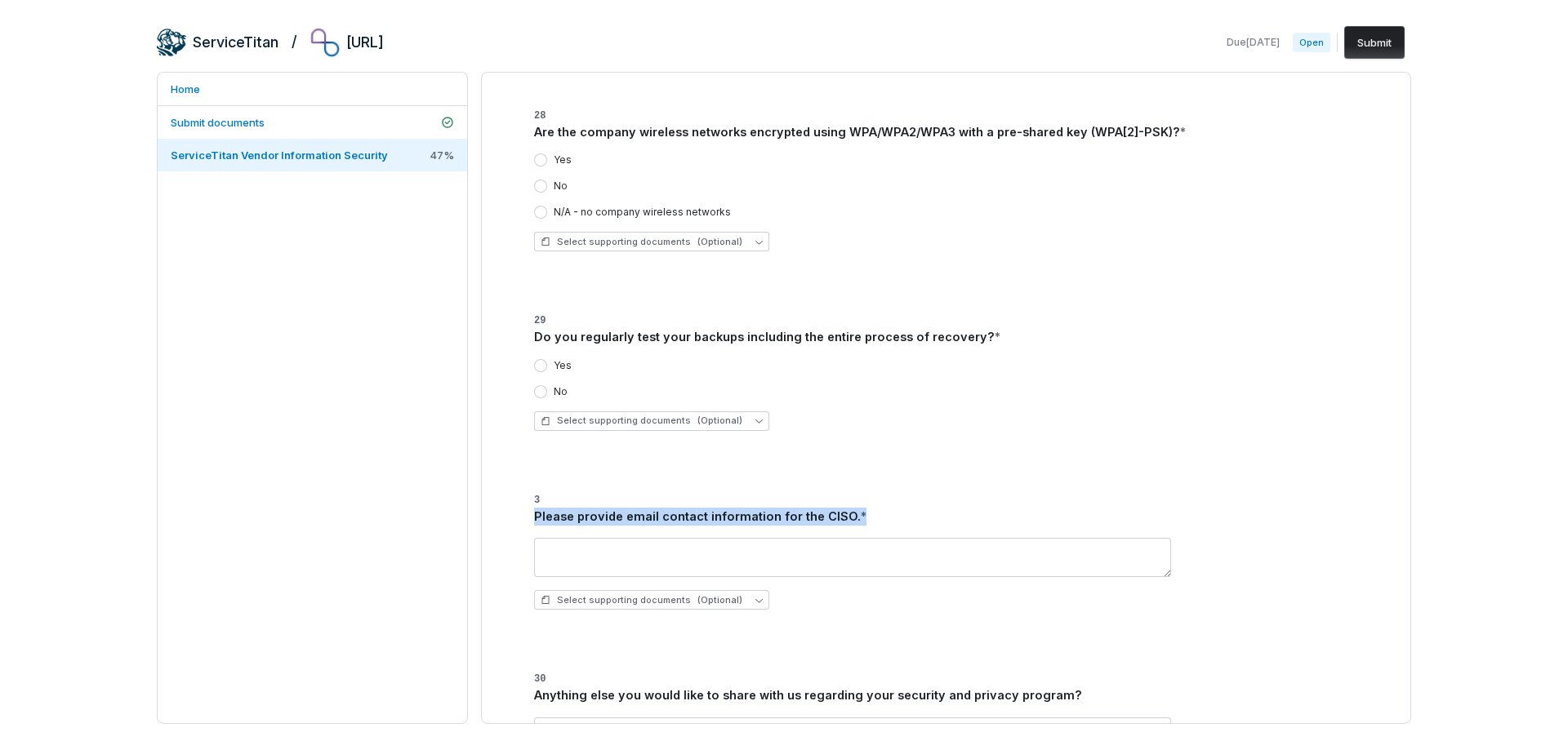
drag, startPoint x: 842, startPoint y: 517, endPoint x: 531, endPoint y: 520, distance: 311.0
click at [531, 520] on div "3 Please provide email contact information for the CISO. * Select supporting do…" at bounding box center [946, 547] width 863 height 154
copy div "Please provide email contact information for the CISO. *"
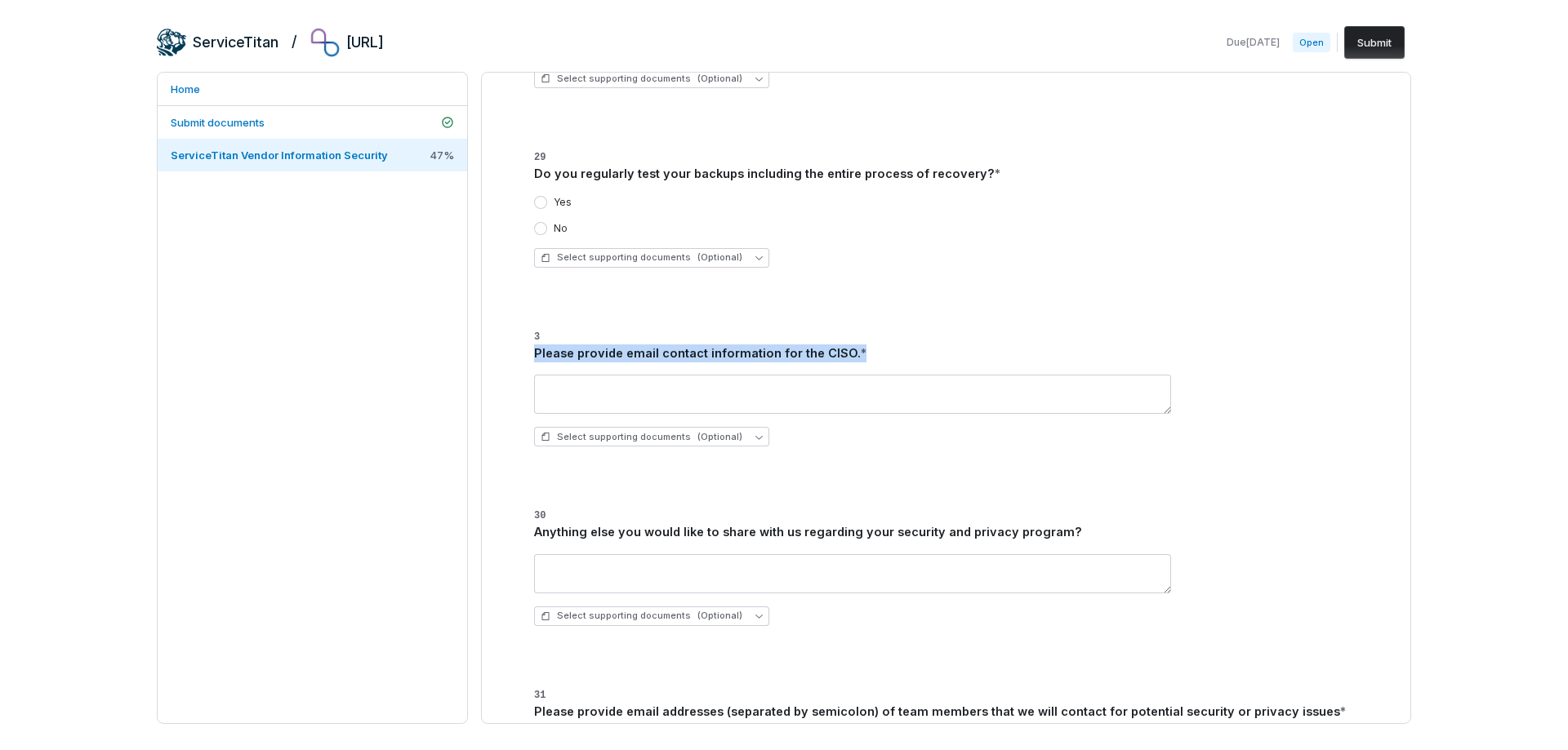
scroll to position [3836, 0]
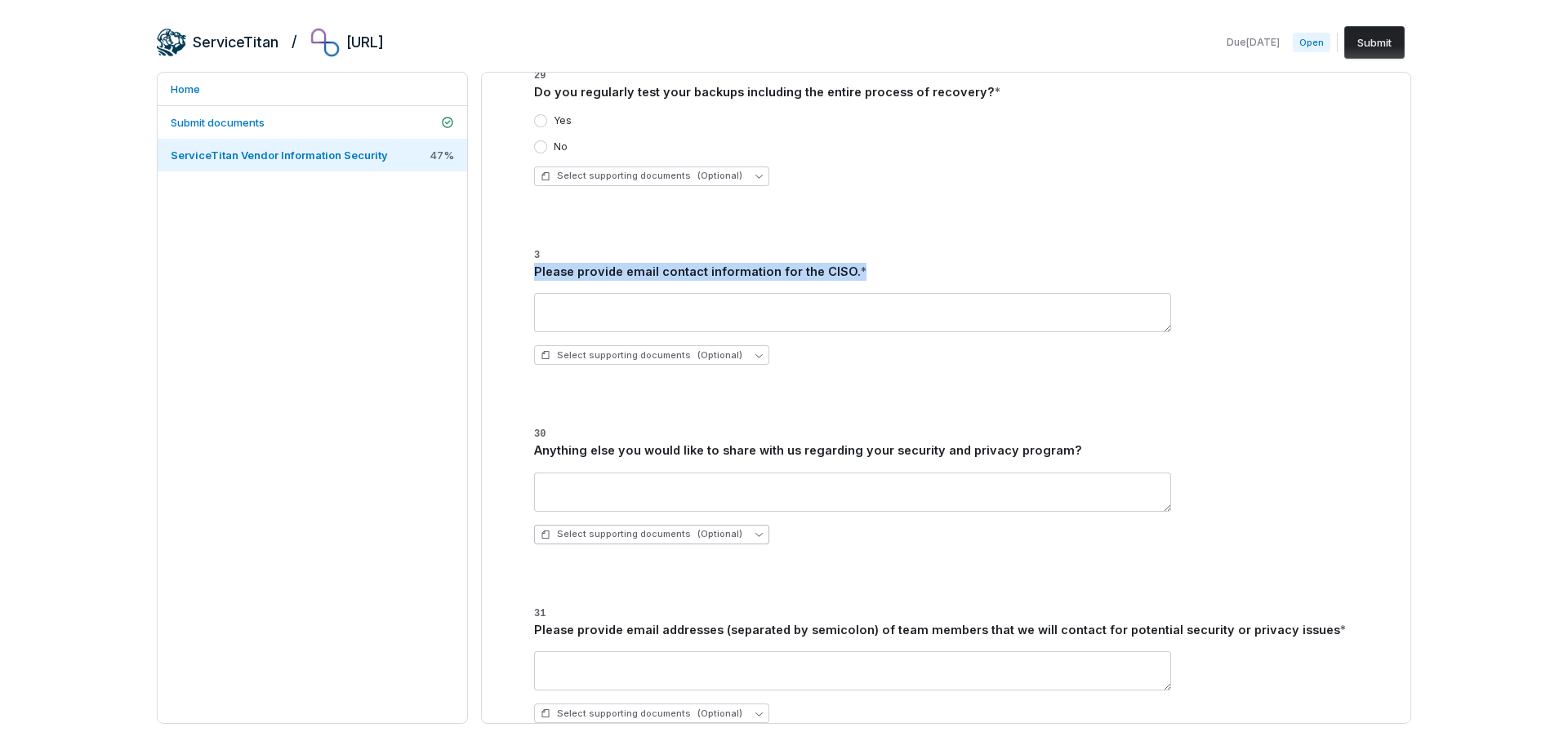
click at [718, 531] on span "(Optional)" at bounding box center [719, 534] width 45 height 12
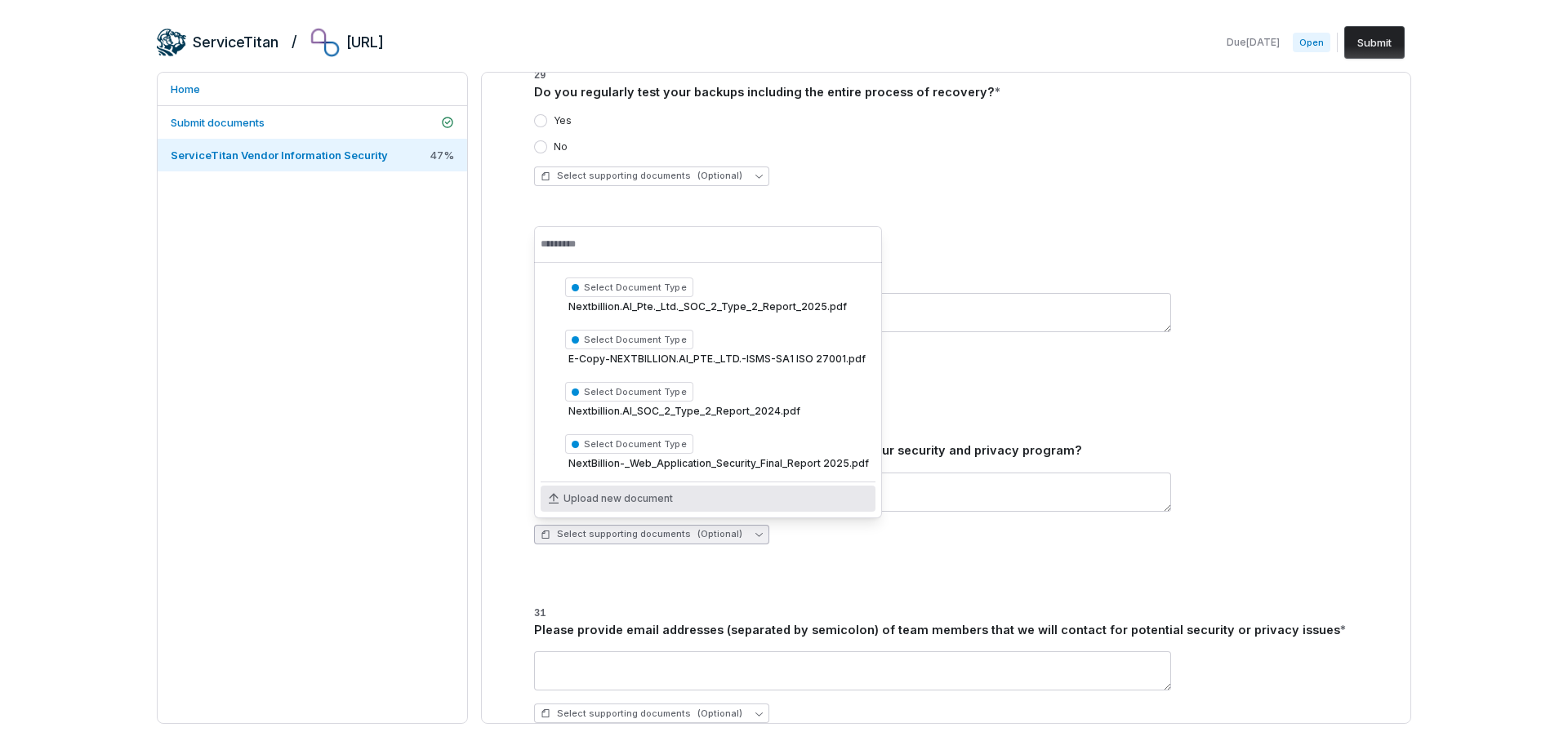
click at [656, 499] on span "Upload new document" at bounding box center [618, 499] width 109 height 13
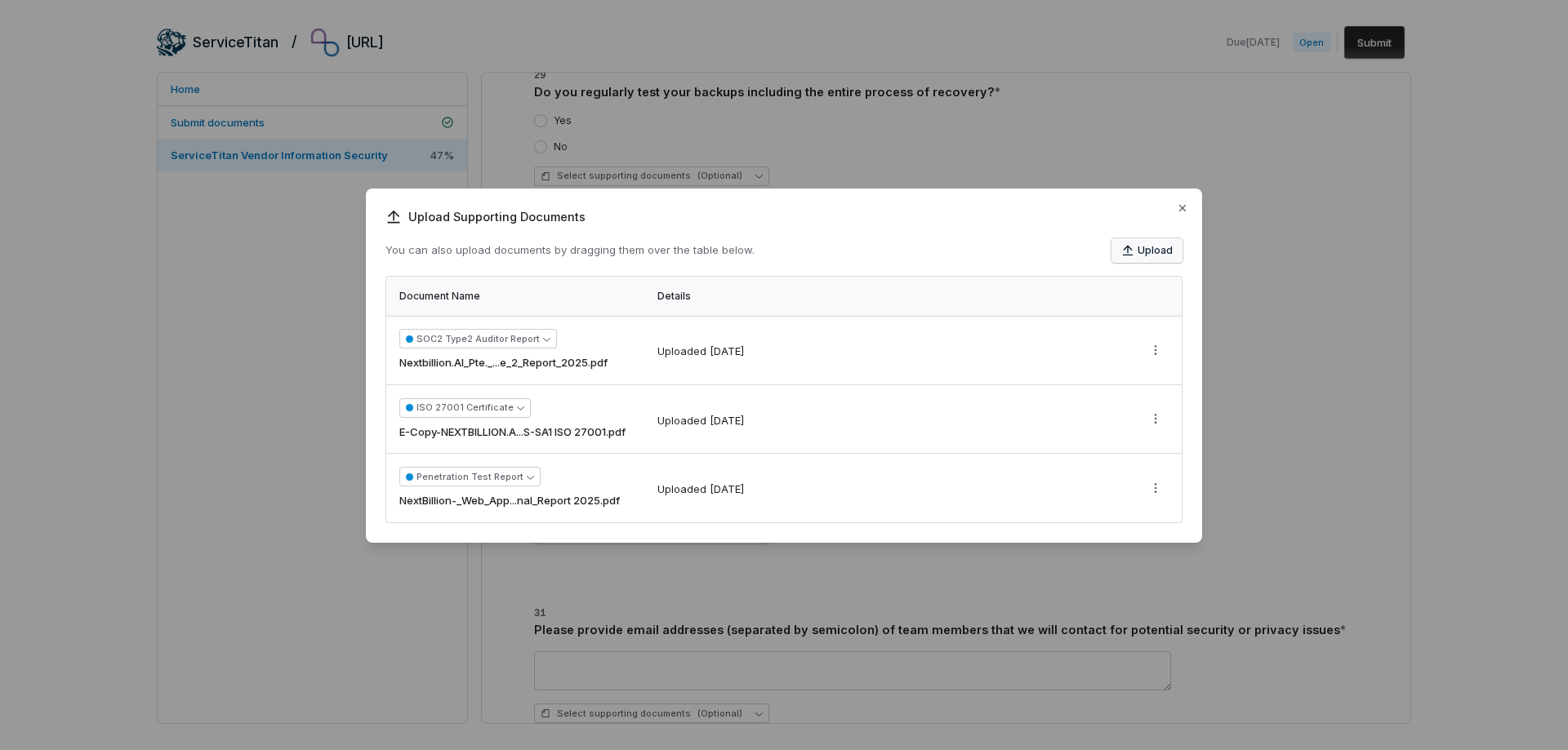
click at [1155, 255] on button "Upload" at bounding box center [1146, 251] width 71 height 24
click at [1150, 257] on button "Upload" at bounding box center [1146, 251] width 71 height 24
click at [1151, 247] on button "Upload" at bounding box center [1146, 251] width 71 height 24
click at [1187, 207] on icon "button" at bounding box center [1182, 208] width 13 height 13
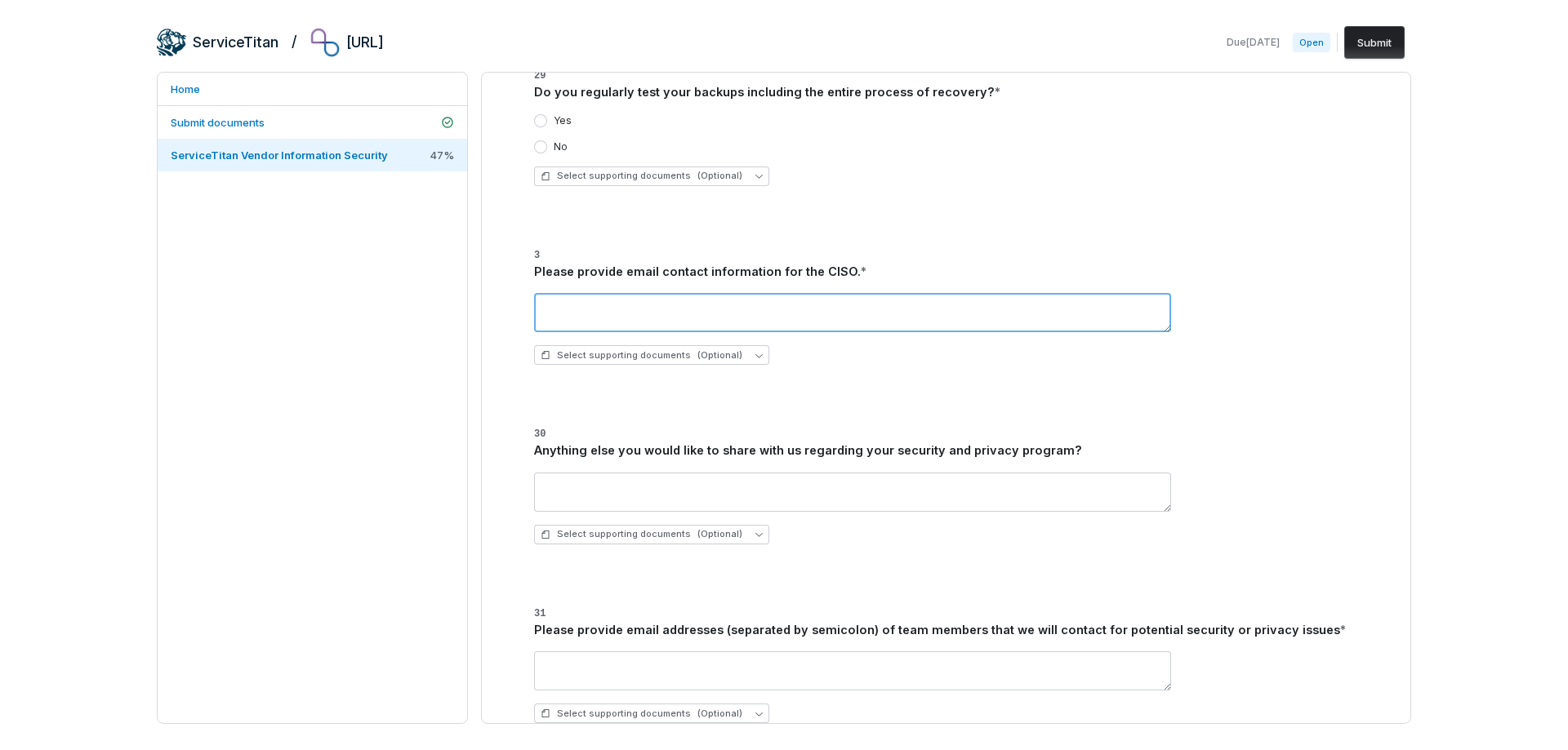
click at [670, 308] on textarea at bounding box center [852, 313] width 637 height 39
click at [647, 533] on span "Select supporting documents (Optional)" at bounding box center [641, 534] width 202 height 12
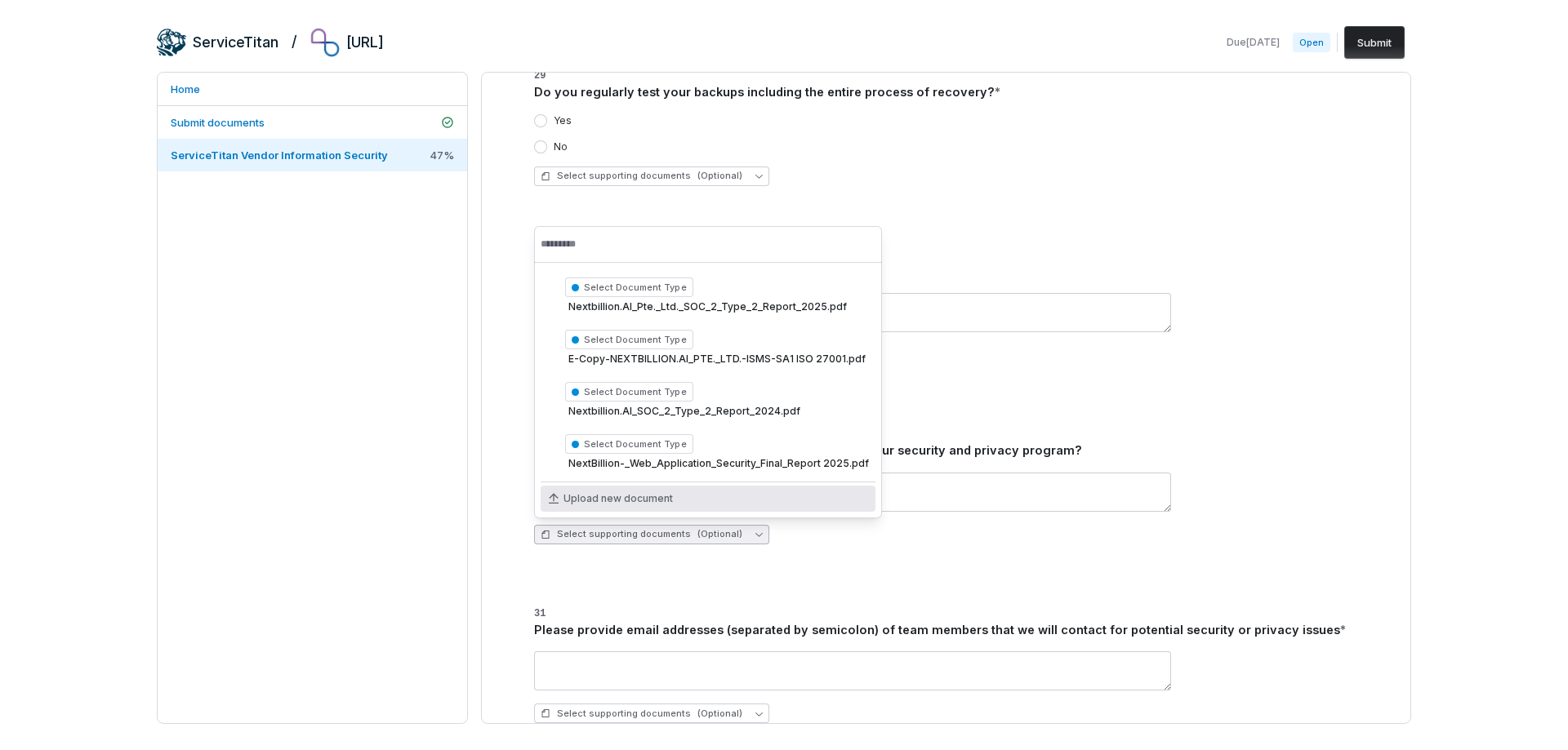
click at [657, 497] on span "Upload new document" at bounding box center [618, 499] width 109 height 13
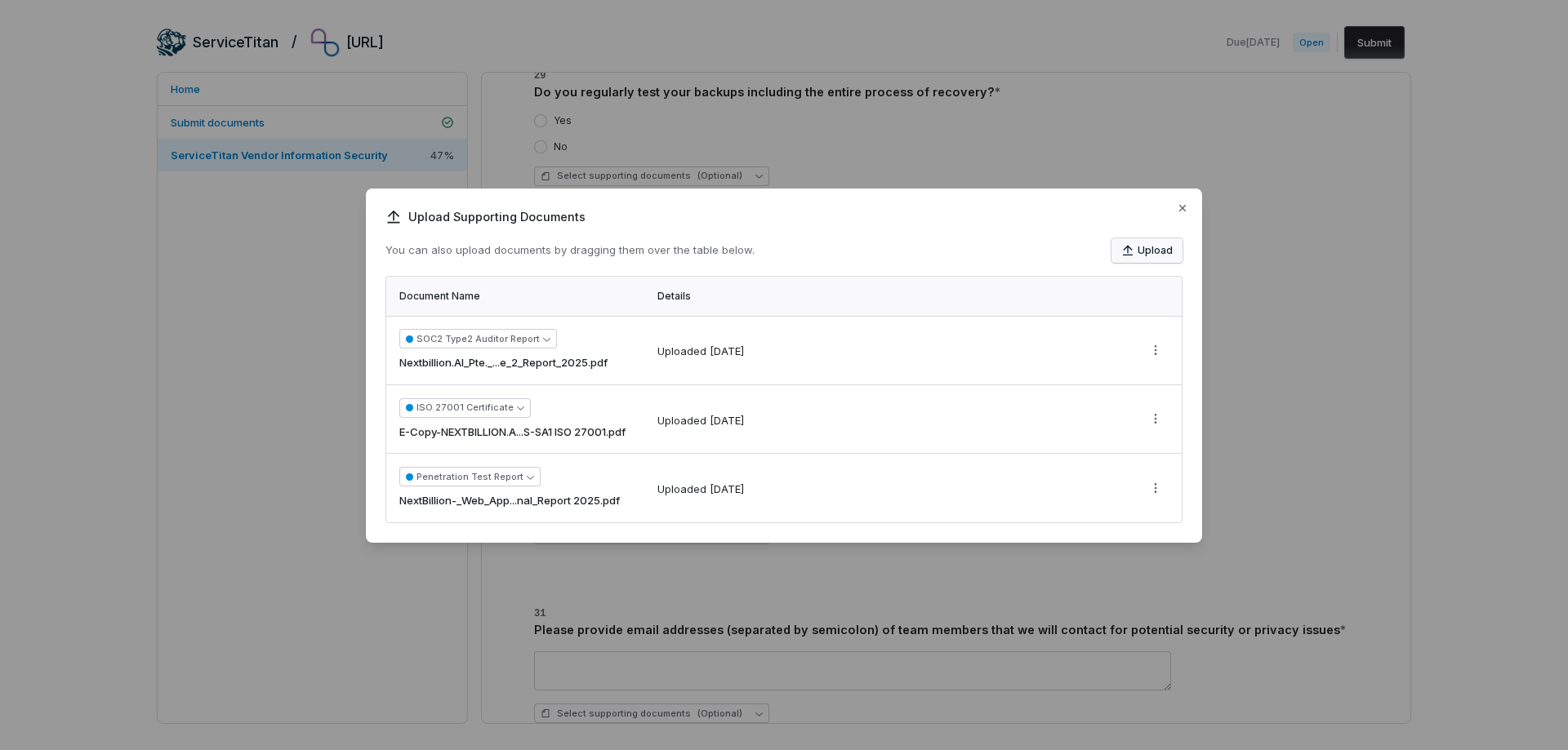
click at [1148, 249] on button "Upload" at bounding box center [1146, 251] width 71 height 24
click at [1186, 210] on icon "button" at bounding box center [1182, 208] width 13 height 13
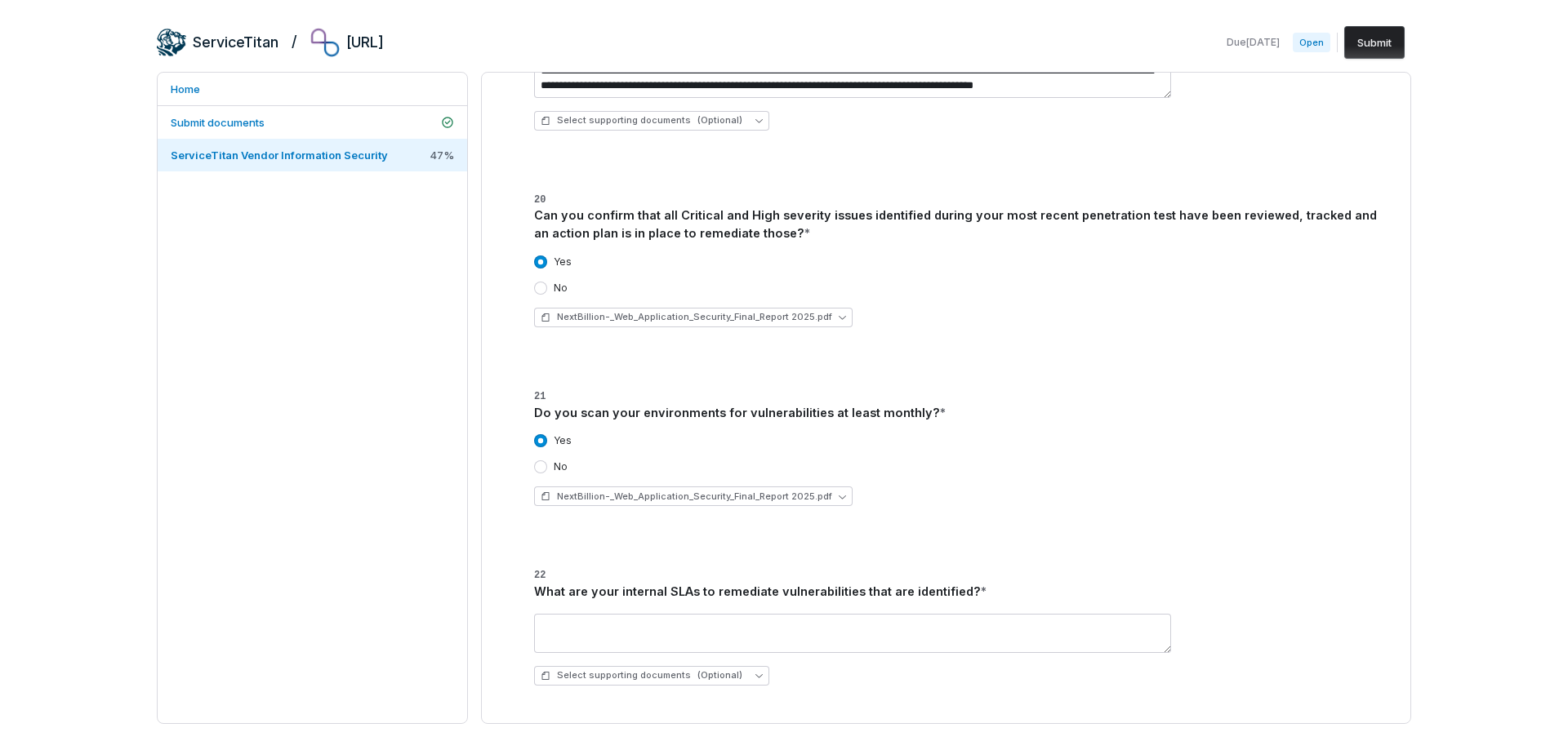
scroll to position [2040, 0]
